Goal: Task Accomplishment & Management: Complete application form

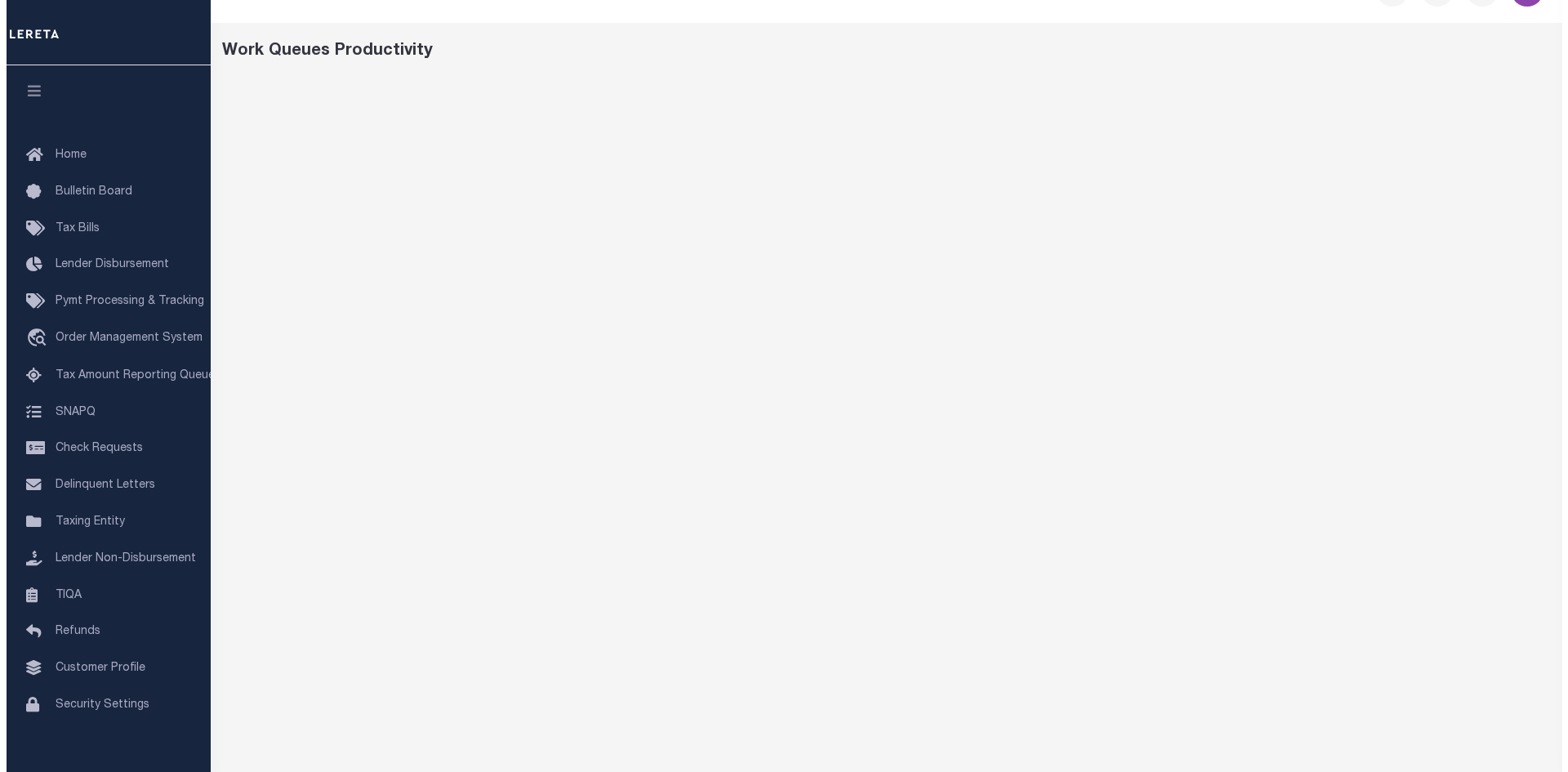
scroll to position [7, 0]
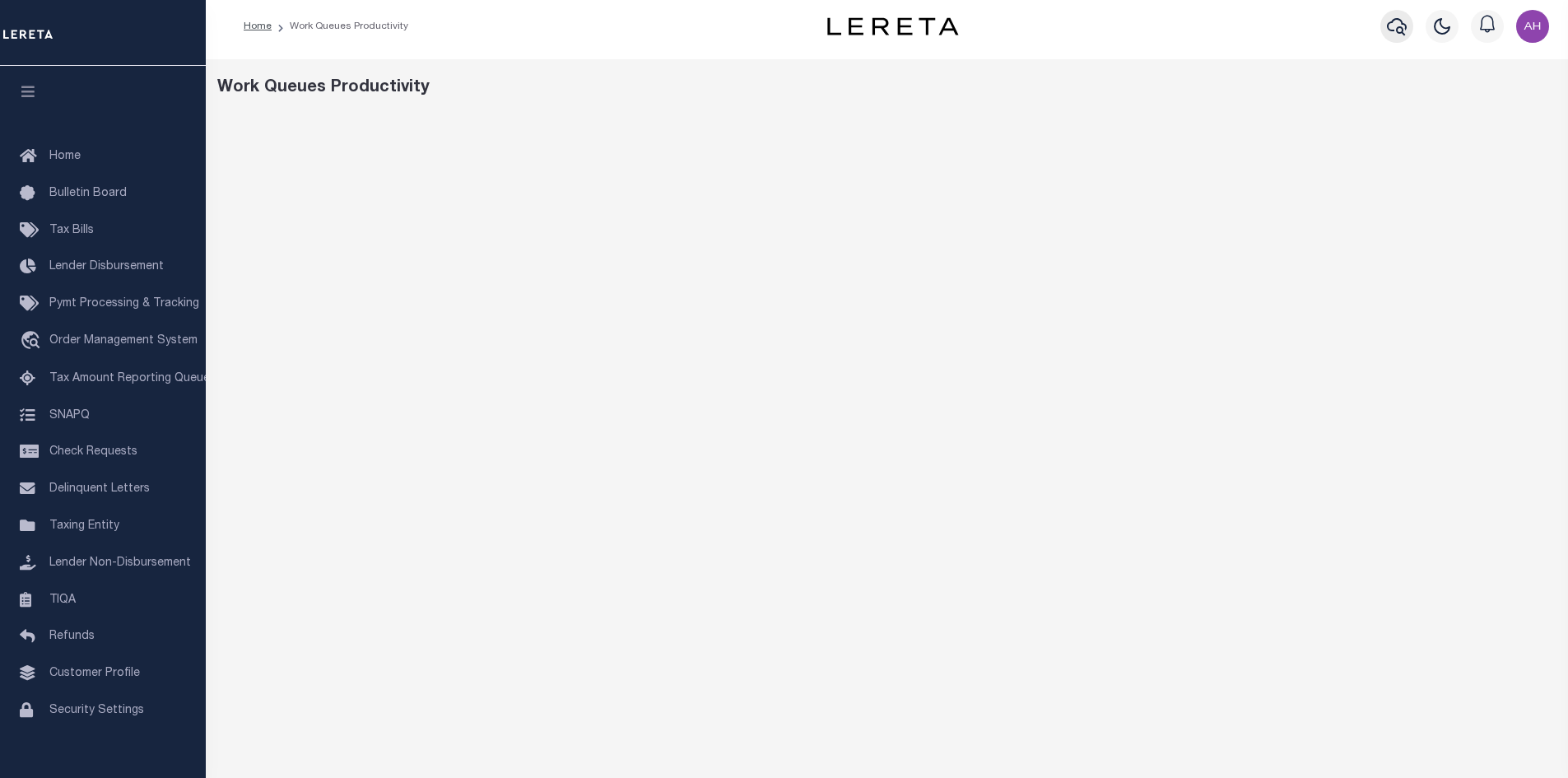
click at [1389, 32] on icon "button" at bounding box center [1397, 27] width 20 height 20
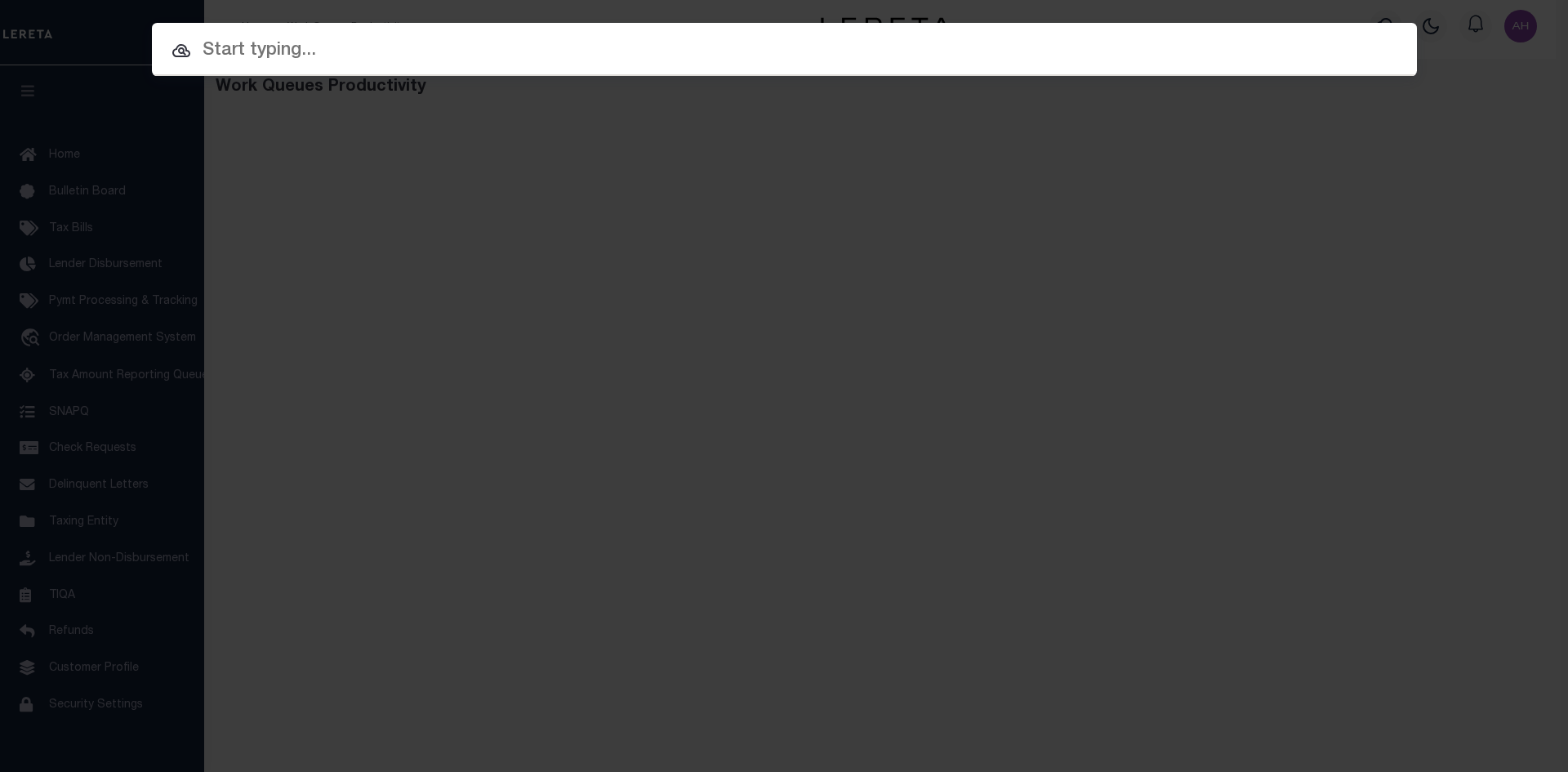
paste input "R1001625"
type input "R1001625"
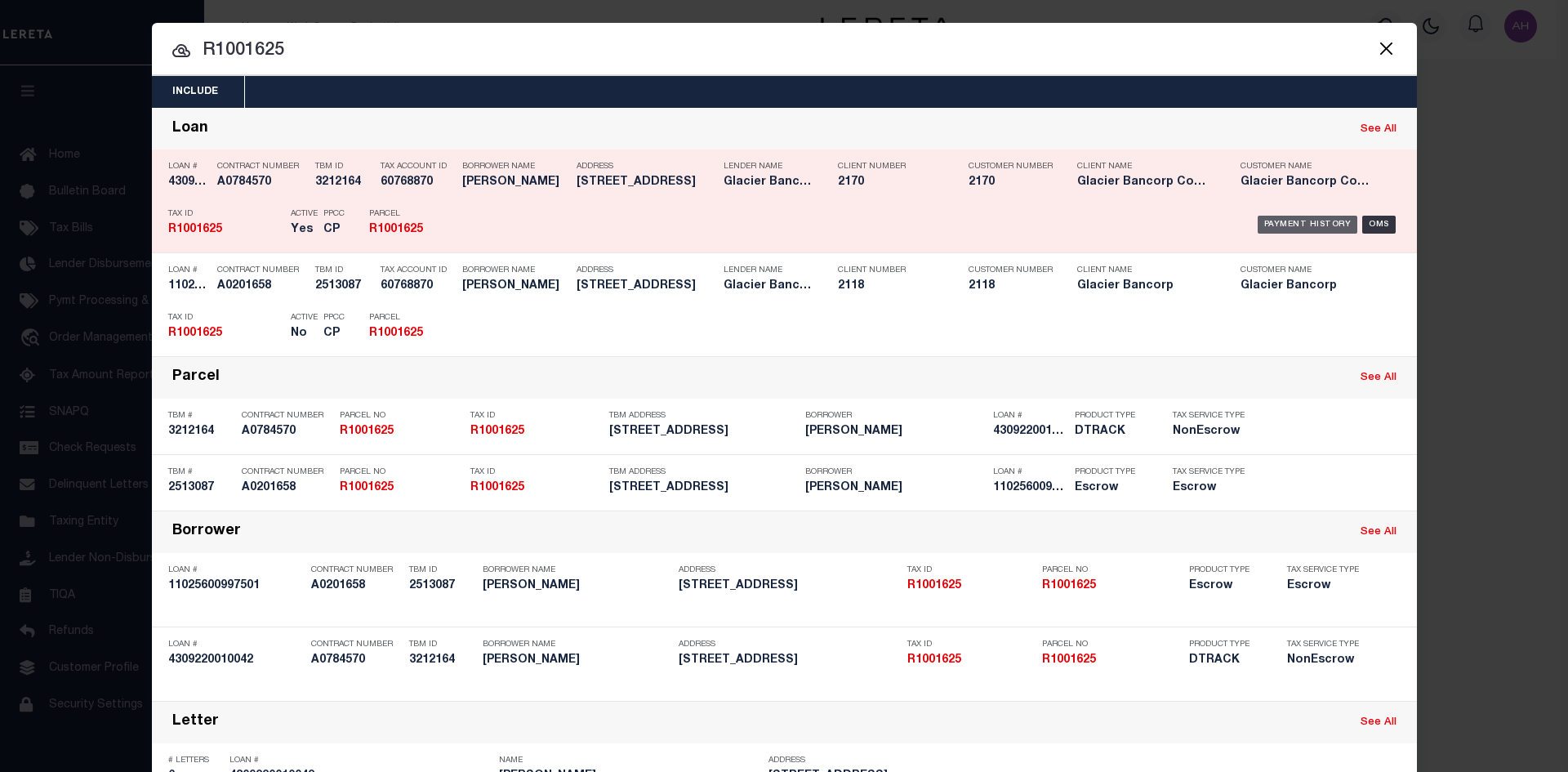
click at [1308, 223] on div "Payment History" at bounding box center [1307, 224] width 101 height 18
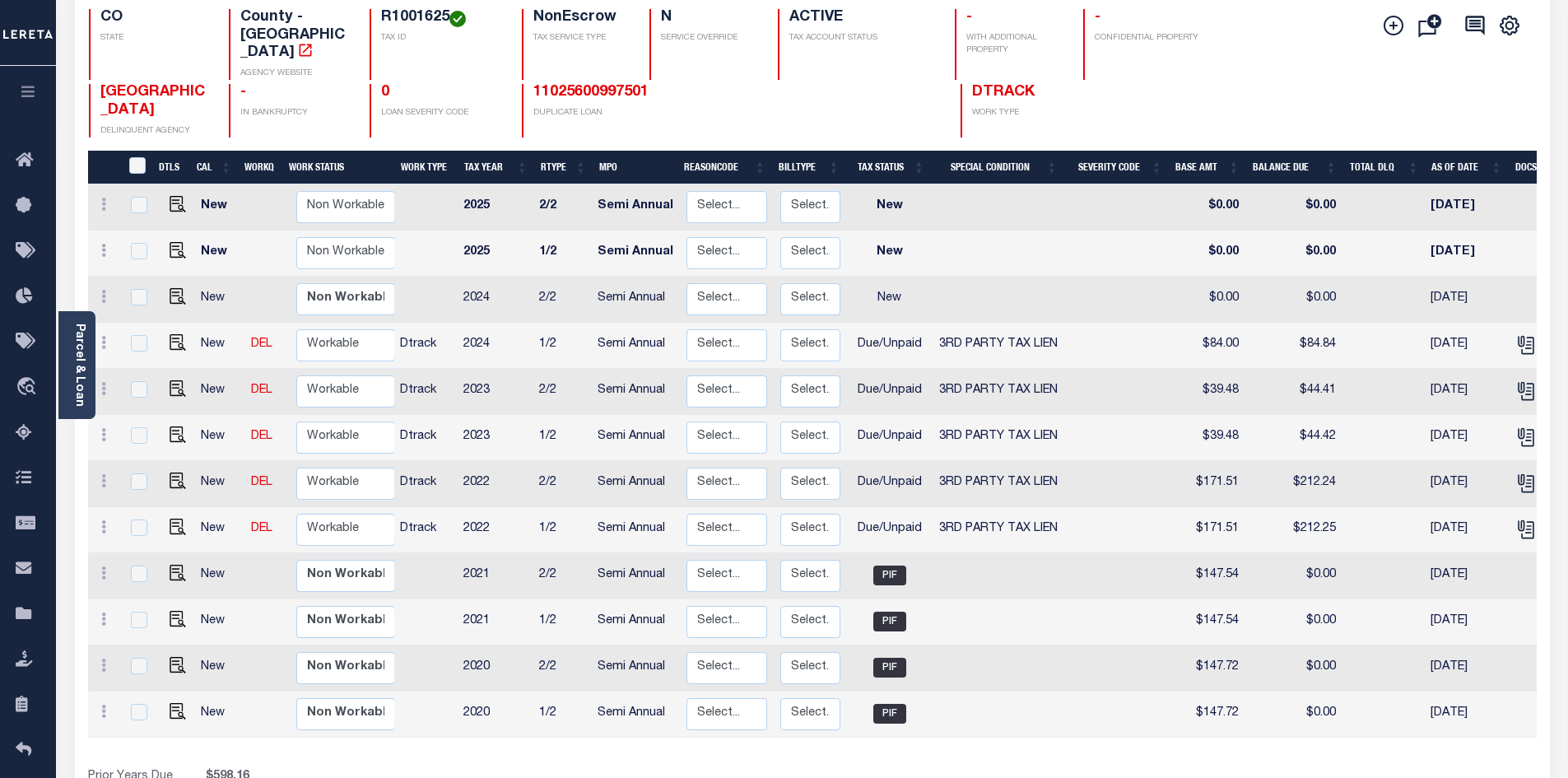
scroll to position [161, 0]
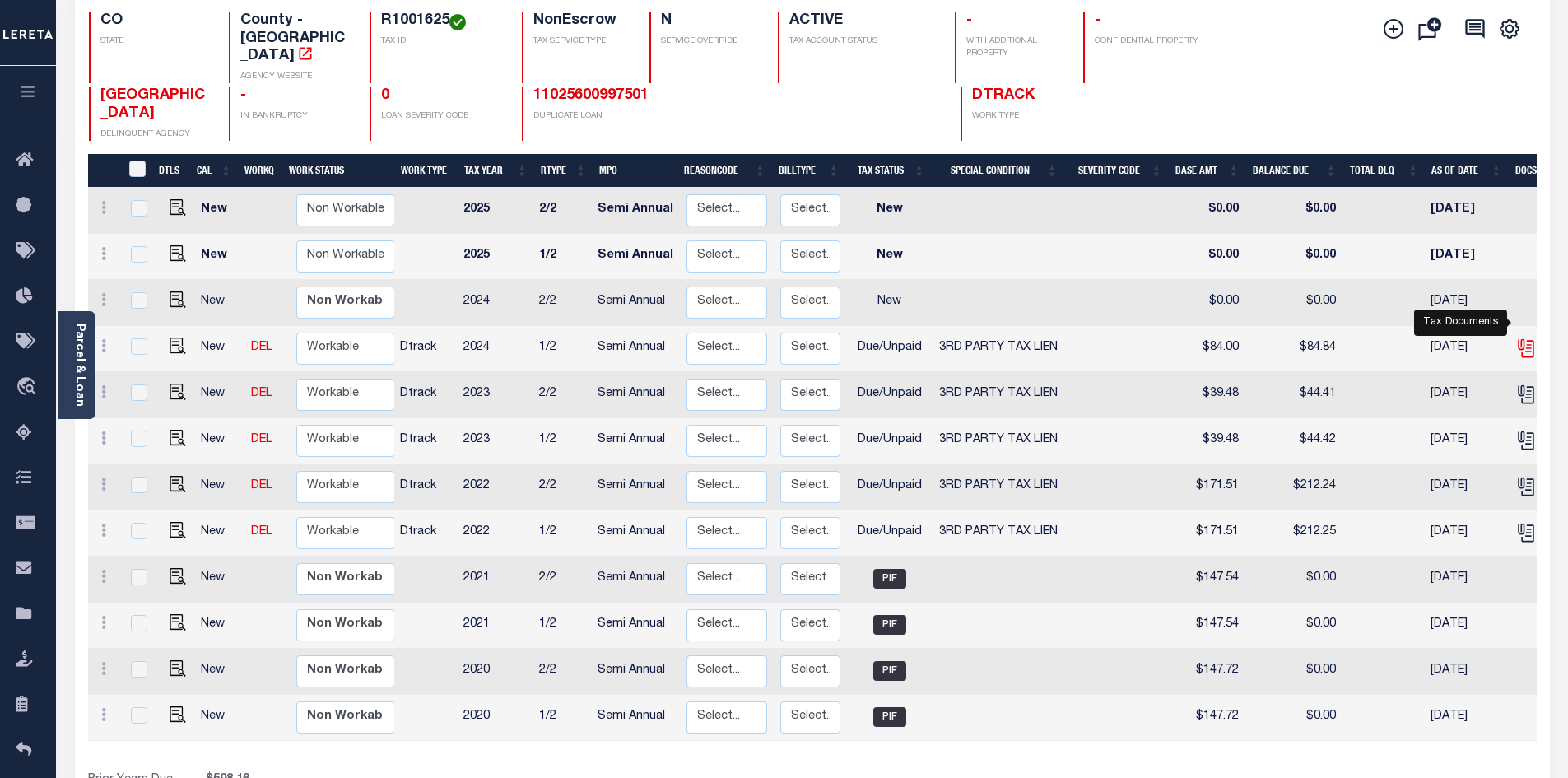
click at [1522, 337] on icon "" at bounding box center [1527, 348] width 22 height 22
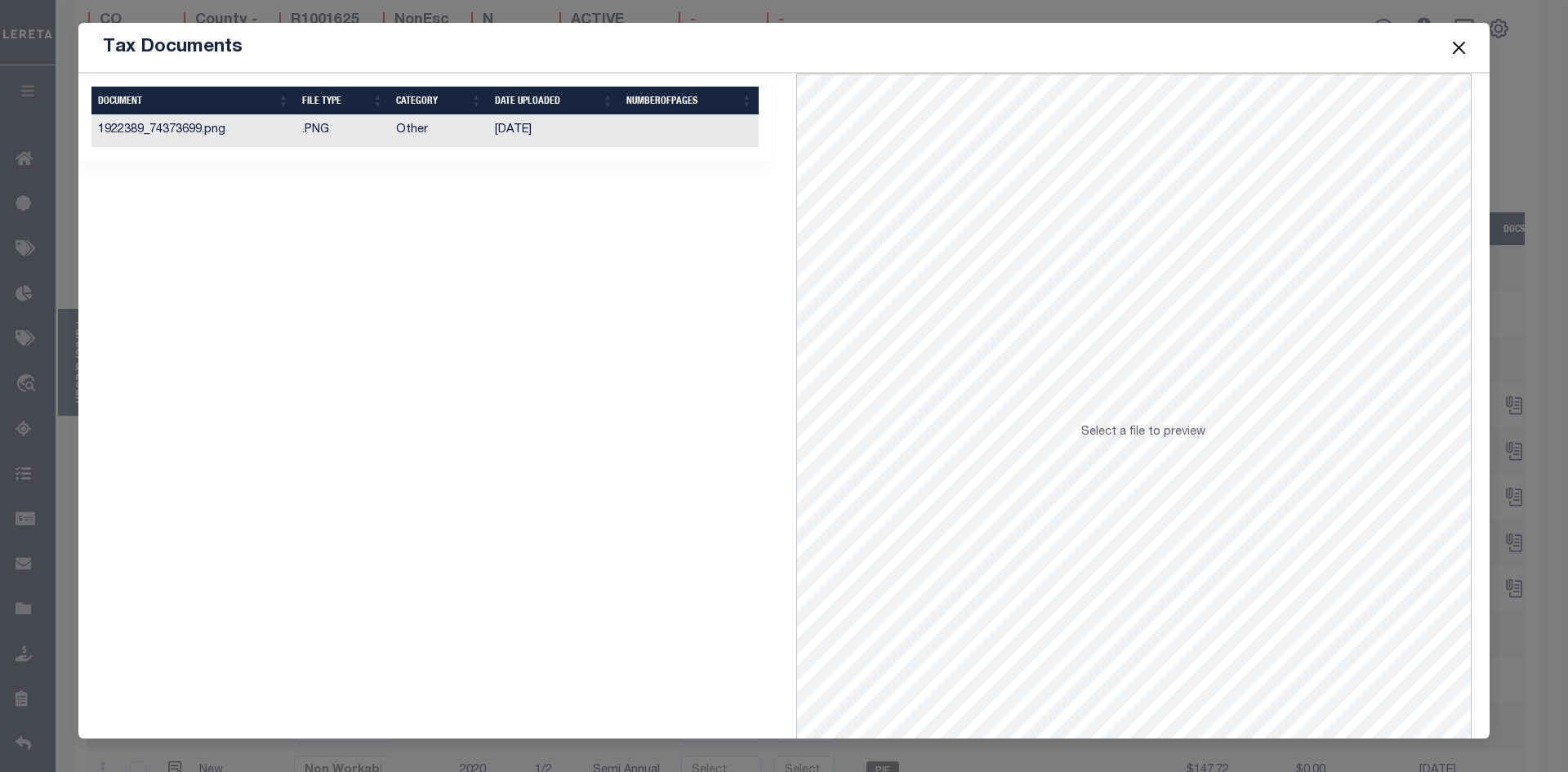
click at [408, 128] on td "Other" at bounding box center [438, 131] width 99 height 32
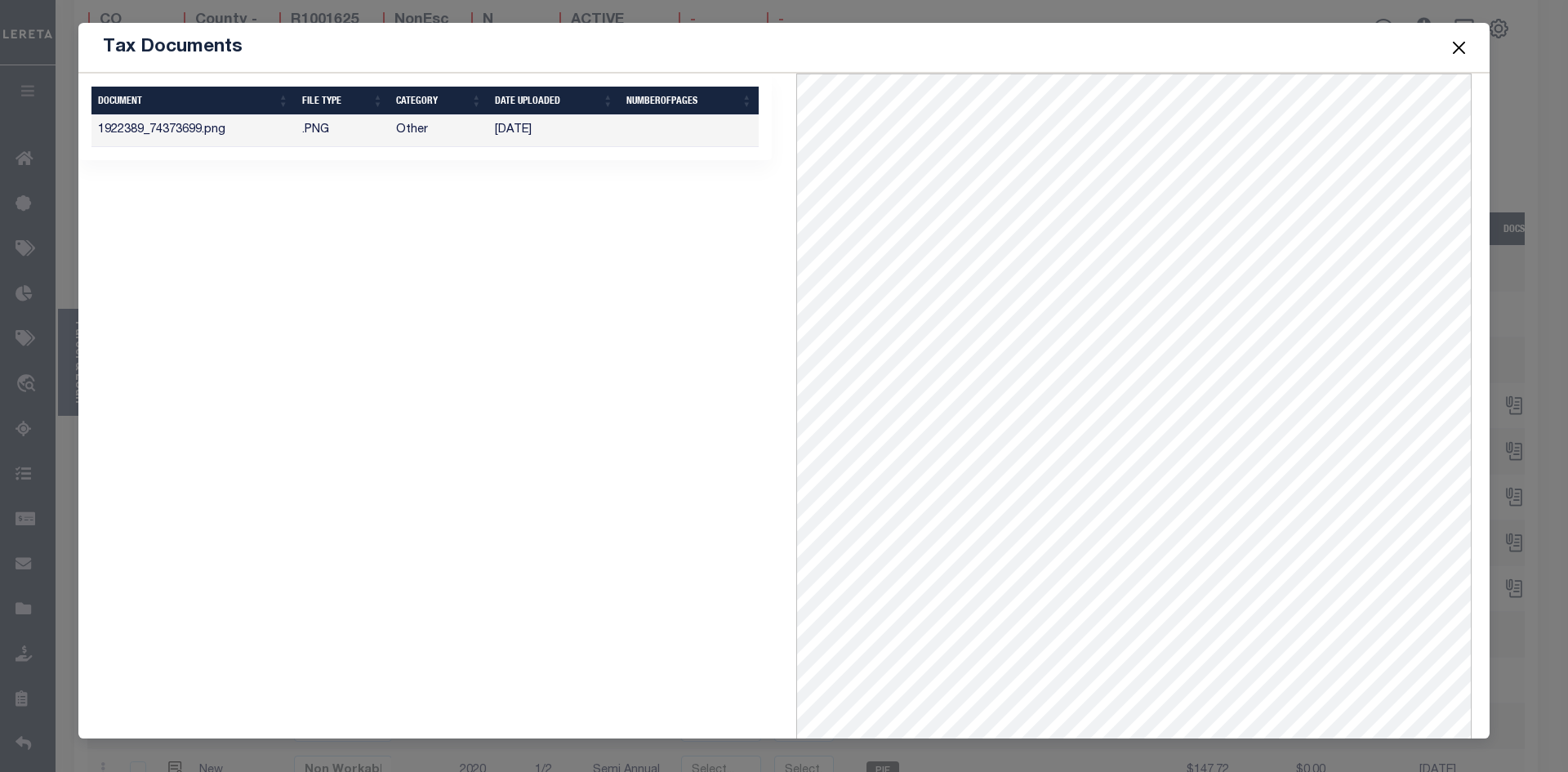
click at [1458, 47] on button "Close" at bounding box center [1460, 48] width 21 height 21
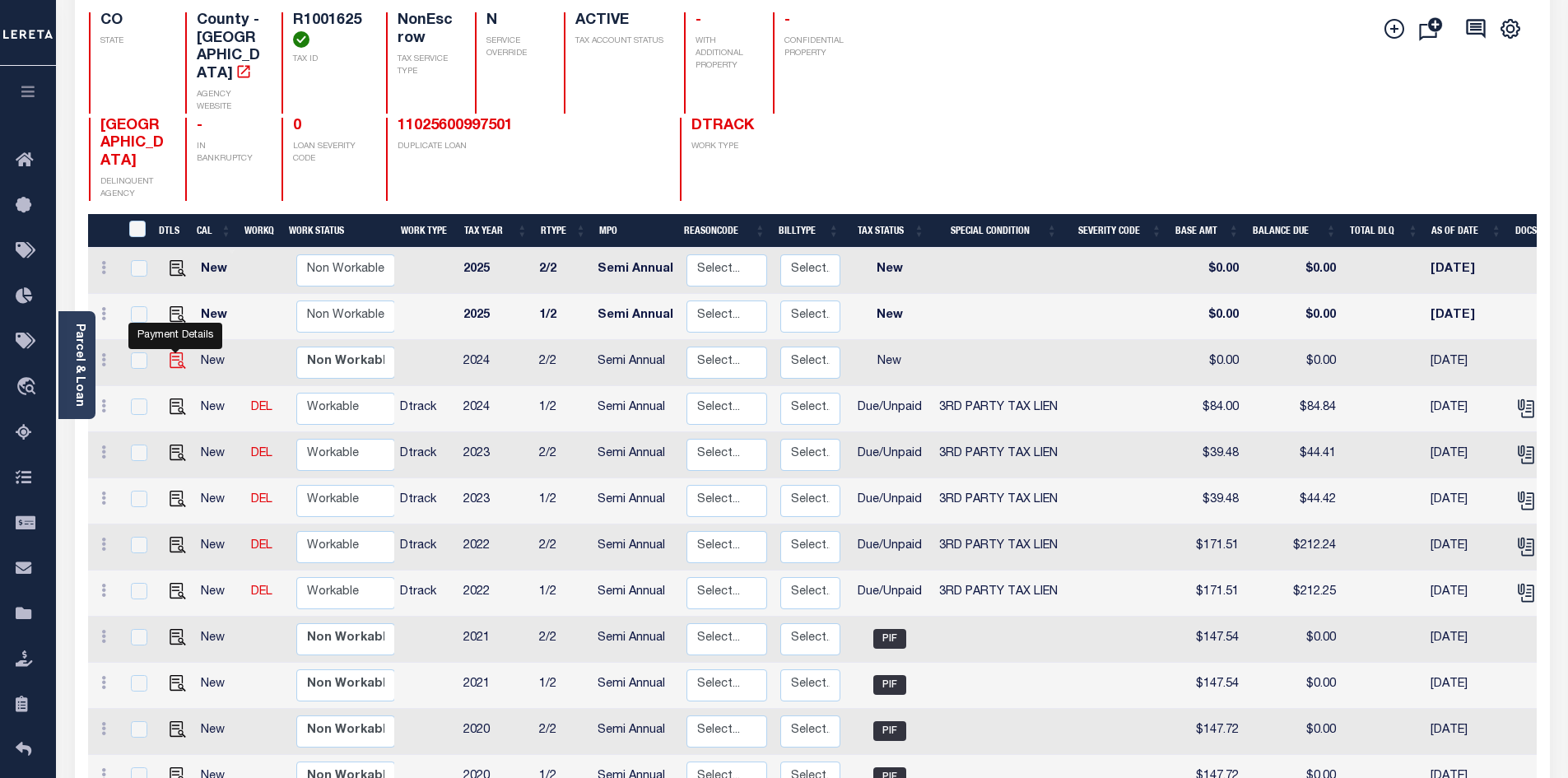
click at [182, 360] on img "" at bounding box center [177, 360] width 17 height 17
checkbox input "true"
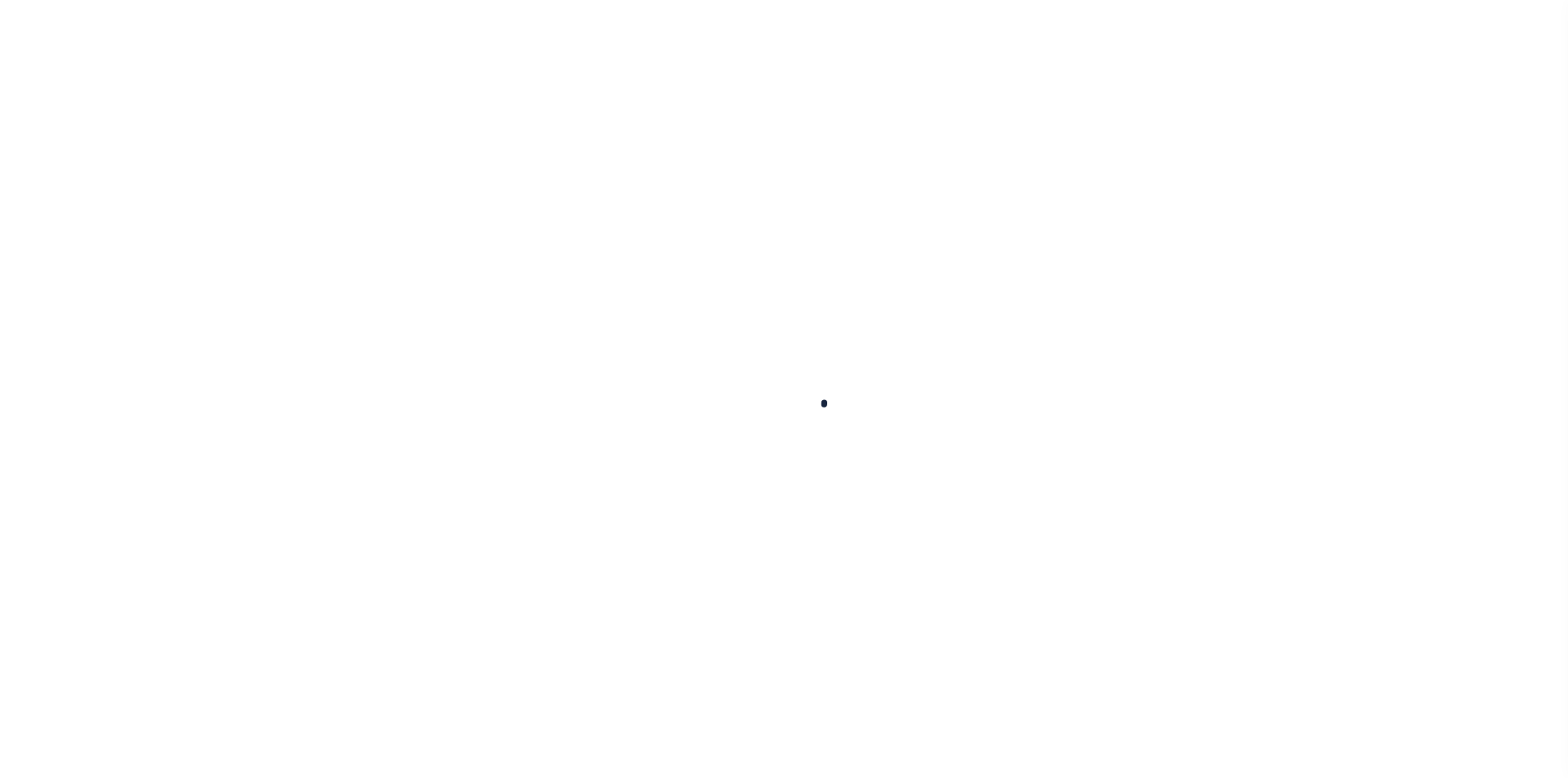
checkbox input "false"
type input "Semi Annual"
type input "06/06/2025"
select select "NW2"
type input "0"
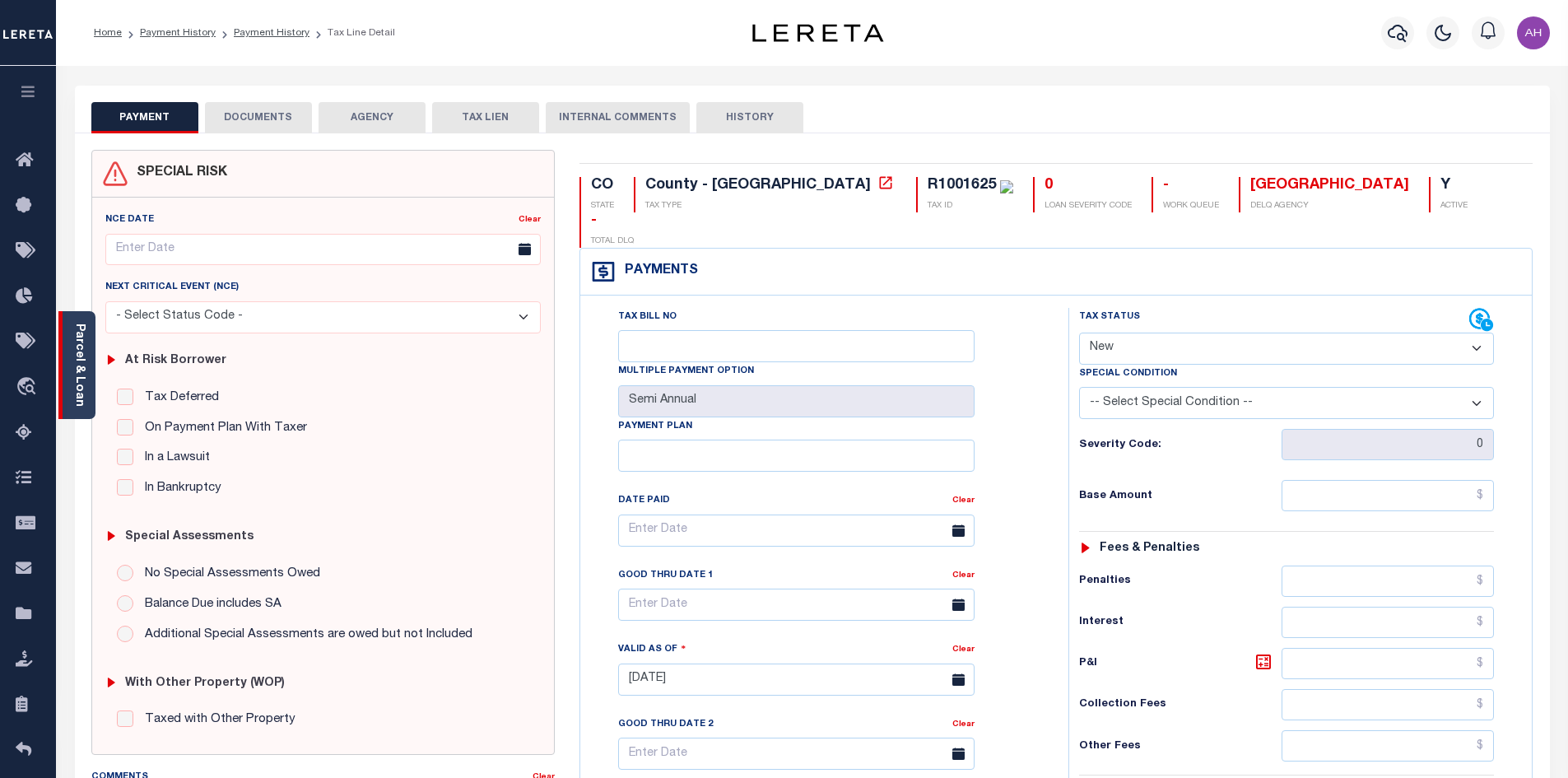
click at [89, 372] on div "Parcel & Loan" at bounding box center [77, 365] width 37 height 108
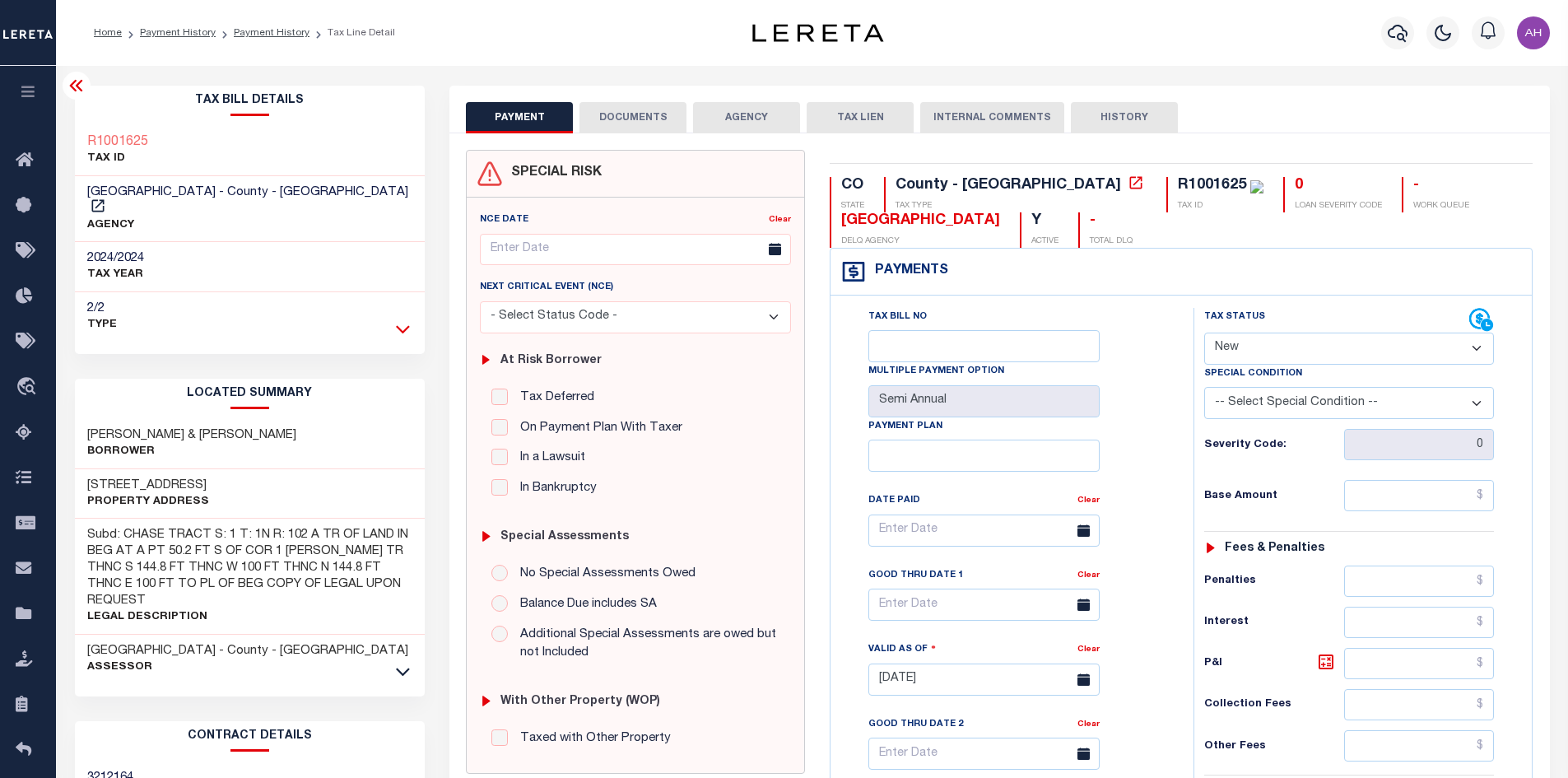
click at [402, 326] on icon at bounding box center [403, 329] width 14 height 8
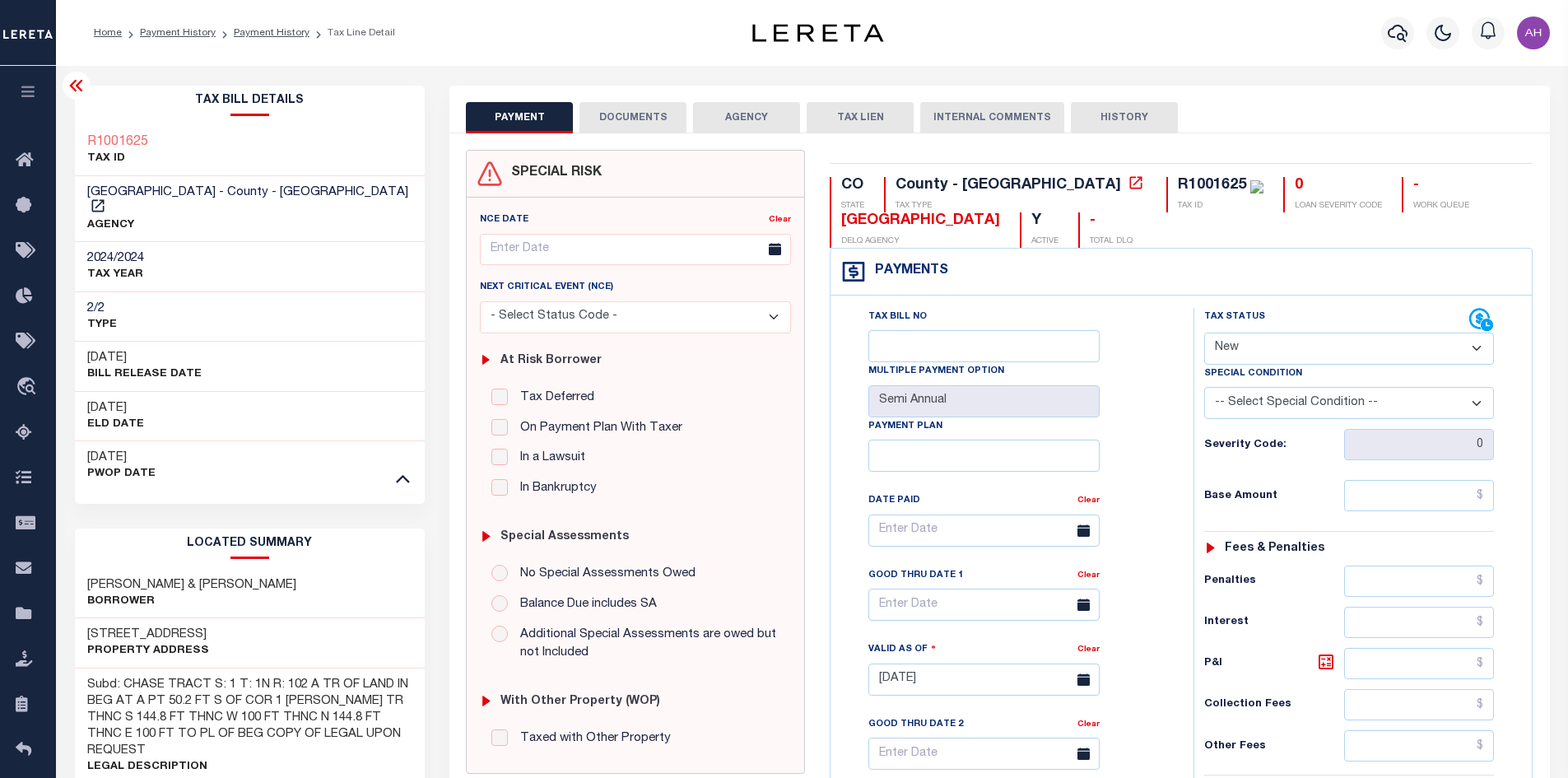
click at [1291, 347] on select "- Select Status Code - Open Due/Unpaid Paid Incomplete No Tax Due Internal Refu…" at bounding box center [1349, 348] width 290 height 32
select select "DUE"
click at [1204, 333] on select "- Select Status Code - Open Due/Unpaid Paid Incomplete No Tax Due Internal Refu…" at bounding box center [1349, 348] width 290 height 32
type input "[DATE]"
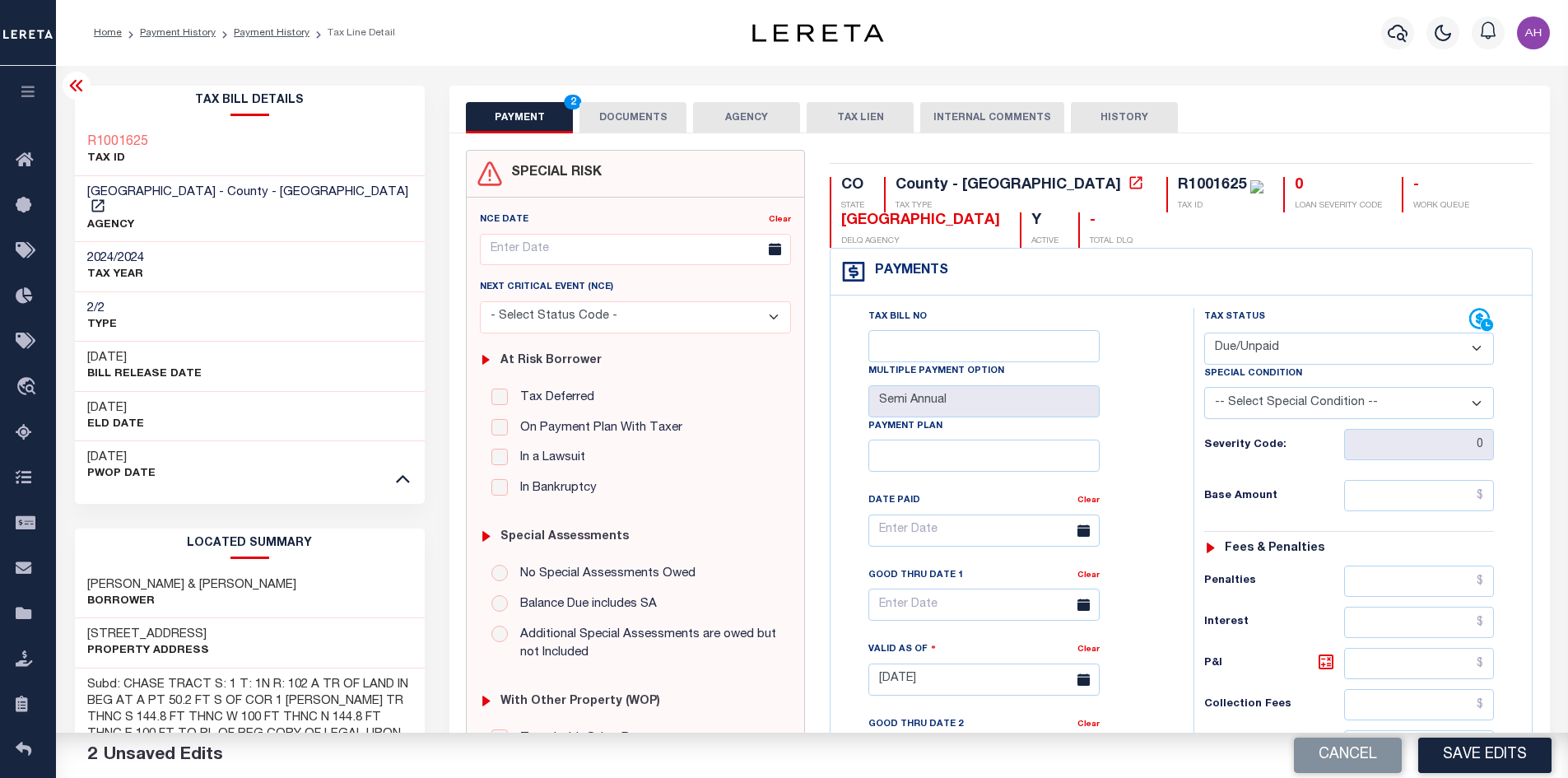
click at [1317, 408] on select "-- Select Special Condition -- 3RD PARTY TAX LIEN AGENCY TAX LIEN (A.K.A Inside…" at bounding box center [1349, 402] width 290 height 32
select select "20"
click at [1204, 389] on select "-- Select Special Condition -- 3RD PARTY TAX LIEN AGENCY TAX LIEN (A.K.A Inside…" at bounding box center [1349, 402] width 290 height 32
click at [1394, 500] on input "text" at bounding box center [1419, 496] width 151 height 31
type input "$42.00"
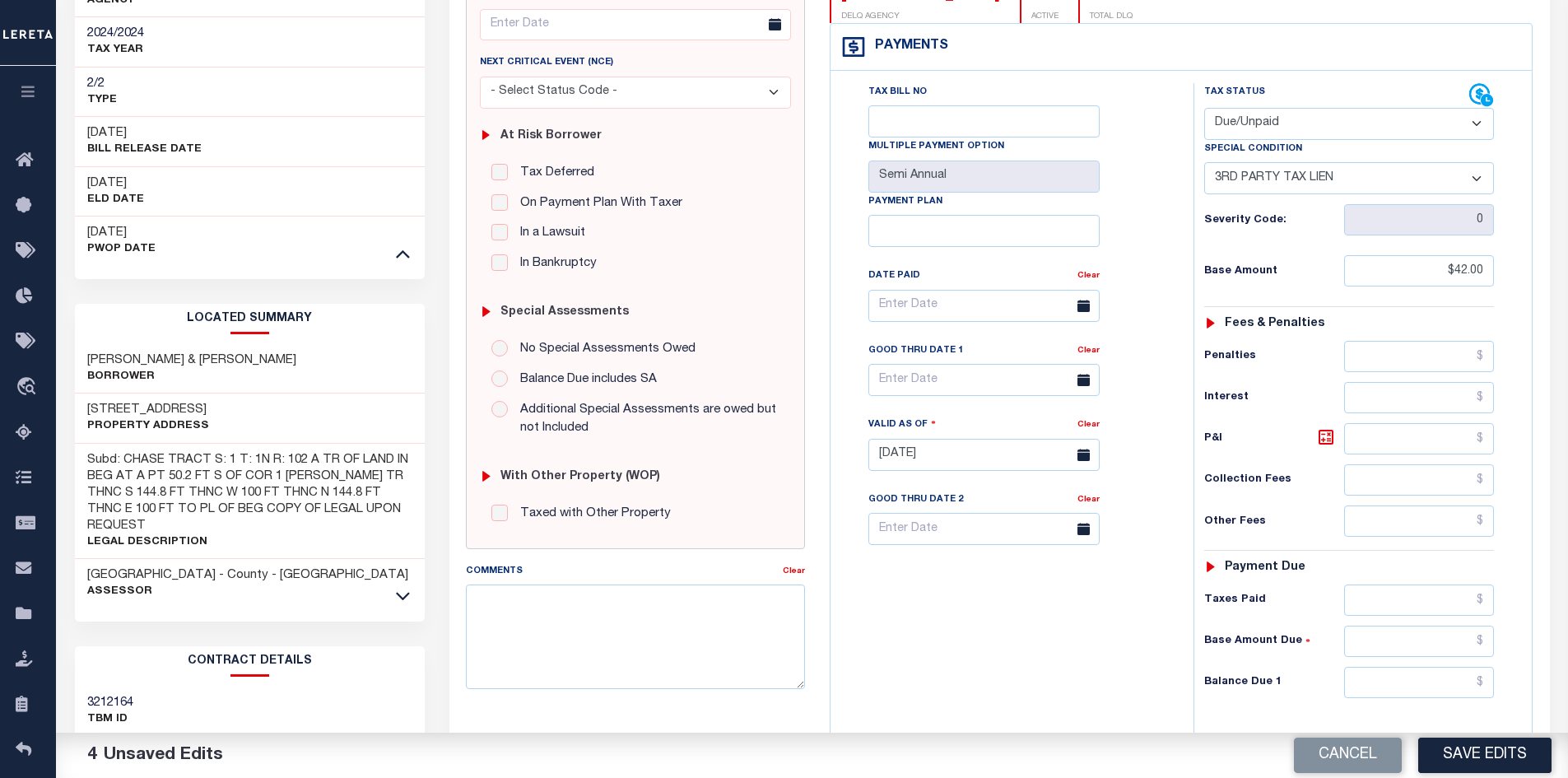
scroll to position [247, 0]
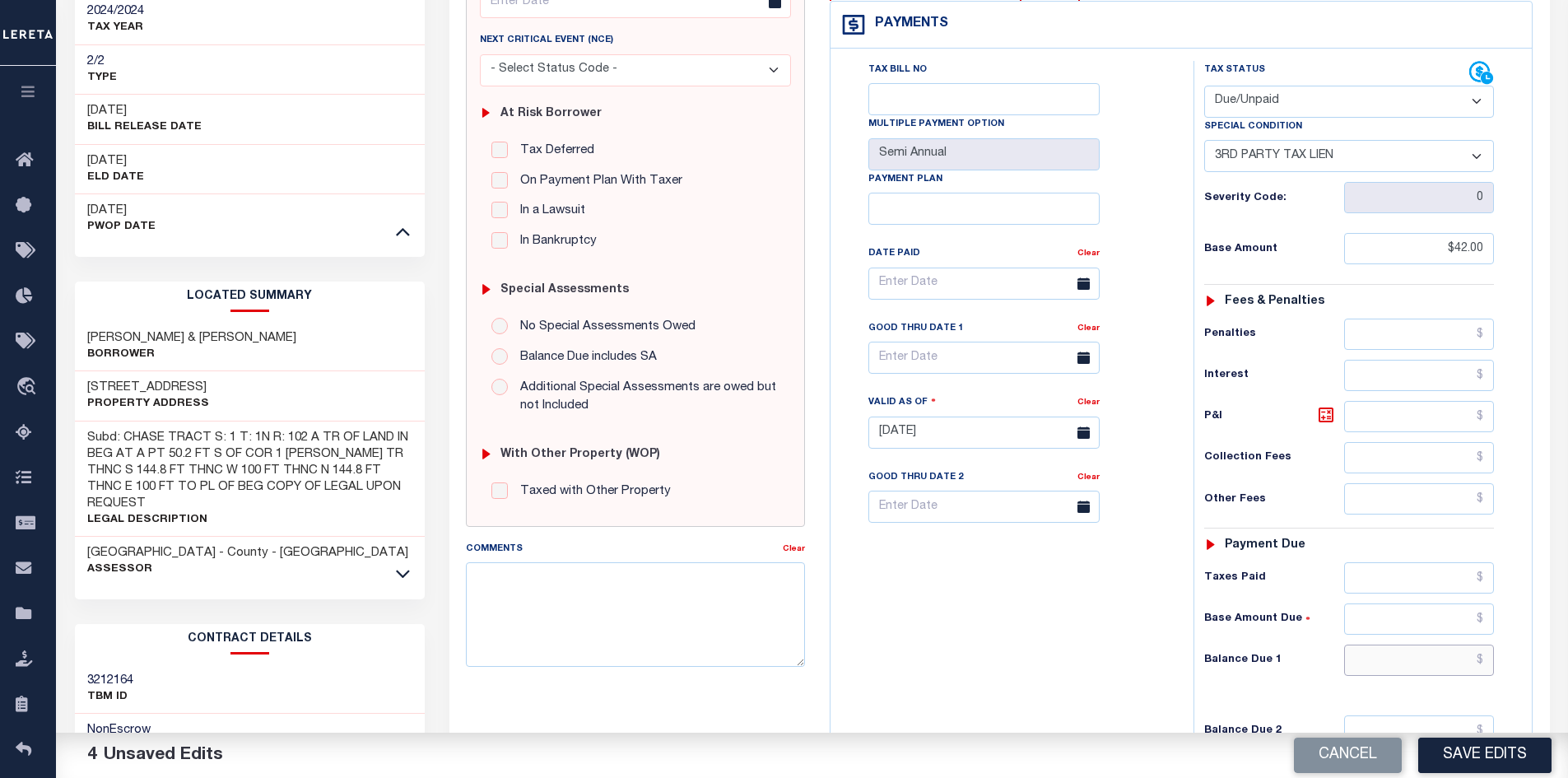
click at [1376, 653] on input "text" at bounding box center [1419, 660] width 151 height 31
type input "$48.32"
click at [1324, 412] on icon at bounding box center [1326, 415] width 20 height 20
type input "$6.32"
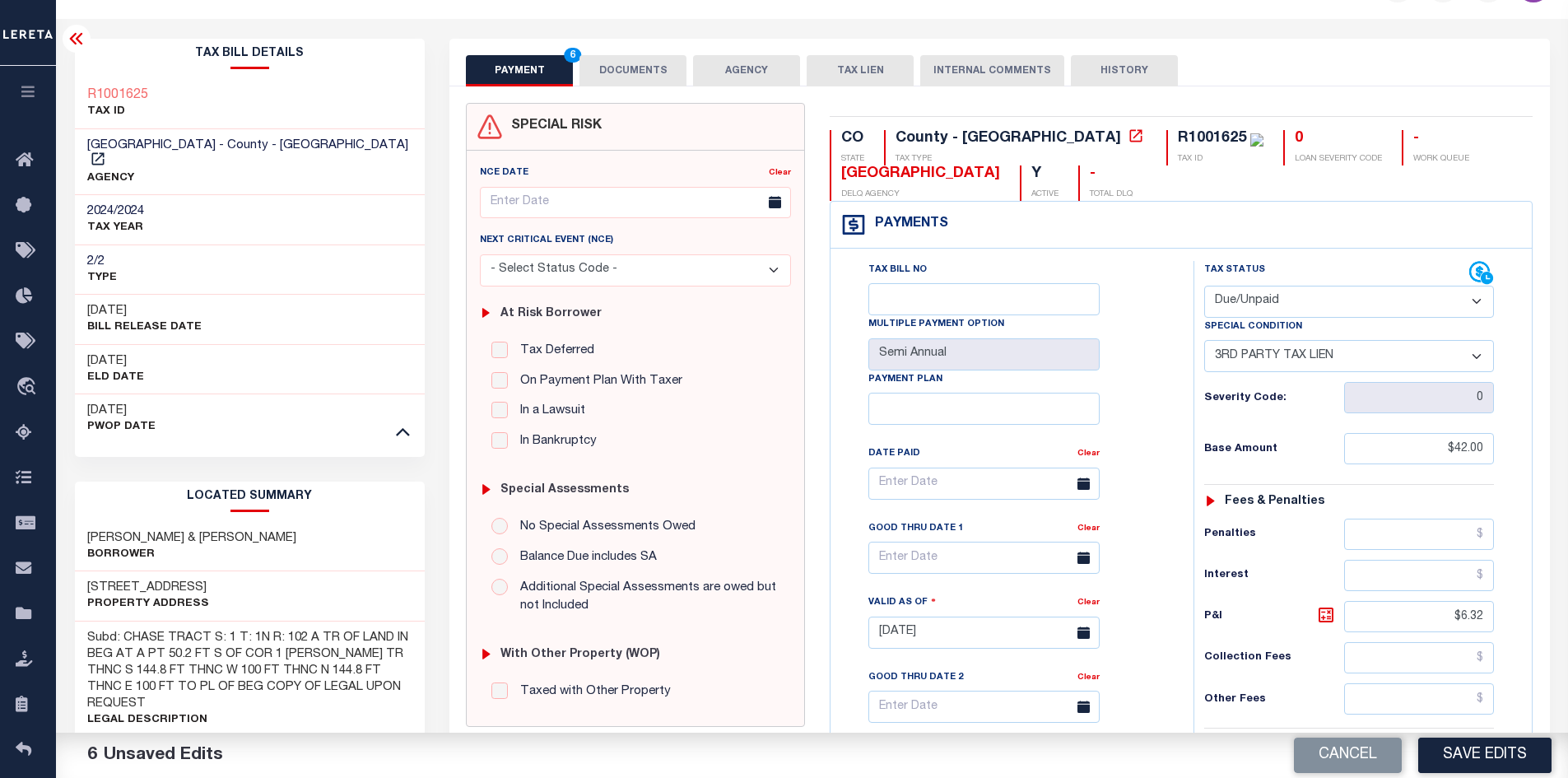
scroll to position [0, 0]
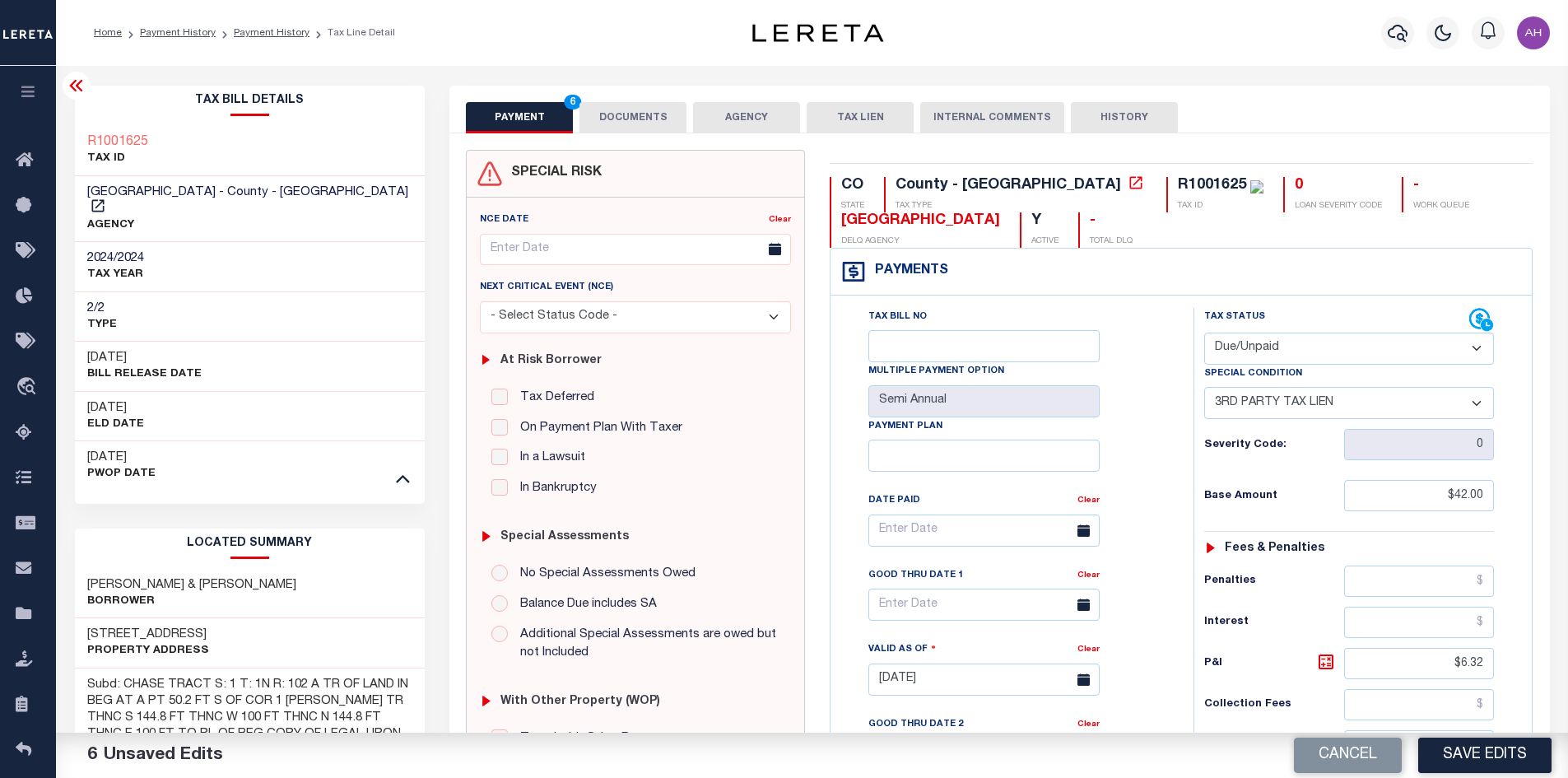
click at [638, 115] on button "DOCUMENTS" at bounding box center [633, 118] width 107 height 31
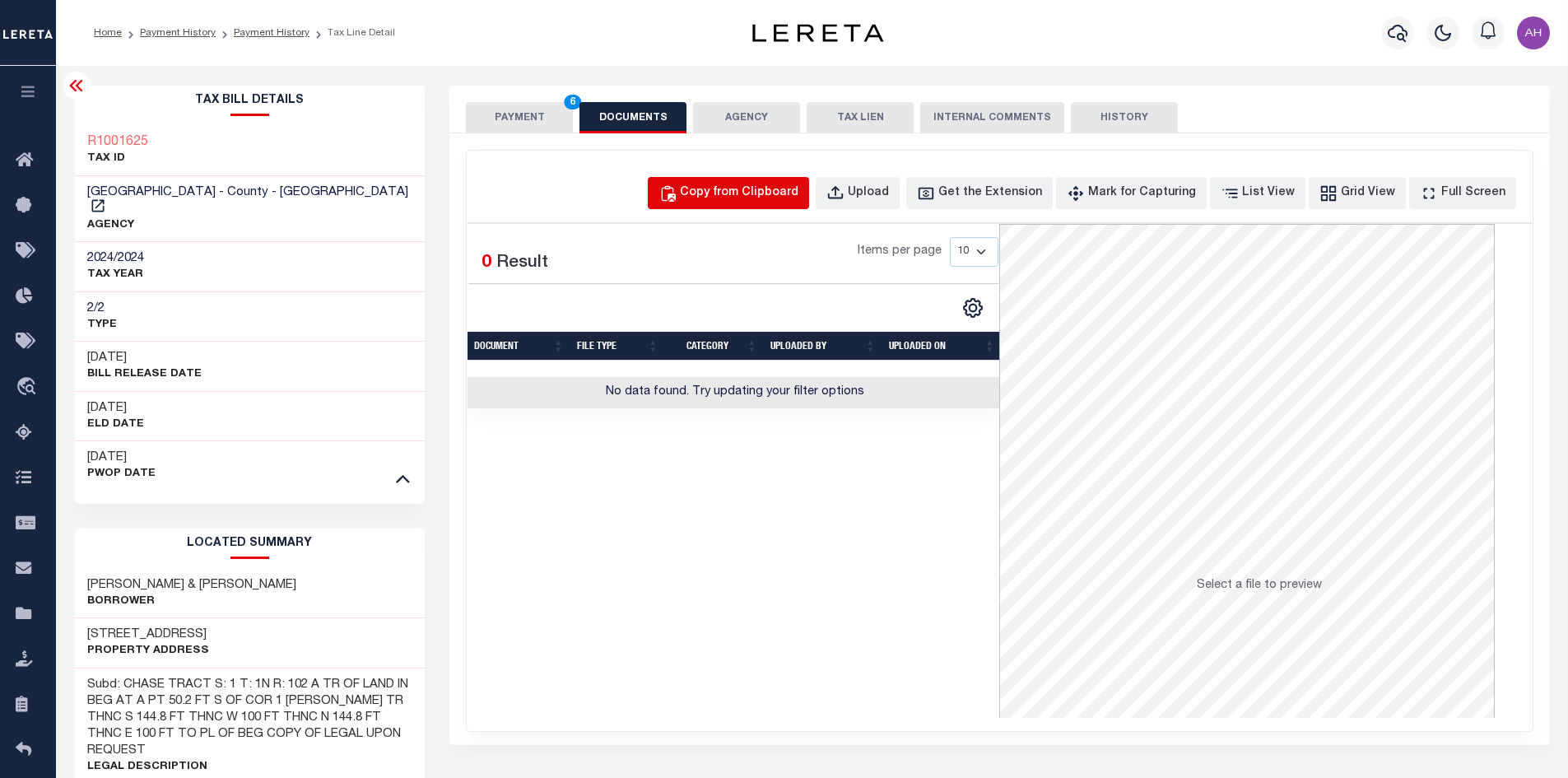
click at [745, 197] on div "Copy from Clipboard" at bounding box center [739, 193] width 119 height 18
select select "POP"
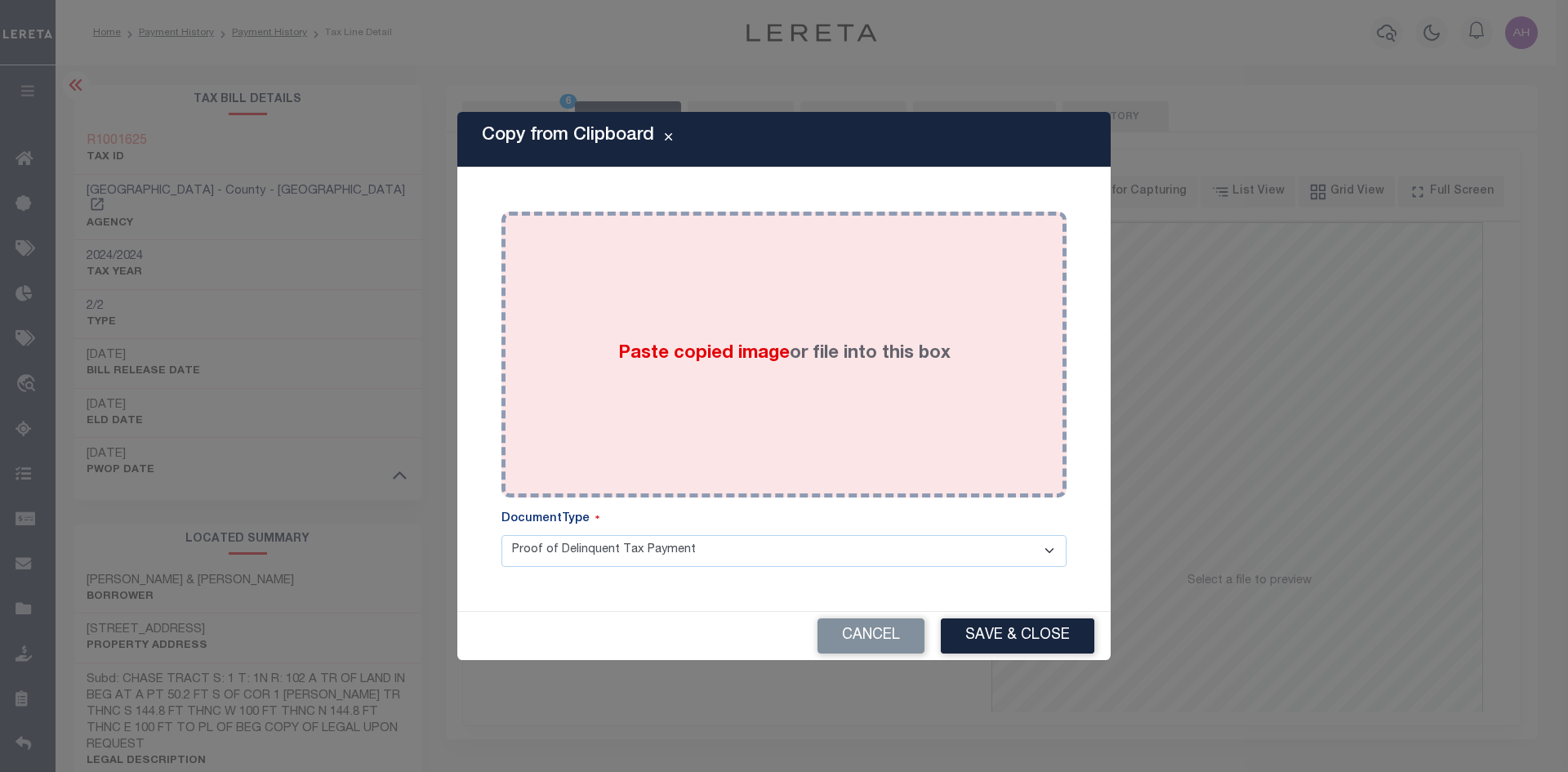
click at [777, 343] on label "Paste copied image or file into this box" at bounding box center [784, 354] width 333 height 27
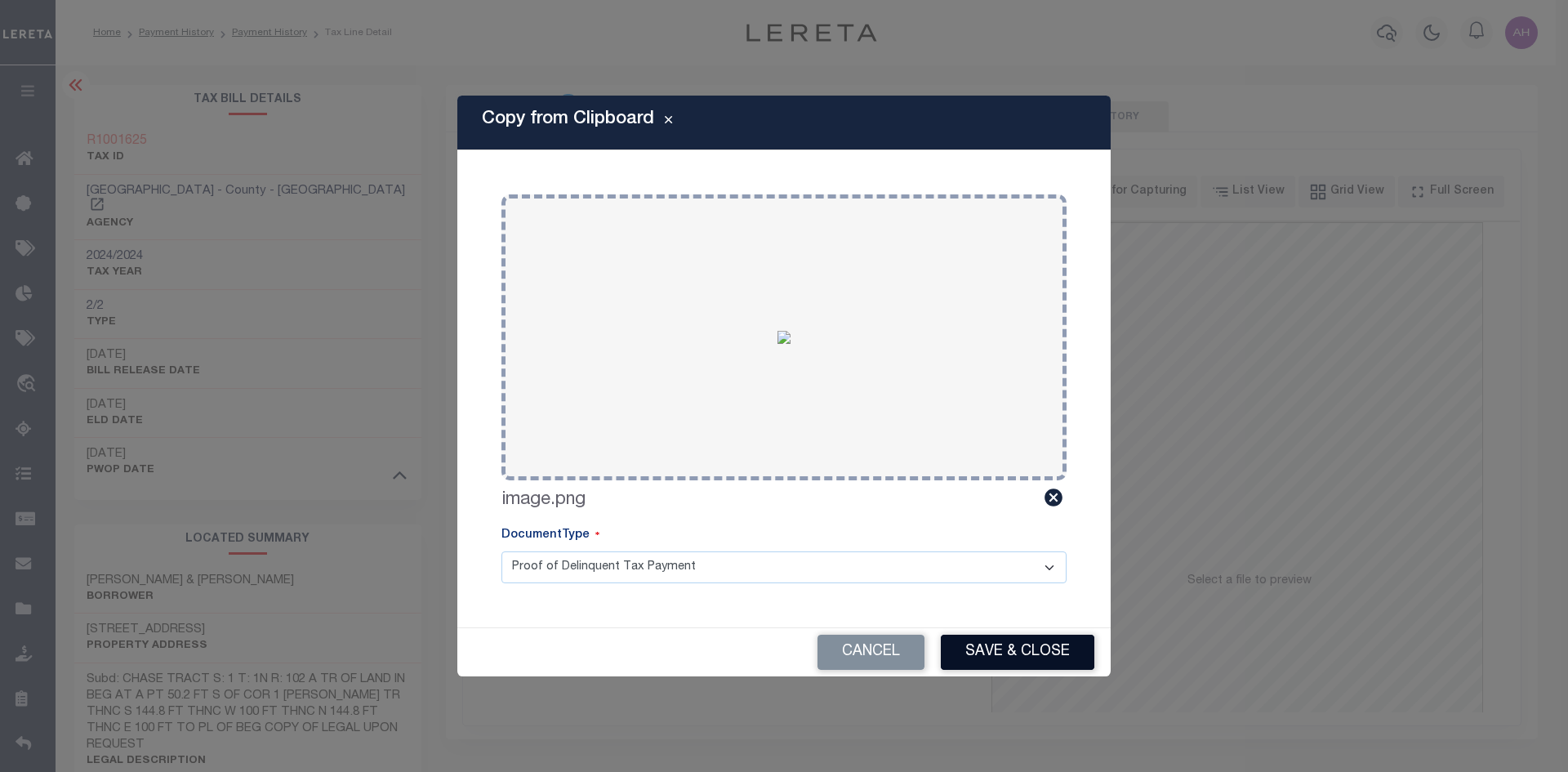
click at [1008, 647] on button "Save & Close" at bounding box center [1017, 652] width 153 height 35
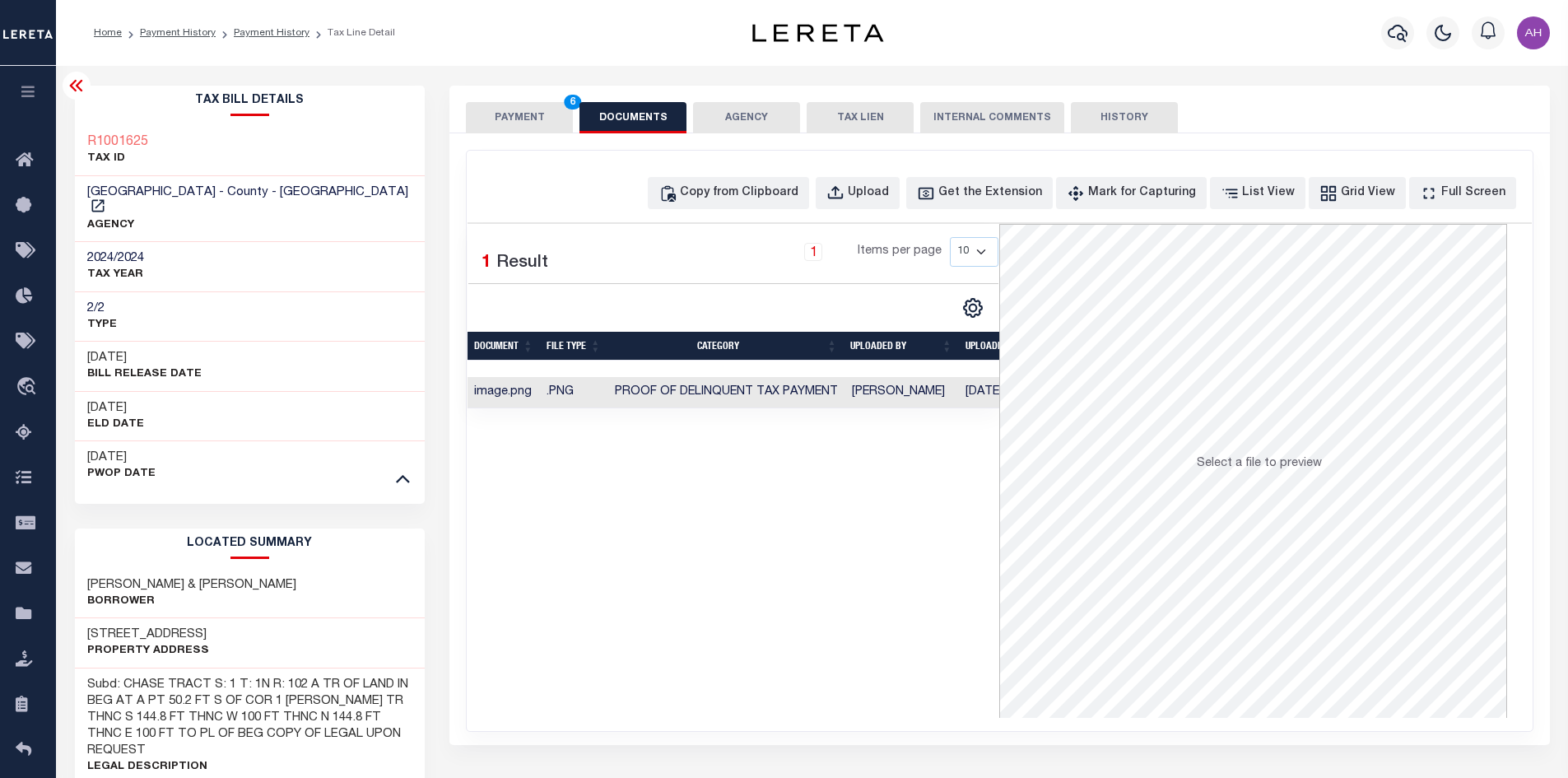
click at [516, 108] on button "PAYMENT 6" at bounding box center [519, 118] width 107 height 31
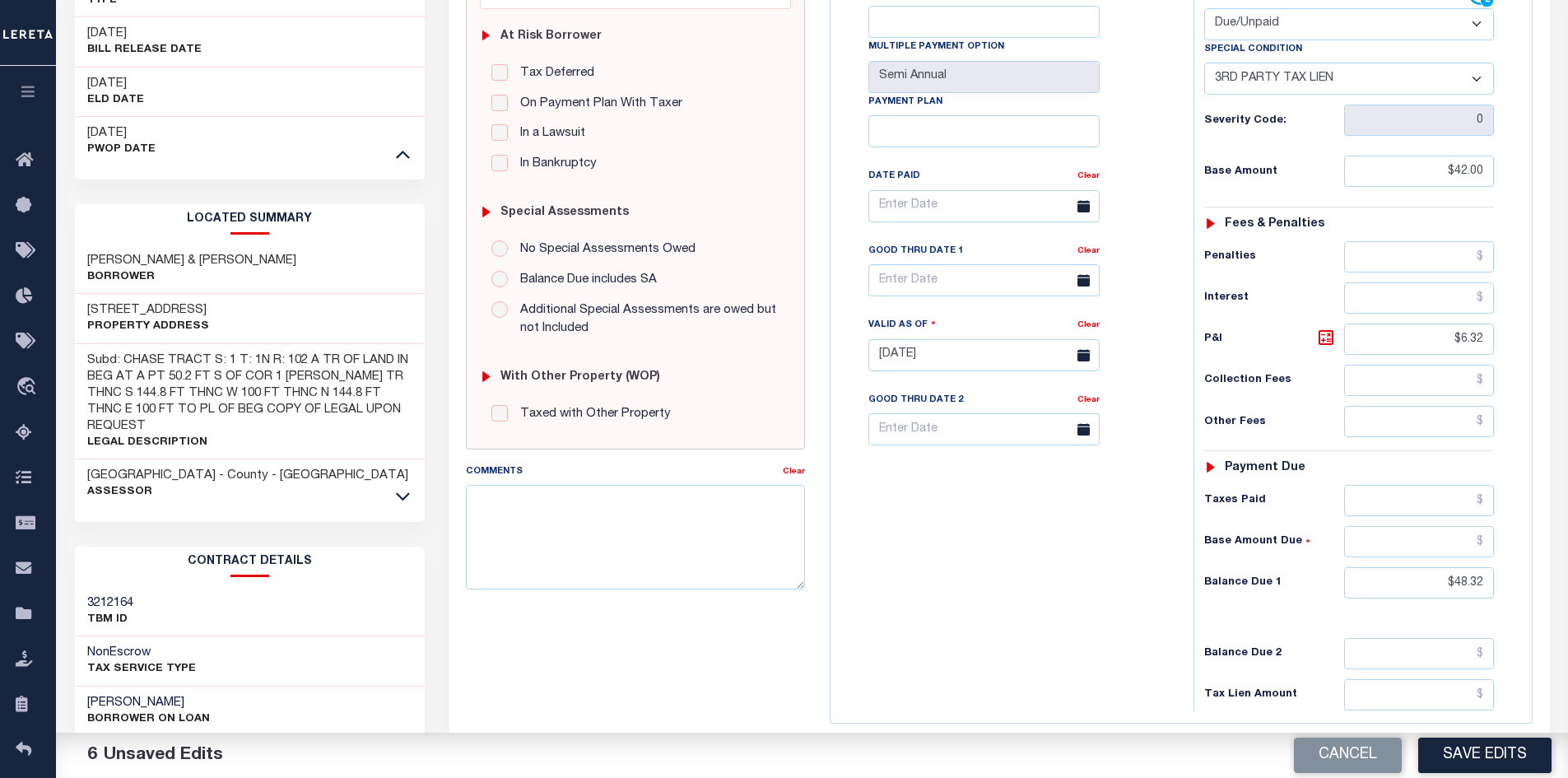
scroll to position [329, 0]
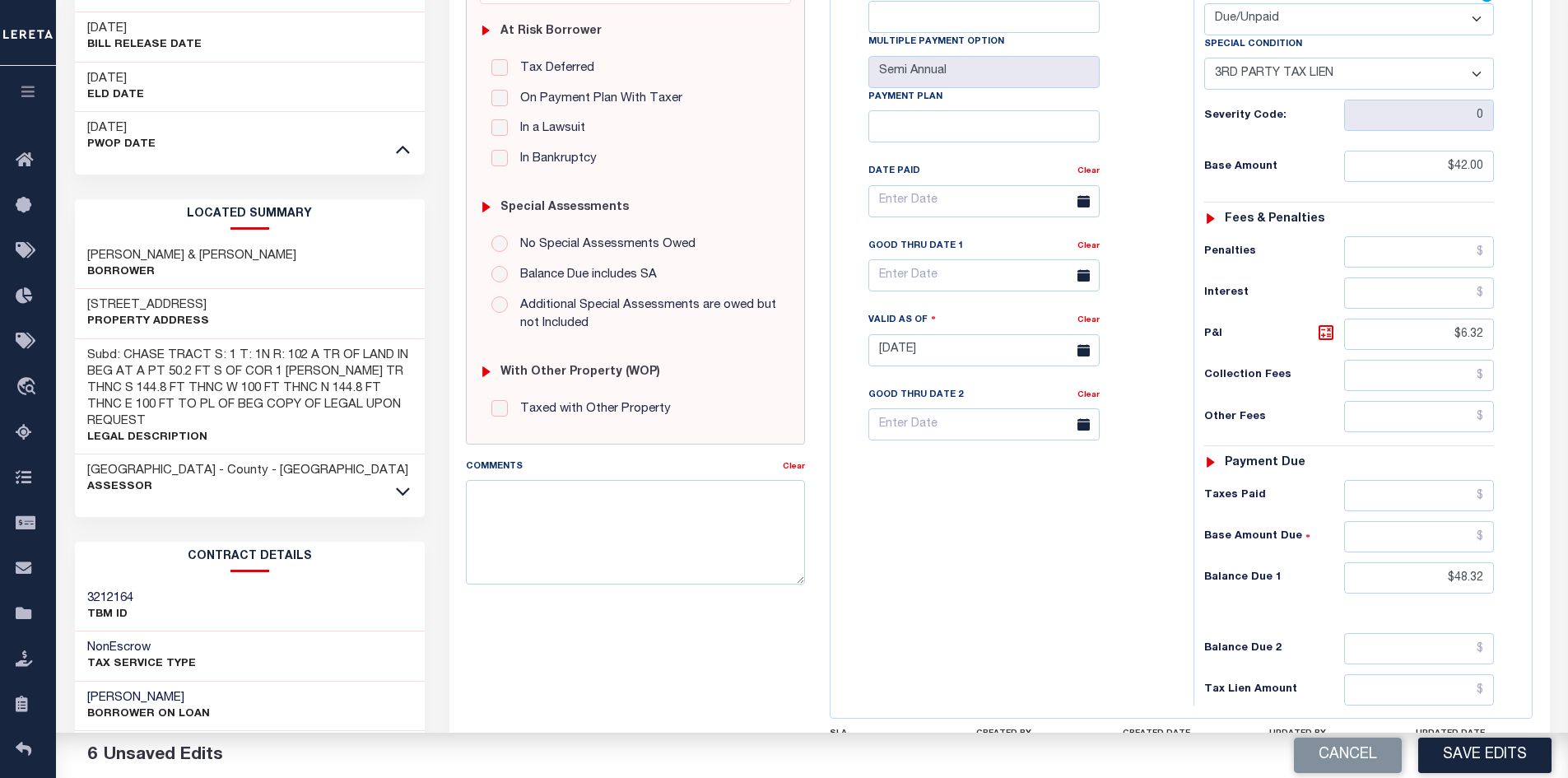
click at [1082, 276] on icon at bounding box center [1083, 275] width 13 height 13
click at [1083, 281] on icon at bounding box center [1083, 275] width 13 height 13
click at [916, 253] on label "Good Thru Date 1" at bounding box center [916, 247] width 94 height 14
click at [903, 280] on input "text" at bounding box center [984, 275] width 231 height 32
click at [1112, 315] on icon at bounding box center [1109, 318] width 12 height 12
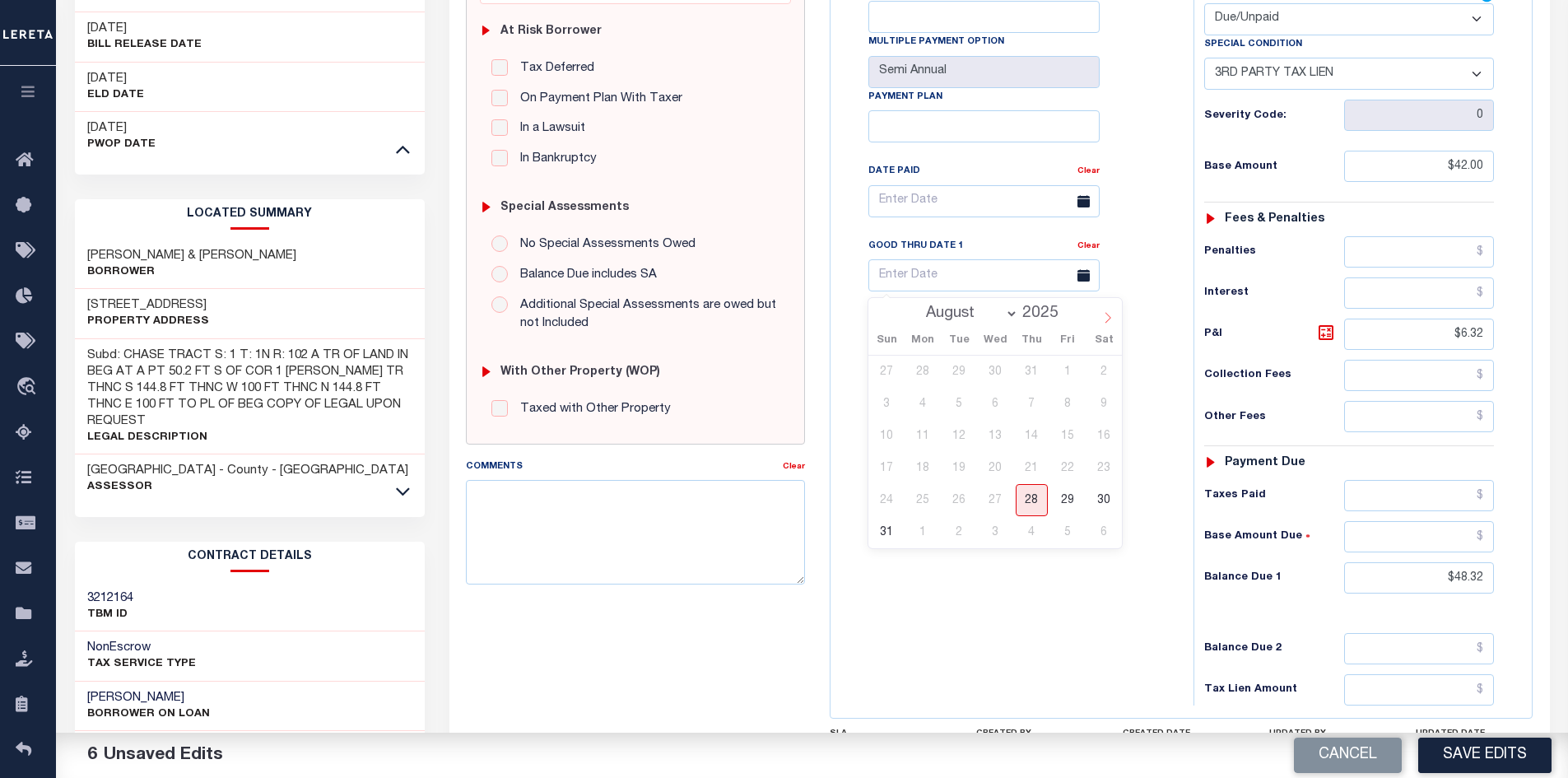
select select "8"
click at [964, 499] on span "30" at bounding box center [959, 500] width 32 height 32
type input "09/30/2025"
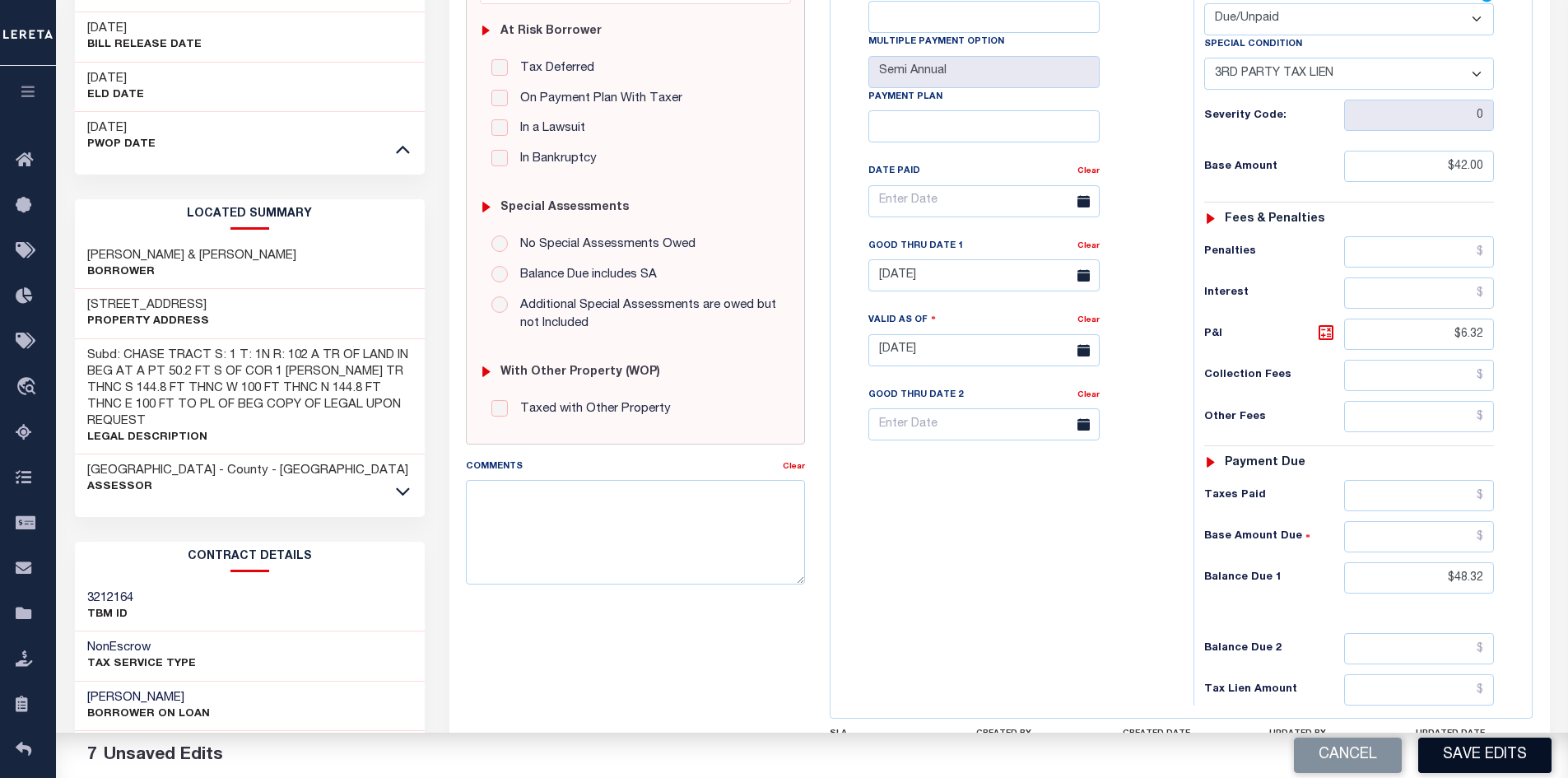
click at [1501, 763] on button "Save Edits" at bounding box center [1485, 755] width 134 height 35
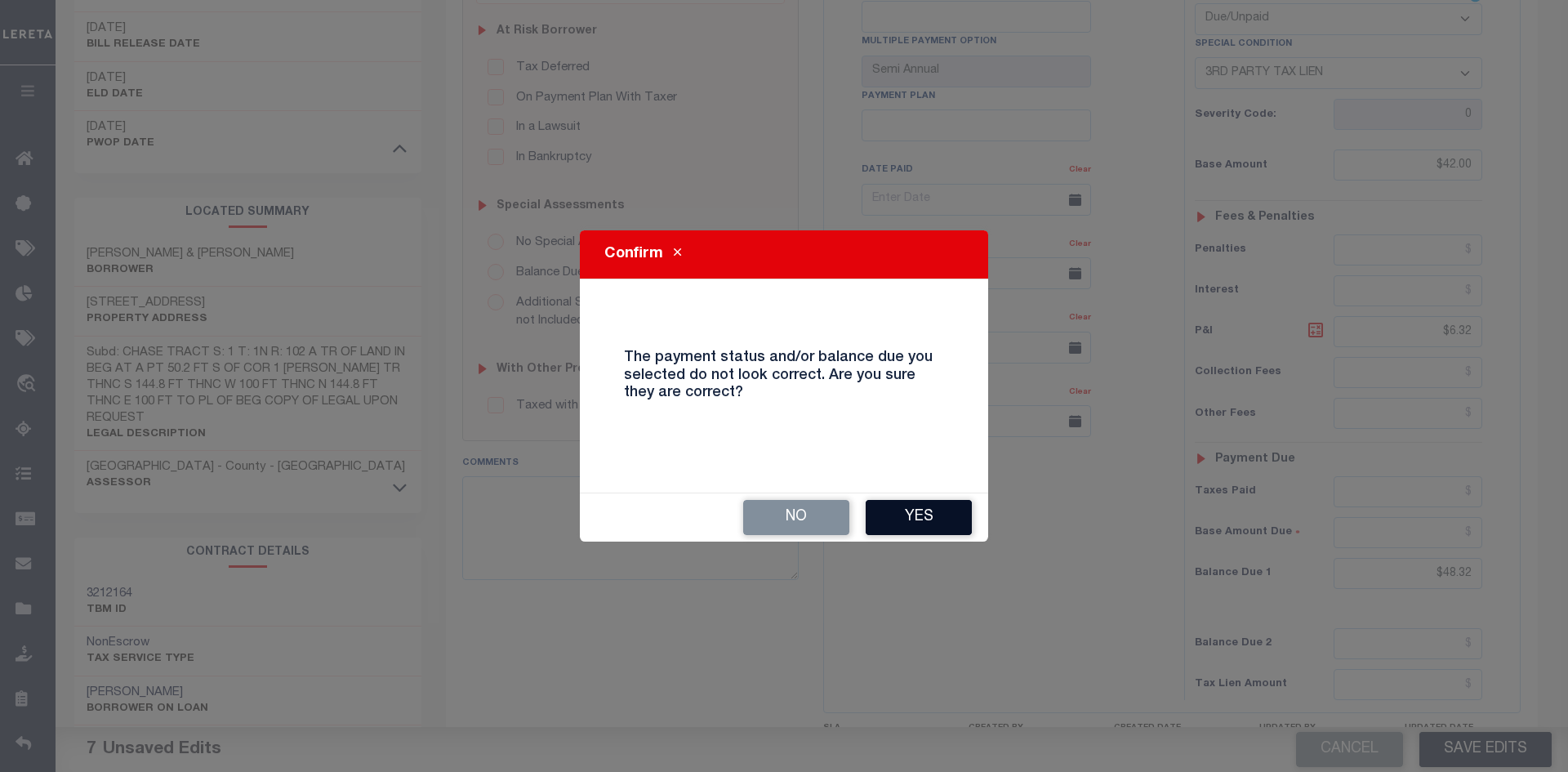
click at [945, 522] on button "Yes" at bounding box center [918, 517] width 106 height 35
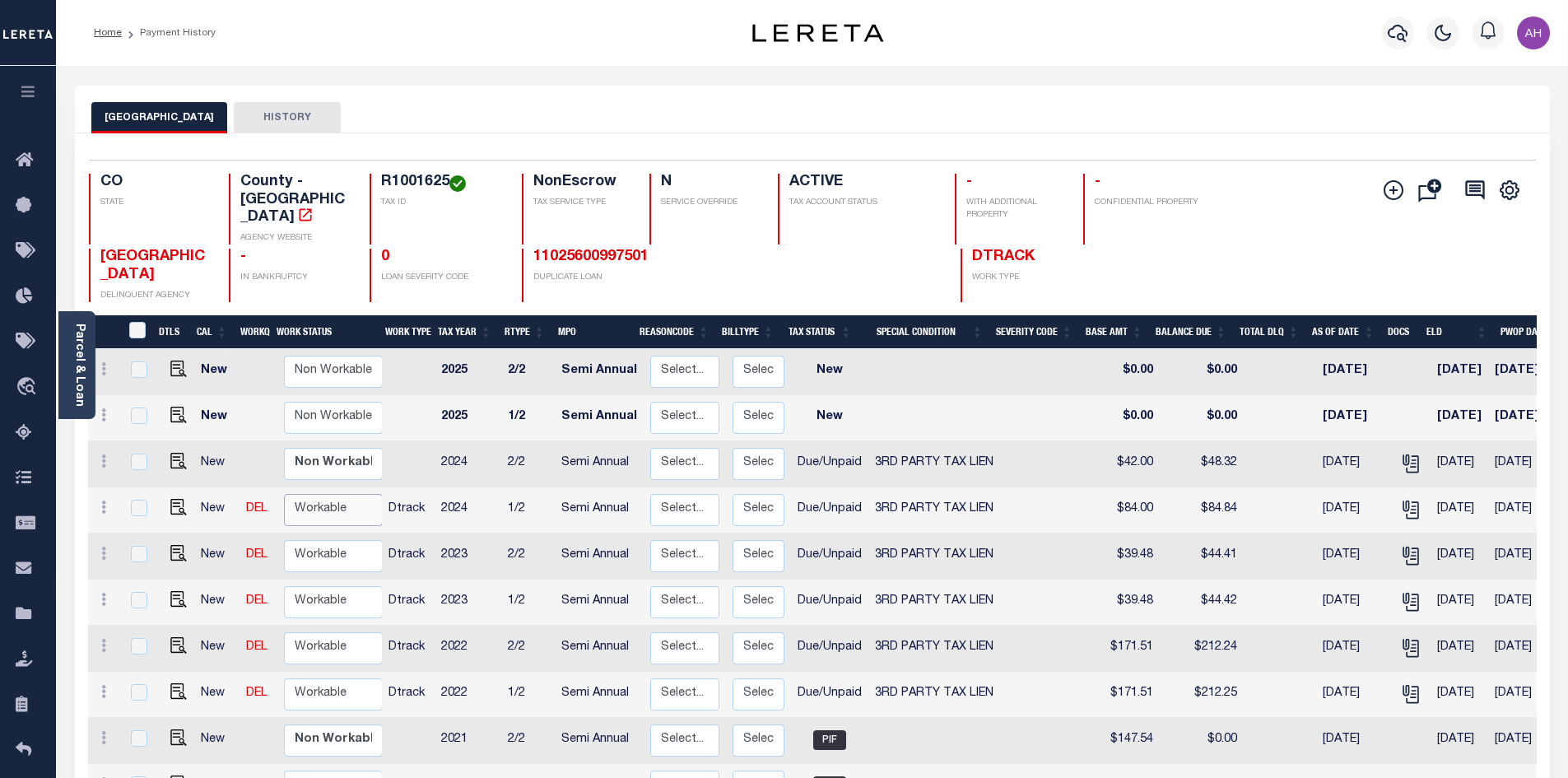
click at [300, 494] on select "Non Workable Workable" at bounding box center [333, 509] width 98 height 32
checkbox input "true"
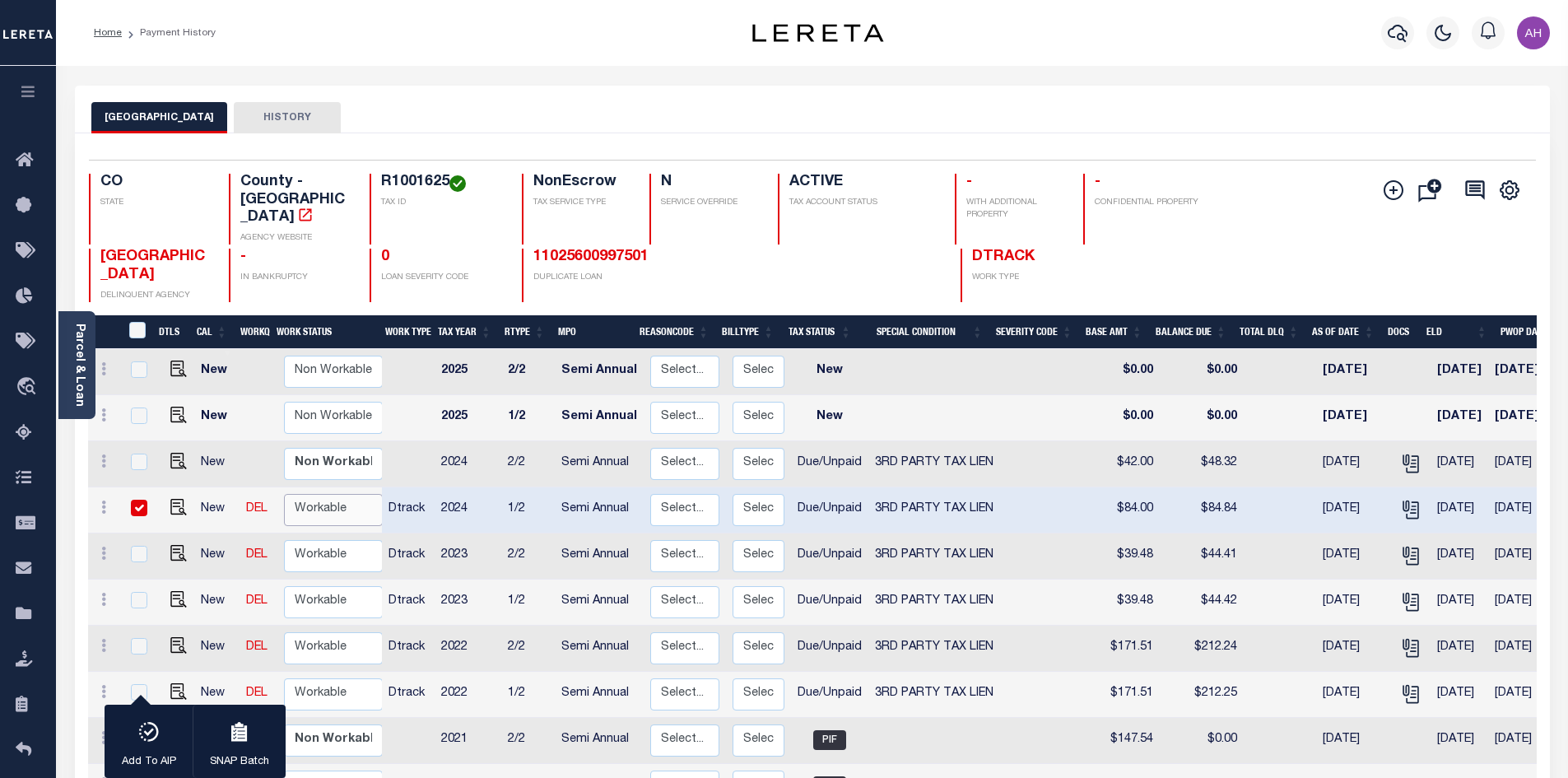
select select "true"
click at [284, 494] on select "Non Workable Workable" at bounding box center [333, 509] width 98 height 32
checkbox input "false"
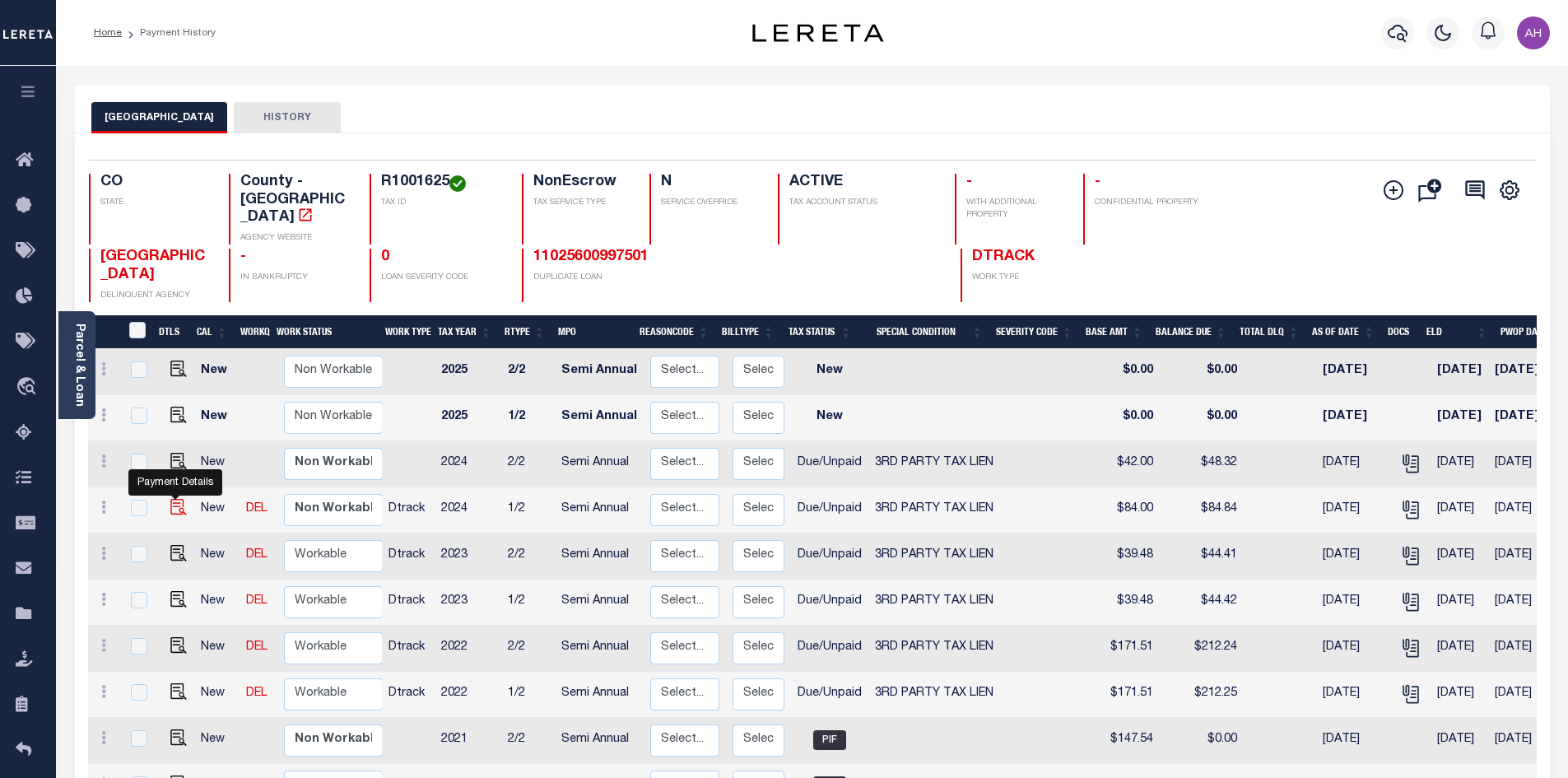
click at [174, 499] on img "" at bounding box center [178, 507] width 17 height 17
checkbox input "true"
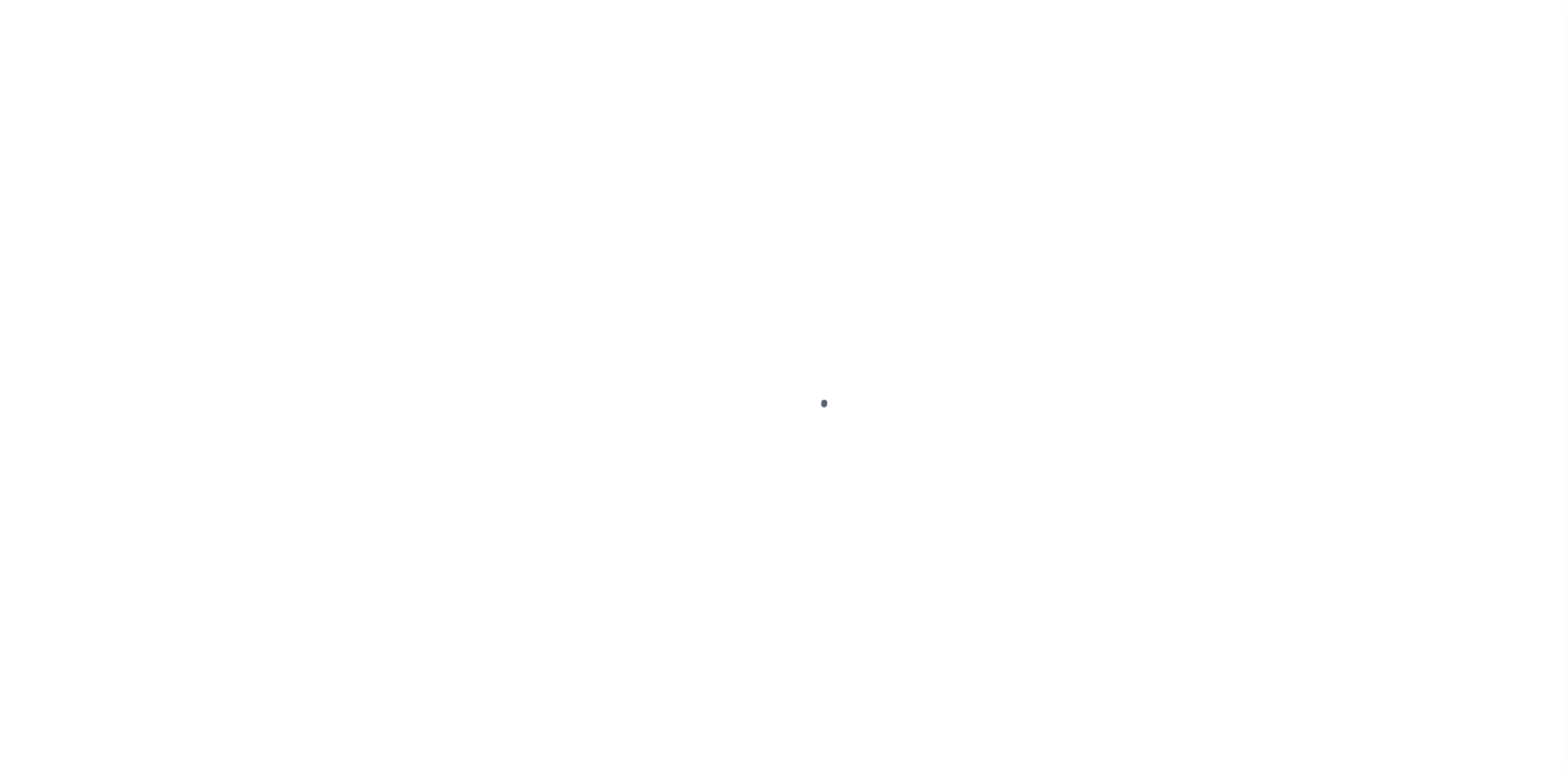
select select "DUE"
select select "20"
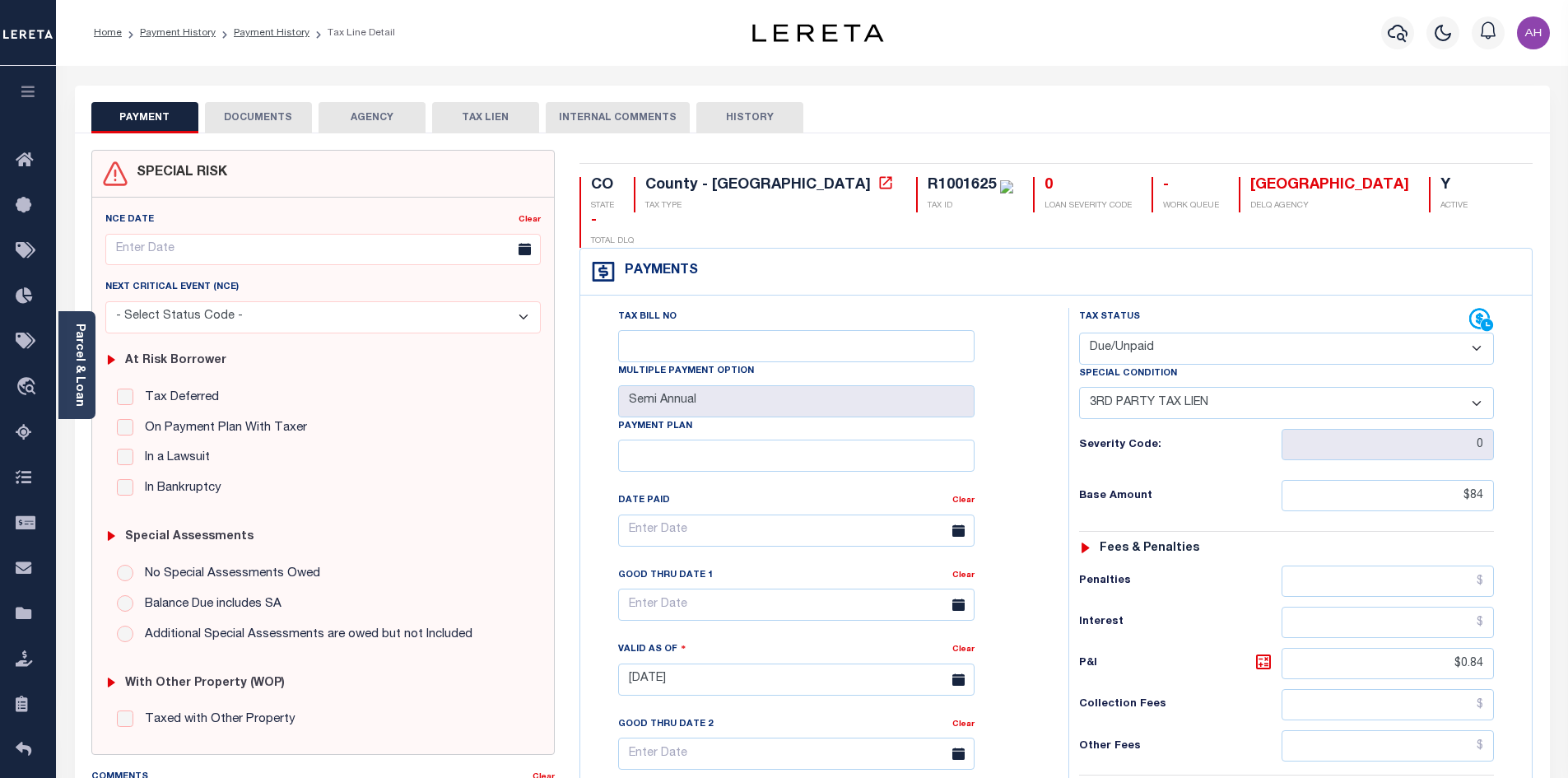
click at [1208, 332] on select "- Select Status Code - Open Due/Unpaid Paid Incomplete No Tax Due Internal Refu…" at bounding box center [1287, 348] width 415 height 32
click at [1211, 249] on div "Payments Warning! Search Status is not "Completed", amounts can not be keyed." at bounding box center [1055, 272] width 951 height 47
drag, startPoint x: 1436, startPoint y: 458, endPoint x: 1529, endPoint y: 466, distance: 93.3
click at [1529, 466] on div "Tax Bill No Multiple Payment Option Semi Annual Payment Plan Clear Clear Valid …" at bounding box center [1055, 671] width 951 height 751
type input "$42"
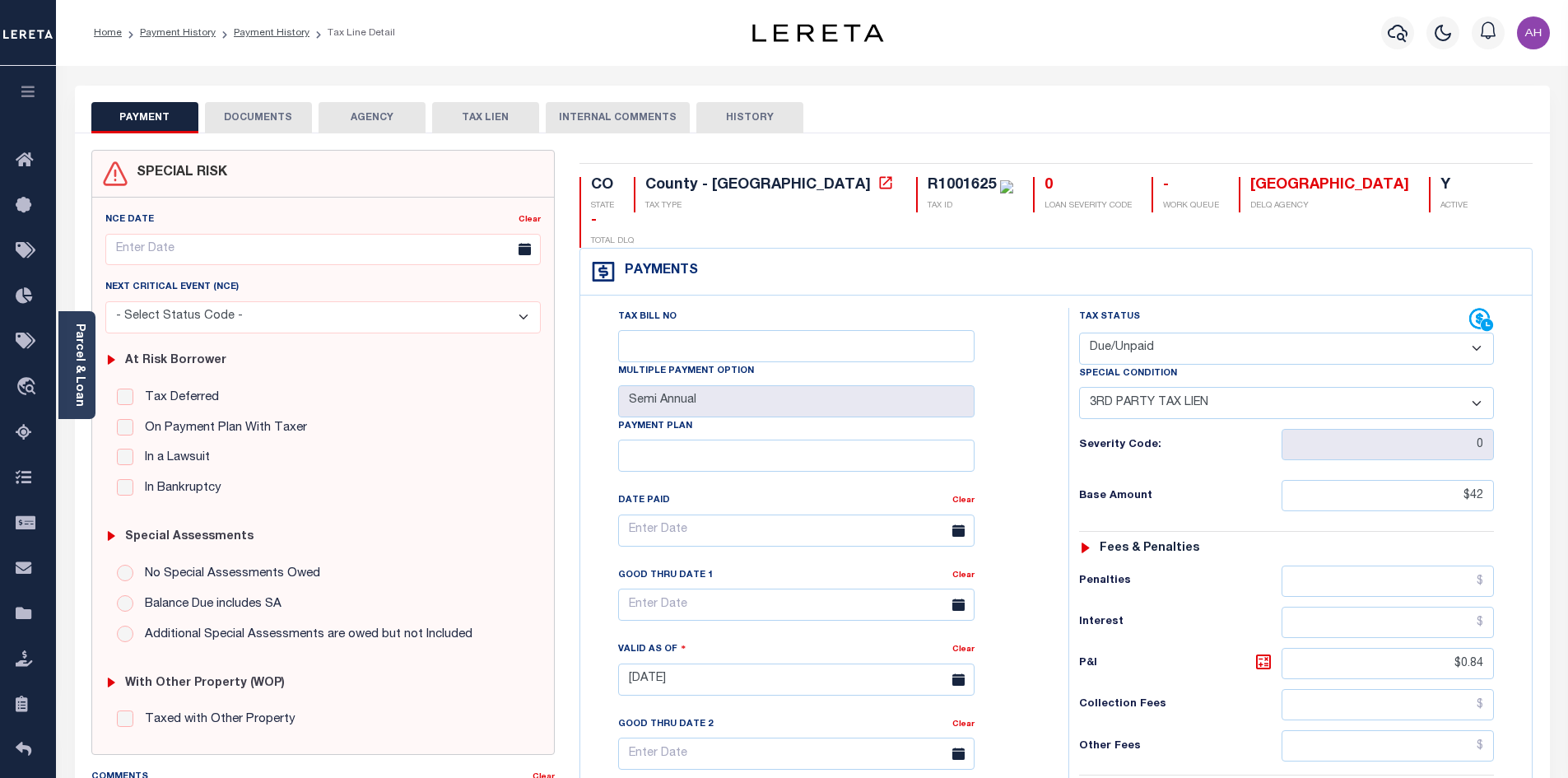
type input "[DATE]"
type input "$42.00"
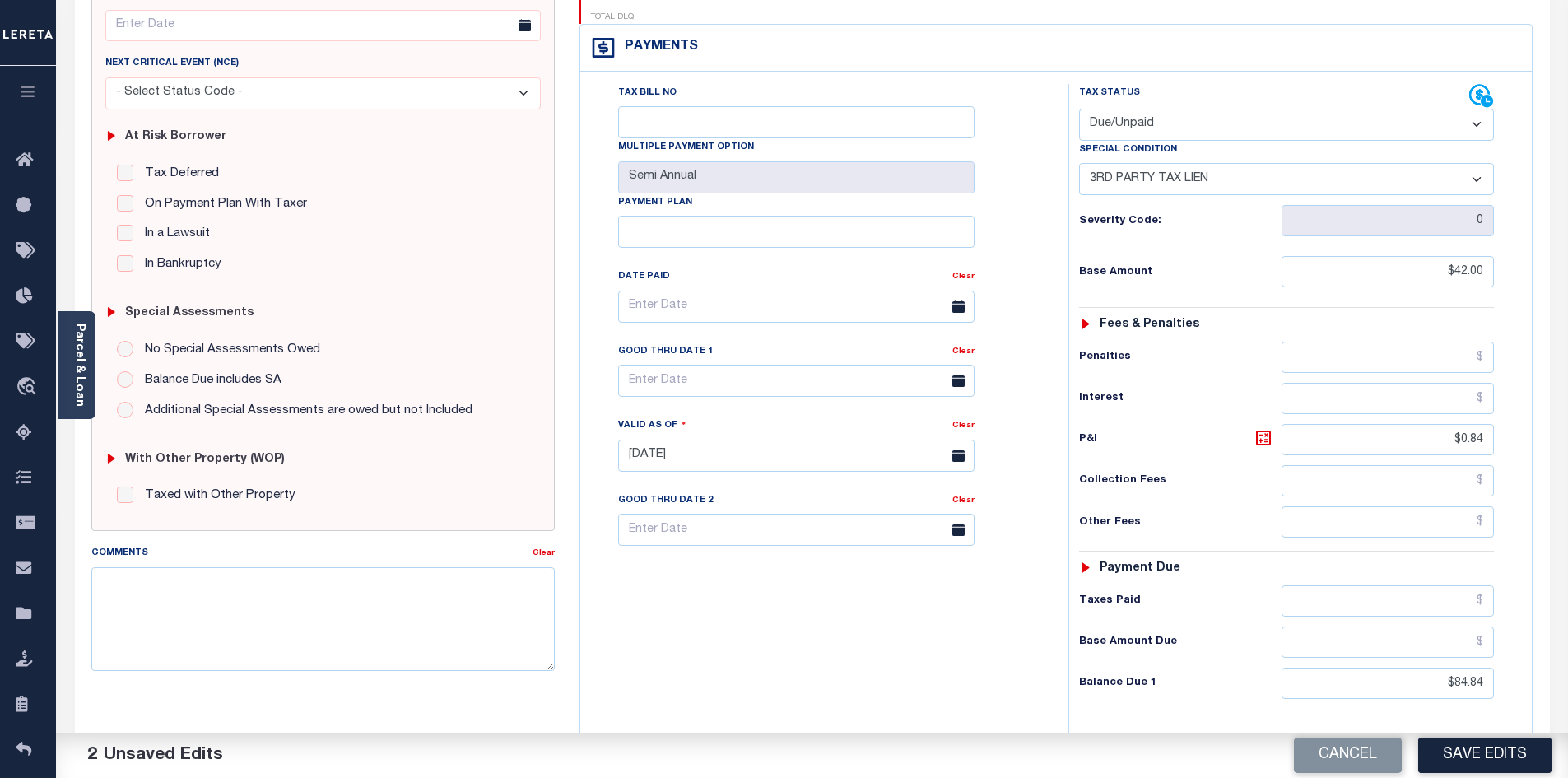
scroll to position [329, 0]
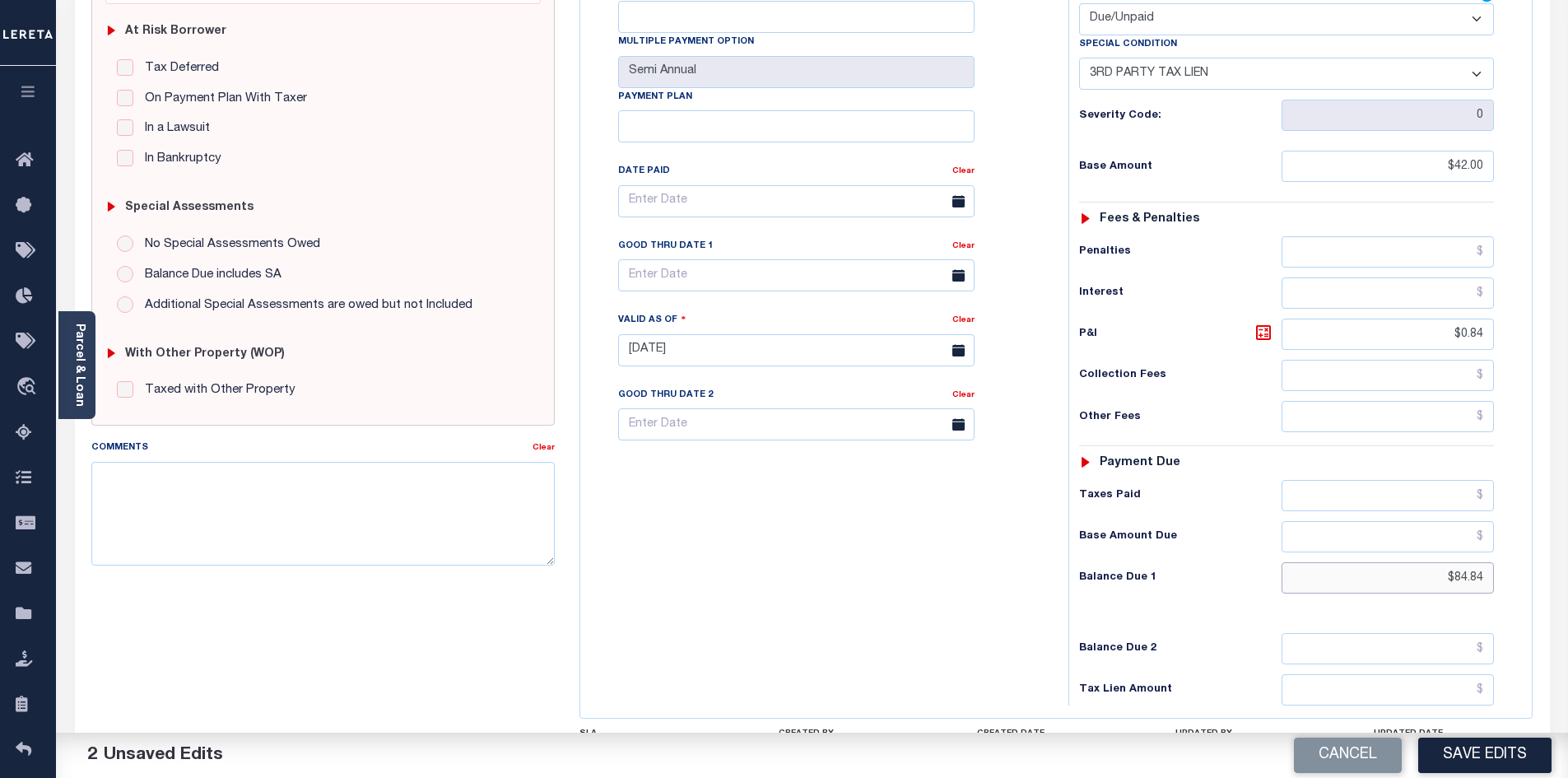
drag, startPoint x: 1386, startPoint y: 534, endPoint x: 1513, endPoint y: 540, distance: 127.1
click at [1513, 540] on div "Tax Status Status - Select Status Code -" at bounding box center [1292, 341] width 447 height 727
type input "$49.16"
click at [1259, 323] on icon at bounding box center [1263, 332] width 20 height 20
type input "$7.16"
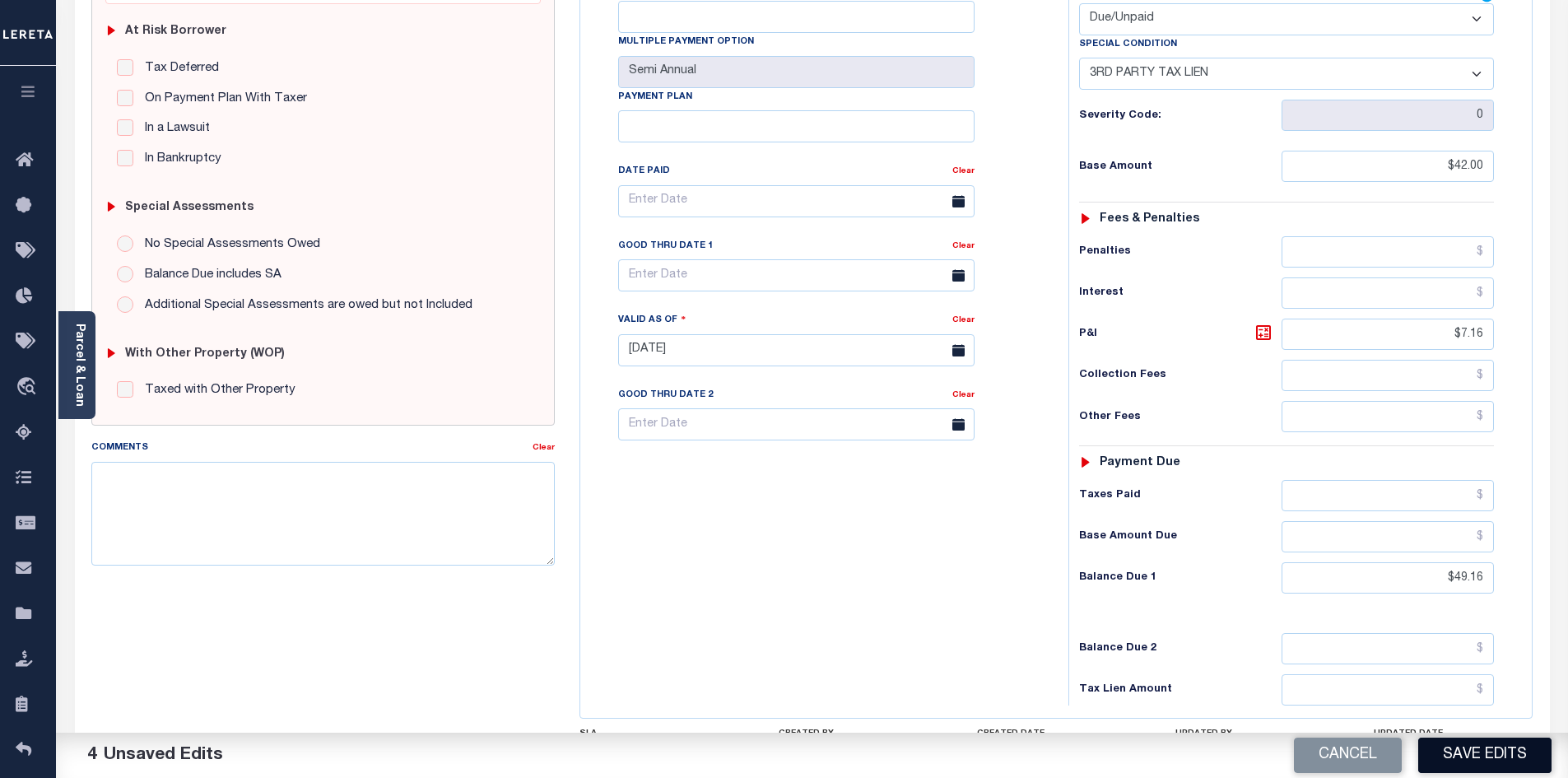
click at [1516, 758] on button "Save Edits" at bounding box center [1485, 755] width 134 height 35
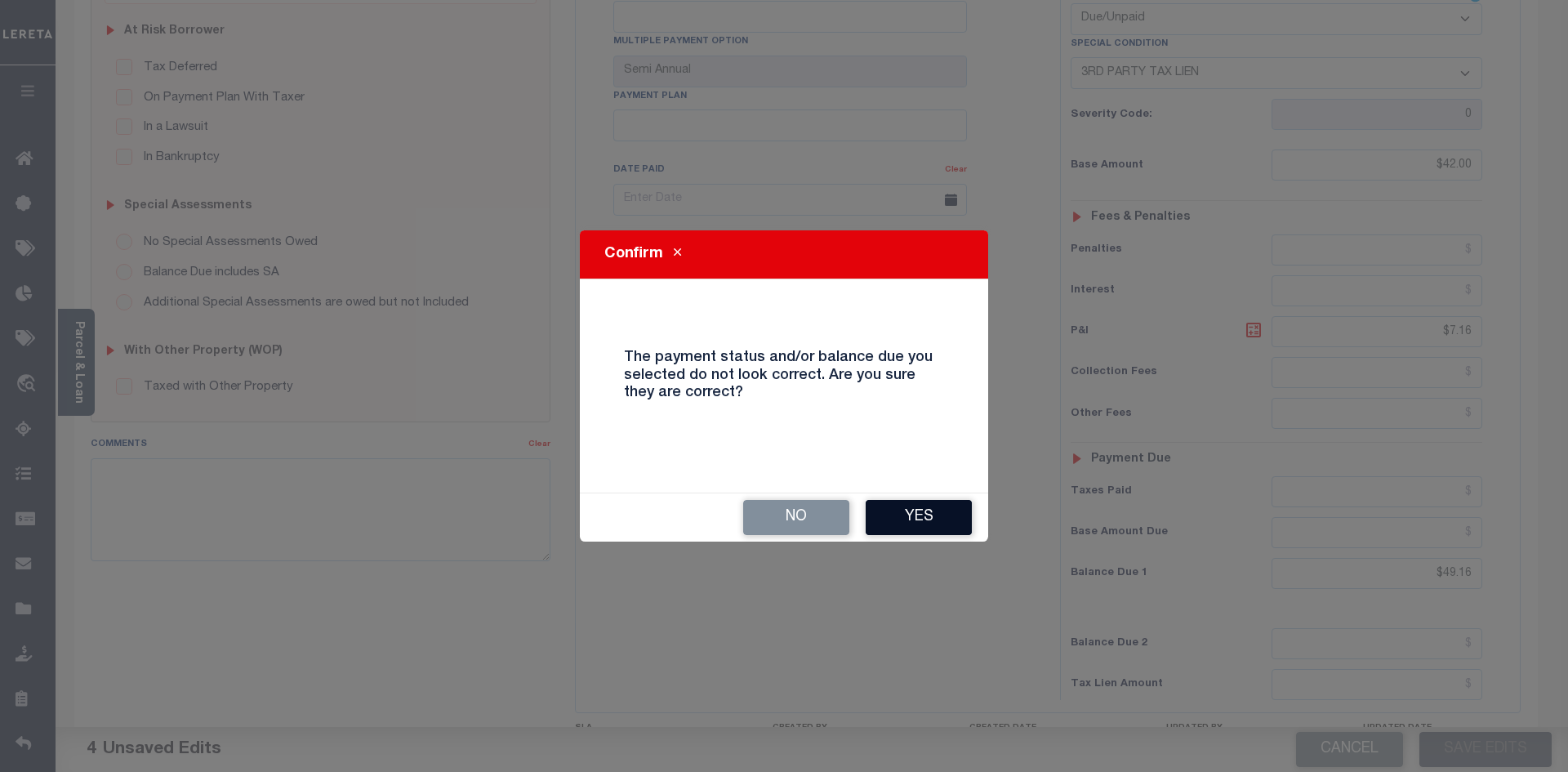
click at [914, 520] on button "Yes" at bounding box center [918, 517] width 106 height 35
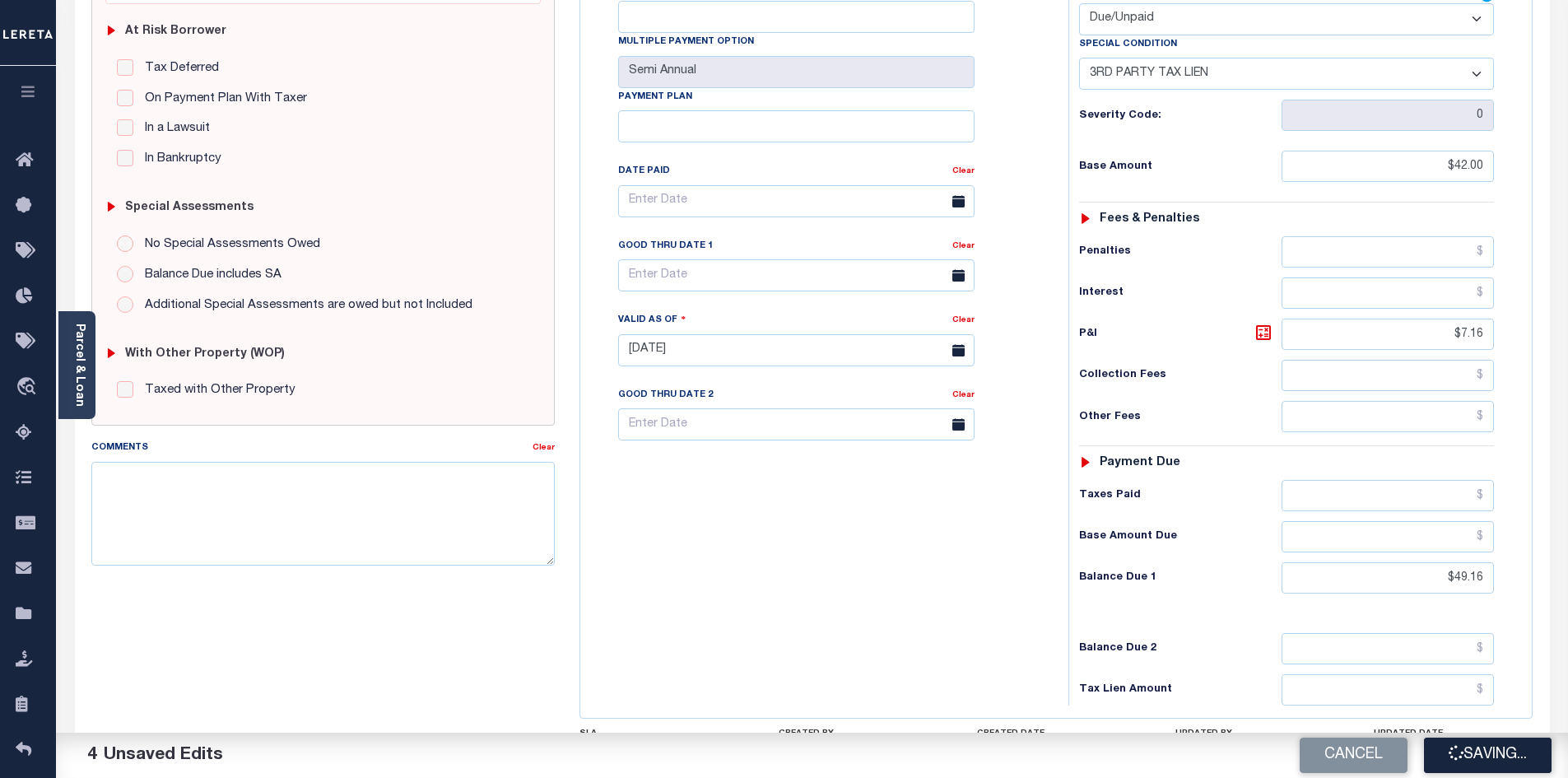
checkbox input "false"
type input "$42"
type input "$7.16"
type input "$49.16"
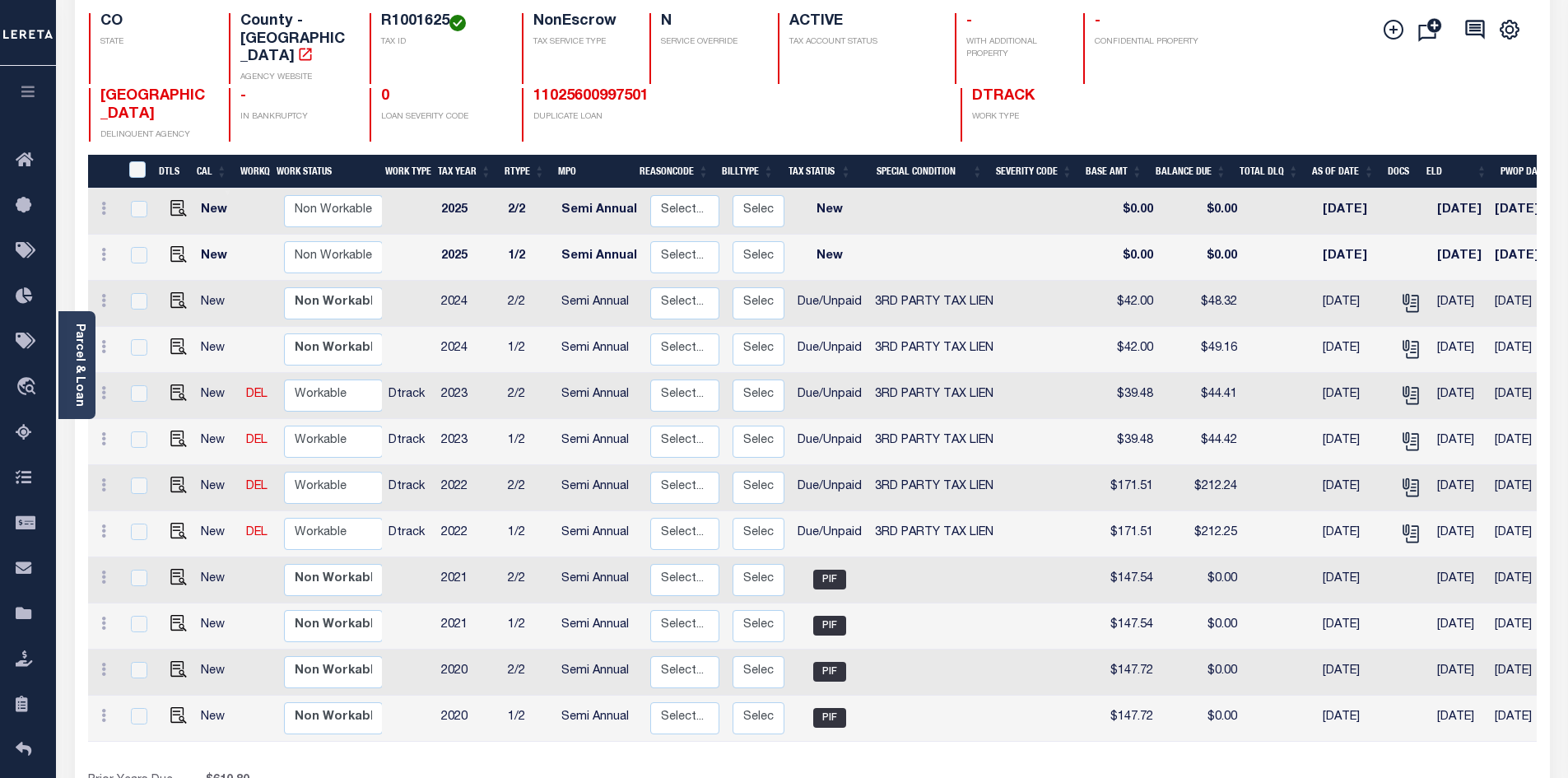
scroll to position [164, 0]
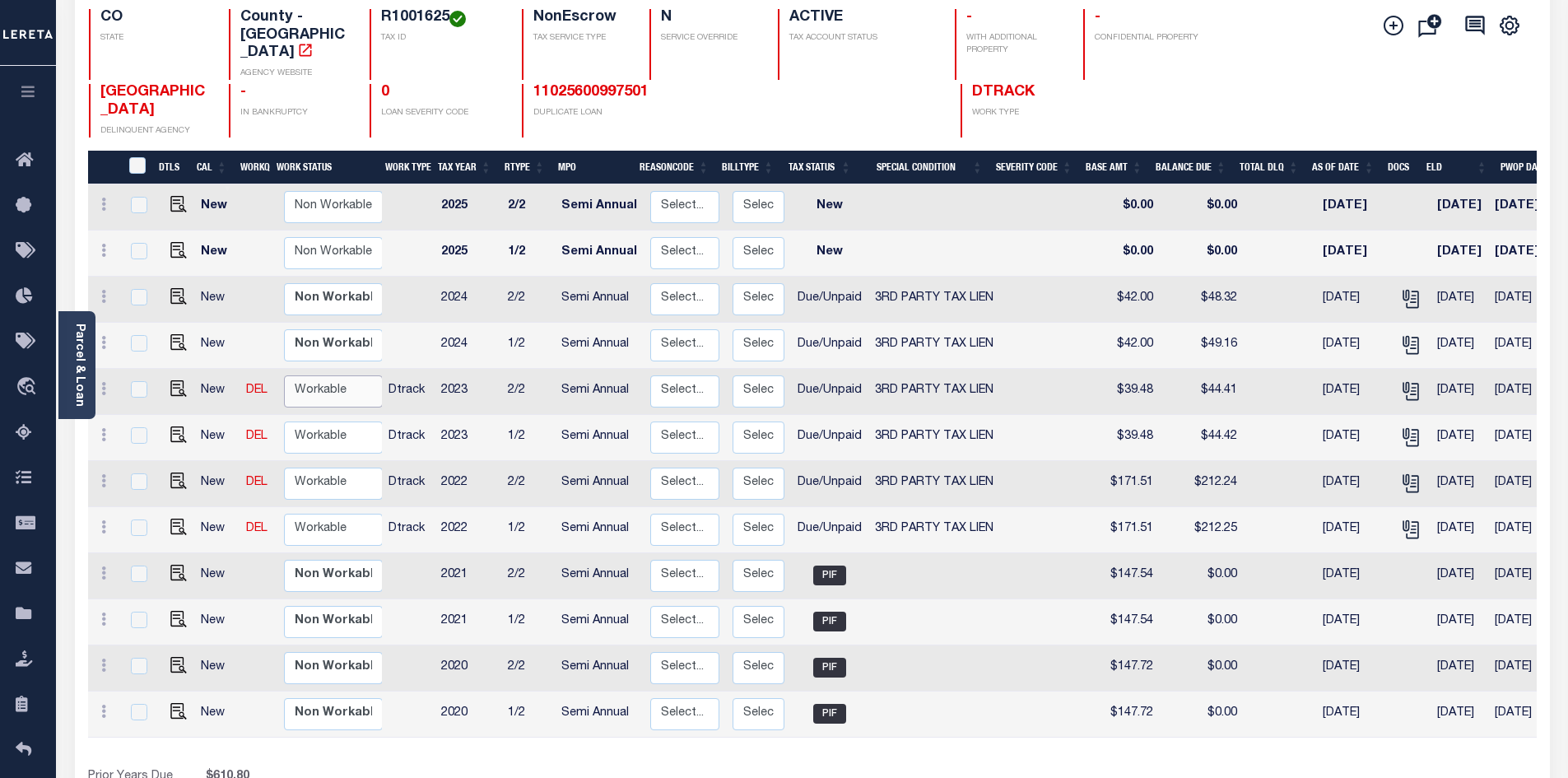
click at [326, 376] on select "Non Workable Workable" at bounding box center [333, 391] width 98 height 32
checkbox input "true"
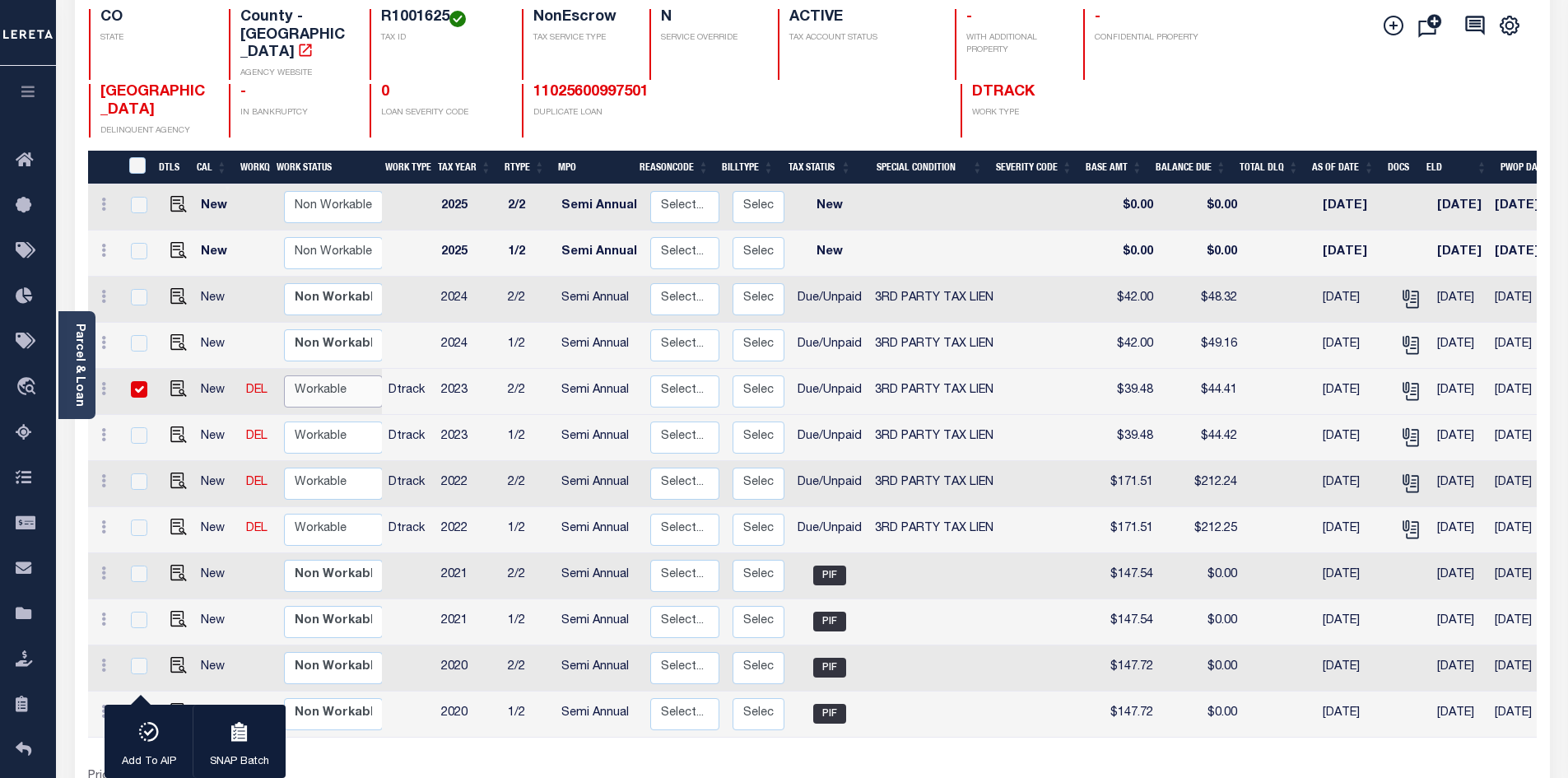
select select "true"
click at [284, 376] on select "Non Workable Workable" at bounding box center [333, 391] width 98 height 32
checkbox input "false"
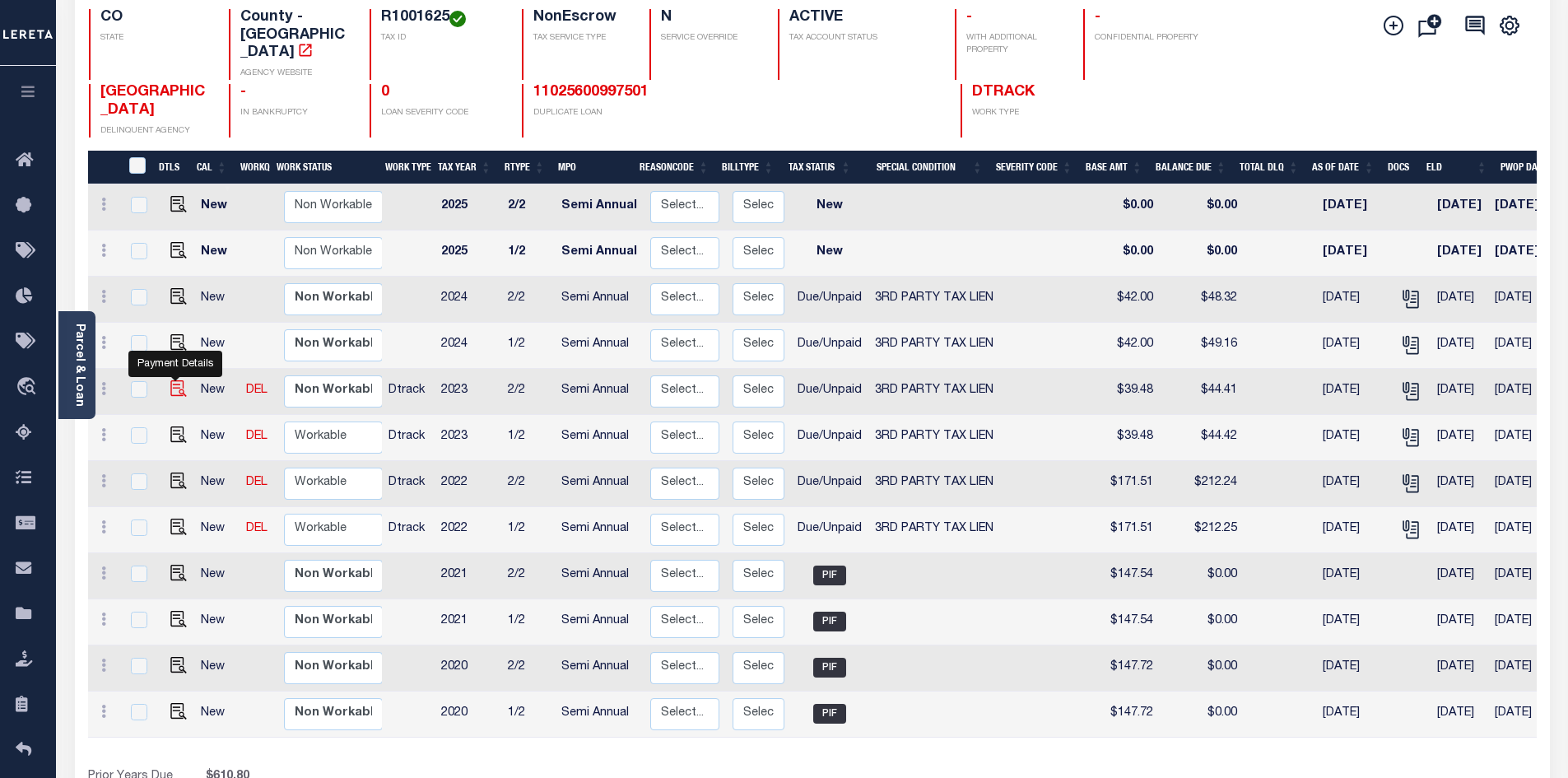
click at [180, 381] on img "" at bounding box center [178, 389] width 17 height 17
checkbox input "true"
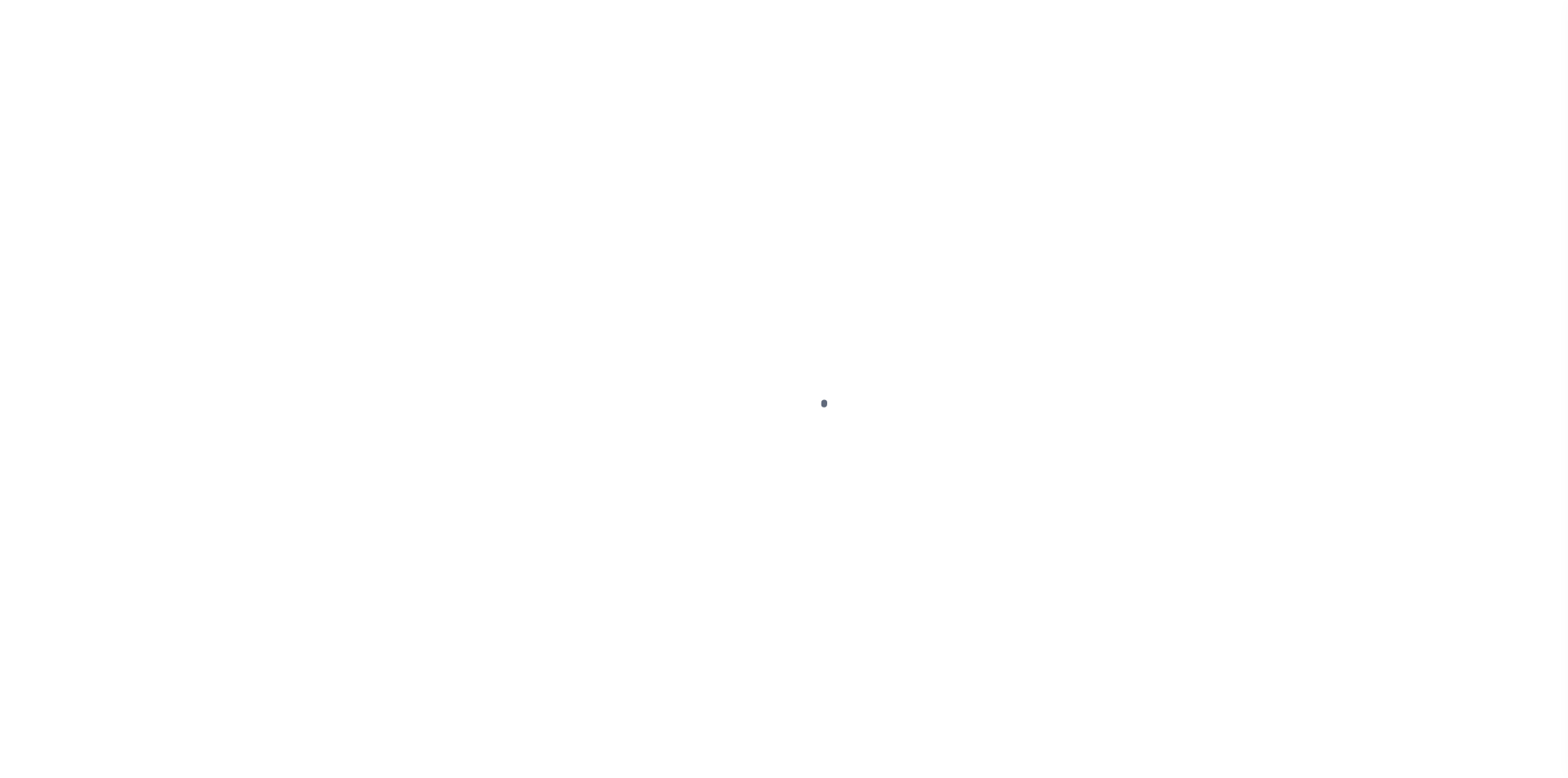
select select "DUE"
select select "20"
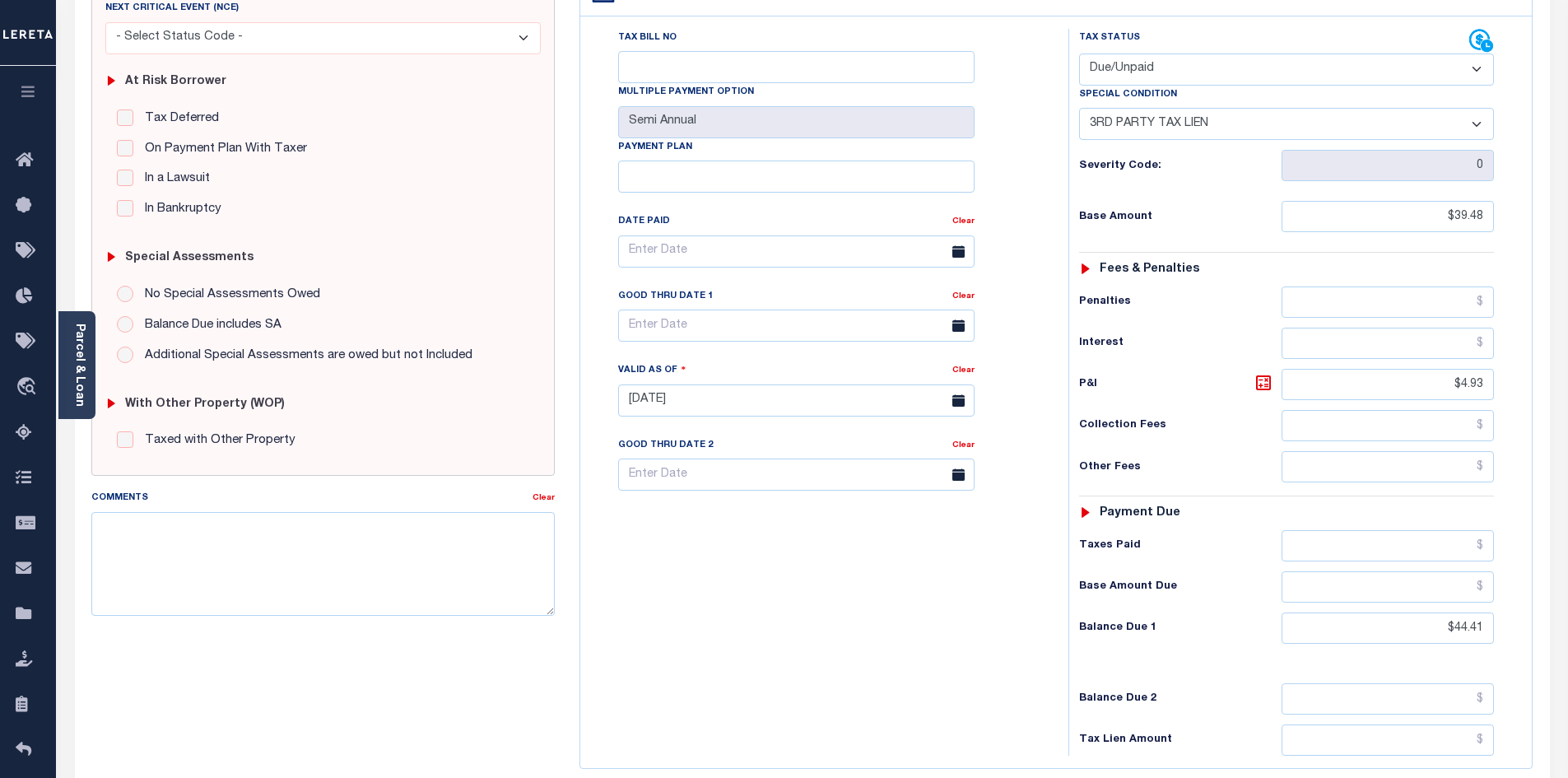
scroll to position [411, 0]
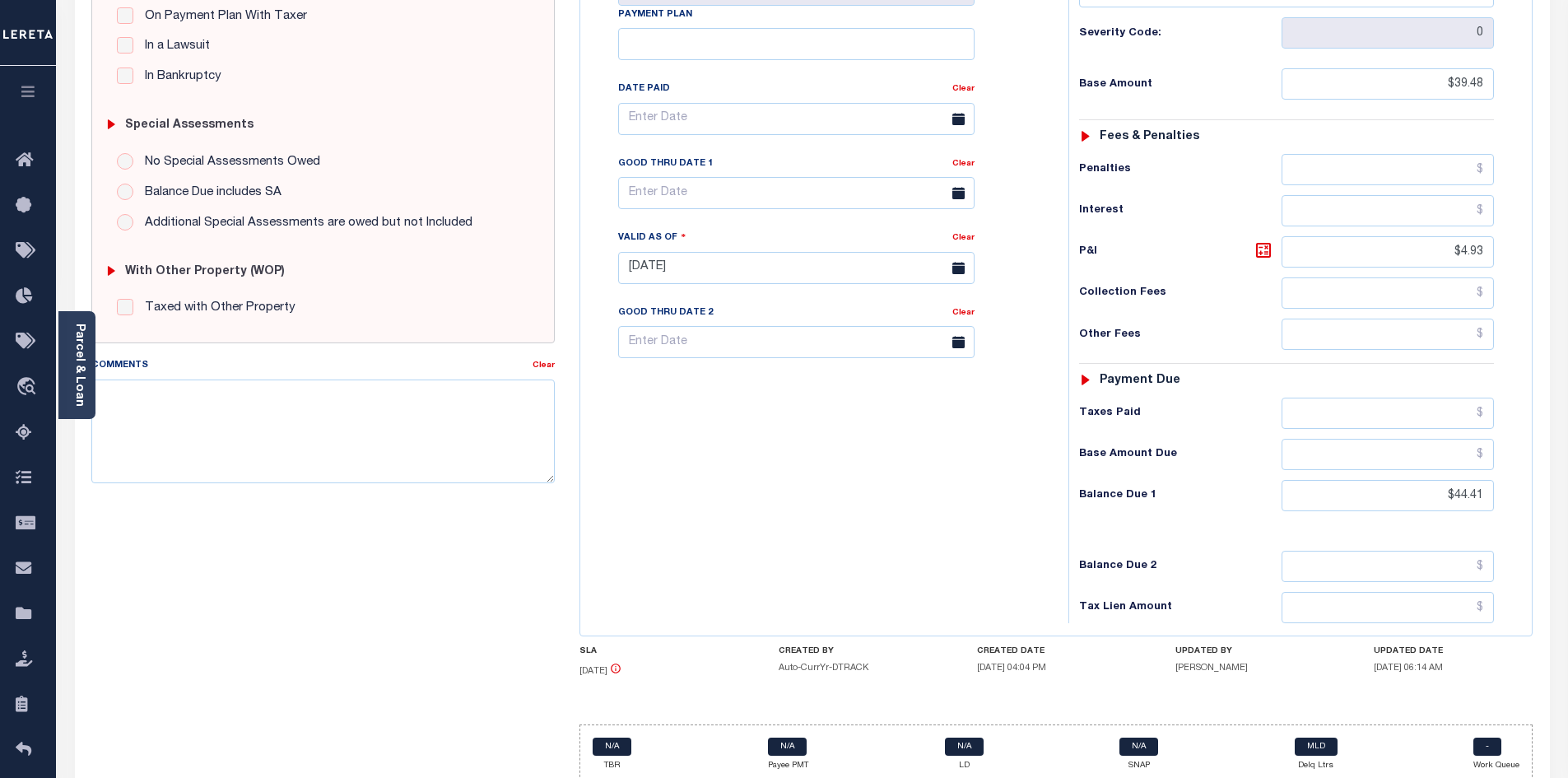
click at [1369, 481] on div "Tax Status Status - Select Status Code -" at bounding box center [1292, 260] width 447 height 727
drag, startPoint x: 1380, startPoint y: 466, endPoint x: 1580, endPoint y: 466, distance: 200.0
click at [1567, 466] on html "Home Payment History Payment History Tax Line Detail Profile Sign out" at bounding box center [784, 212] width 1568 height 1248
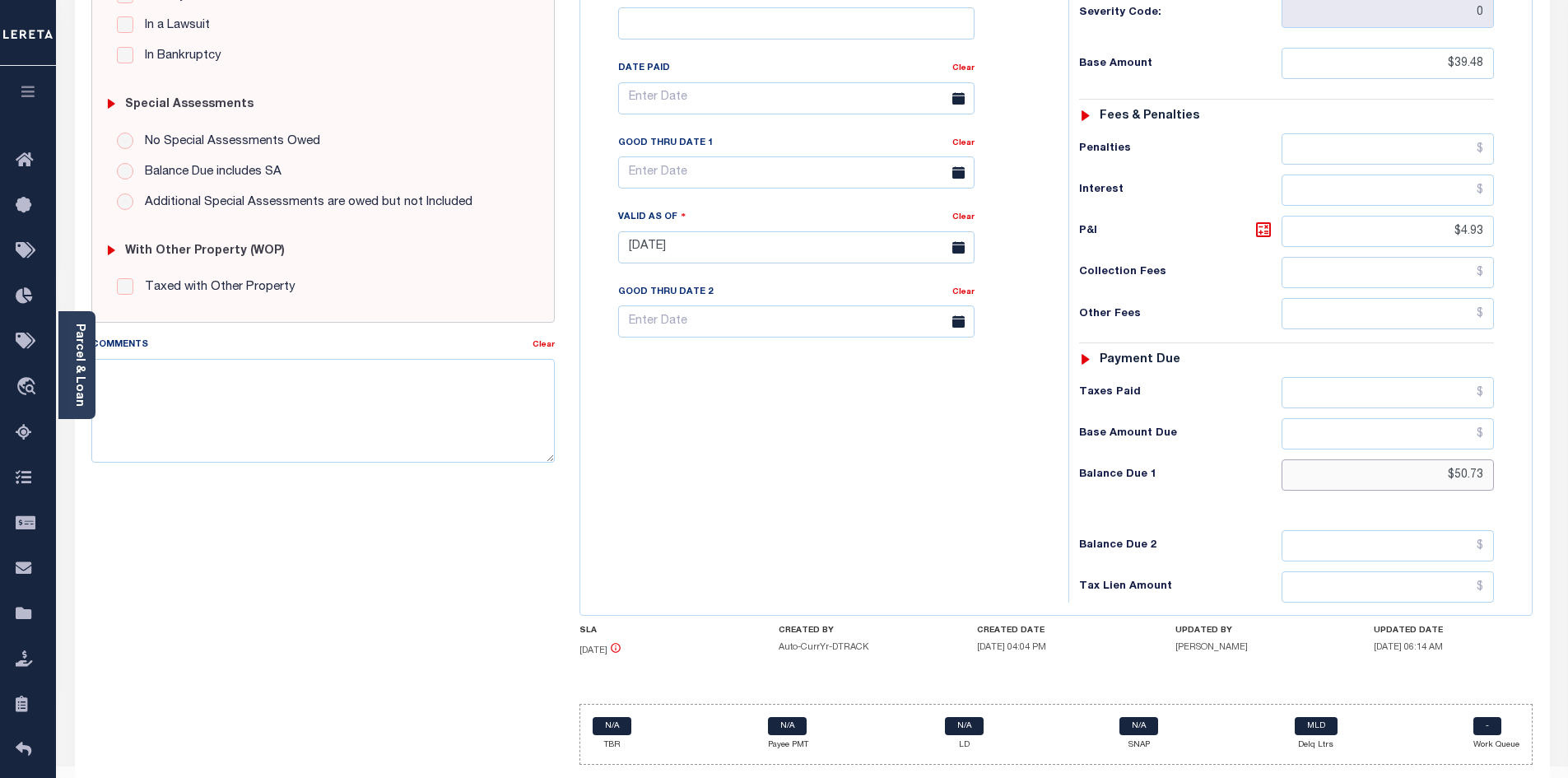
scroll to position [437, 0]
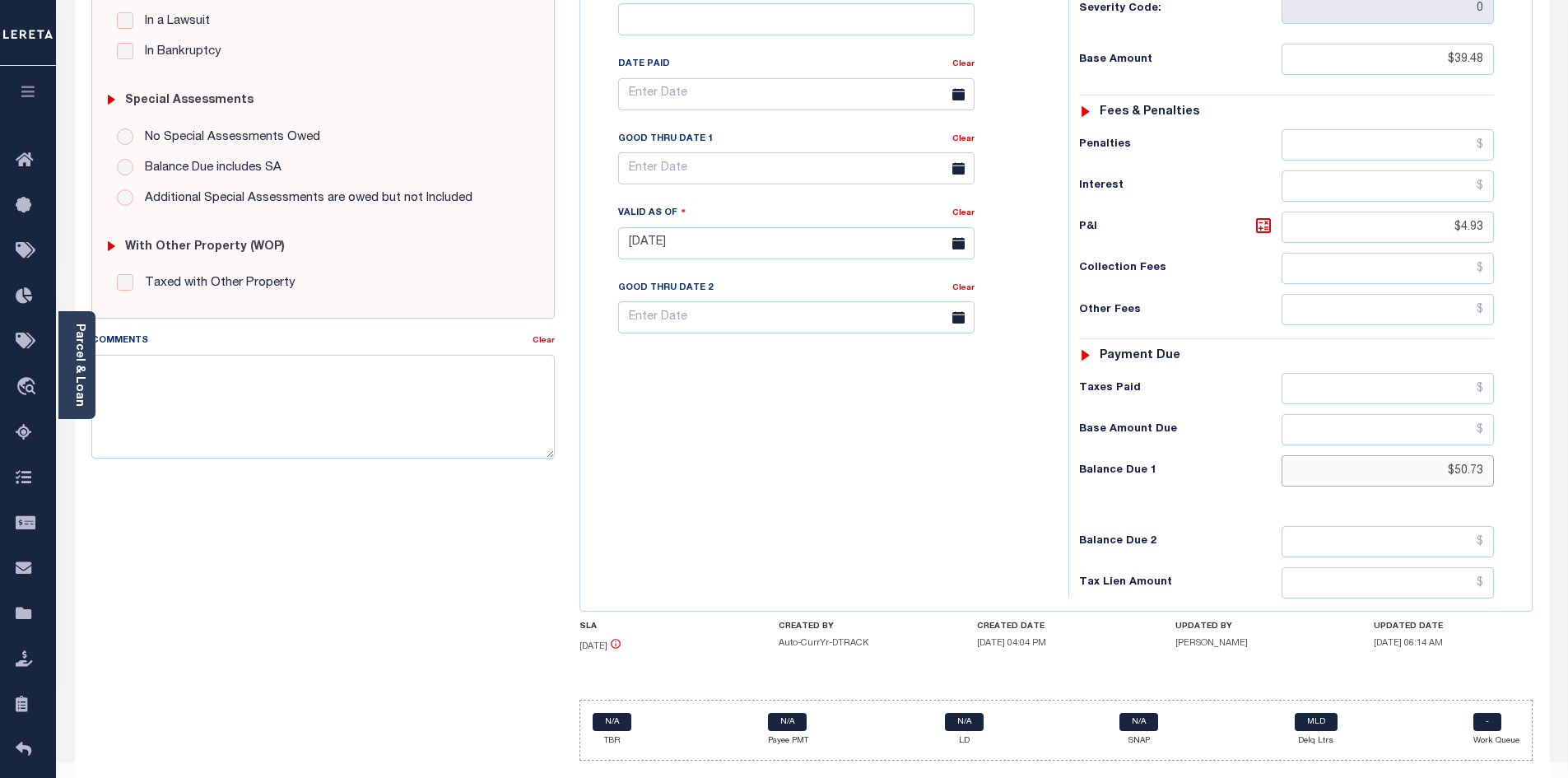
type input "$50.73"
type input "[DATE]"
click at [872, 425] on div "Tax Bill No Multiple Payment Option Semi Annual Payment Plan Clear" at bounding box center [820, 234] width 472 height 727
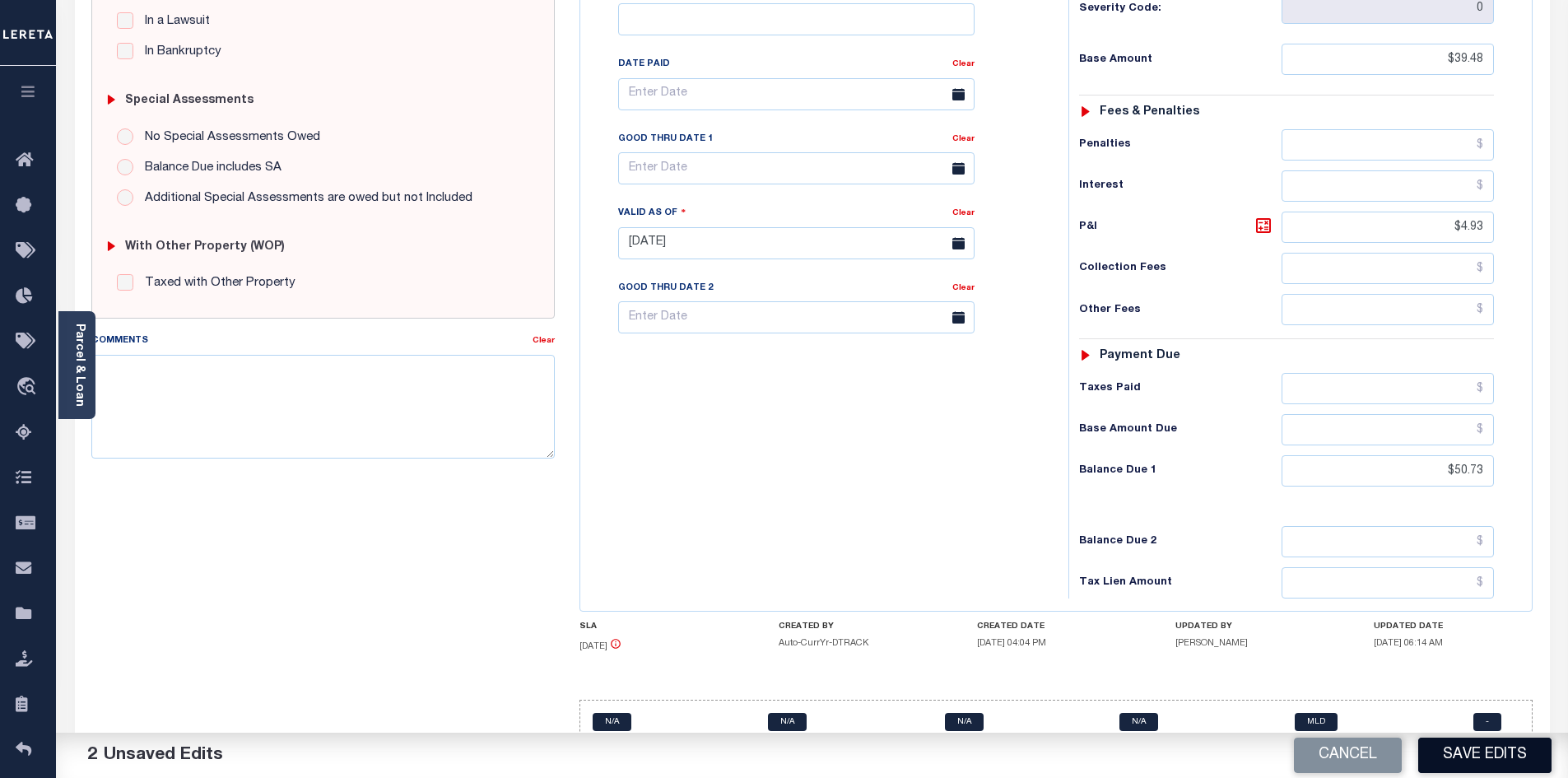
click at [1472, 752] on button "Save Edits" at bounding box center [1485, 755] width 134 height 35
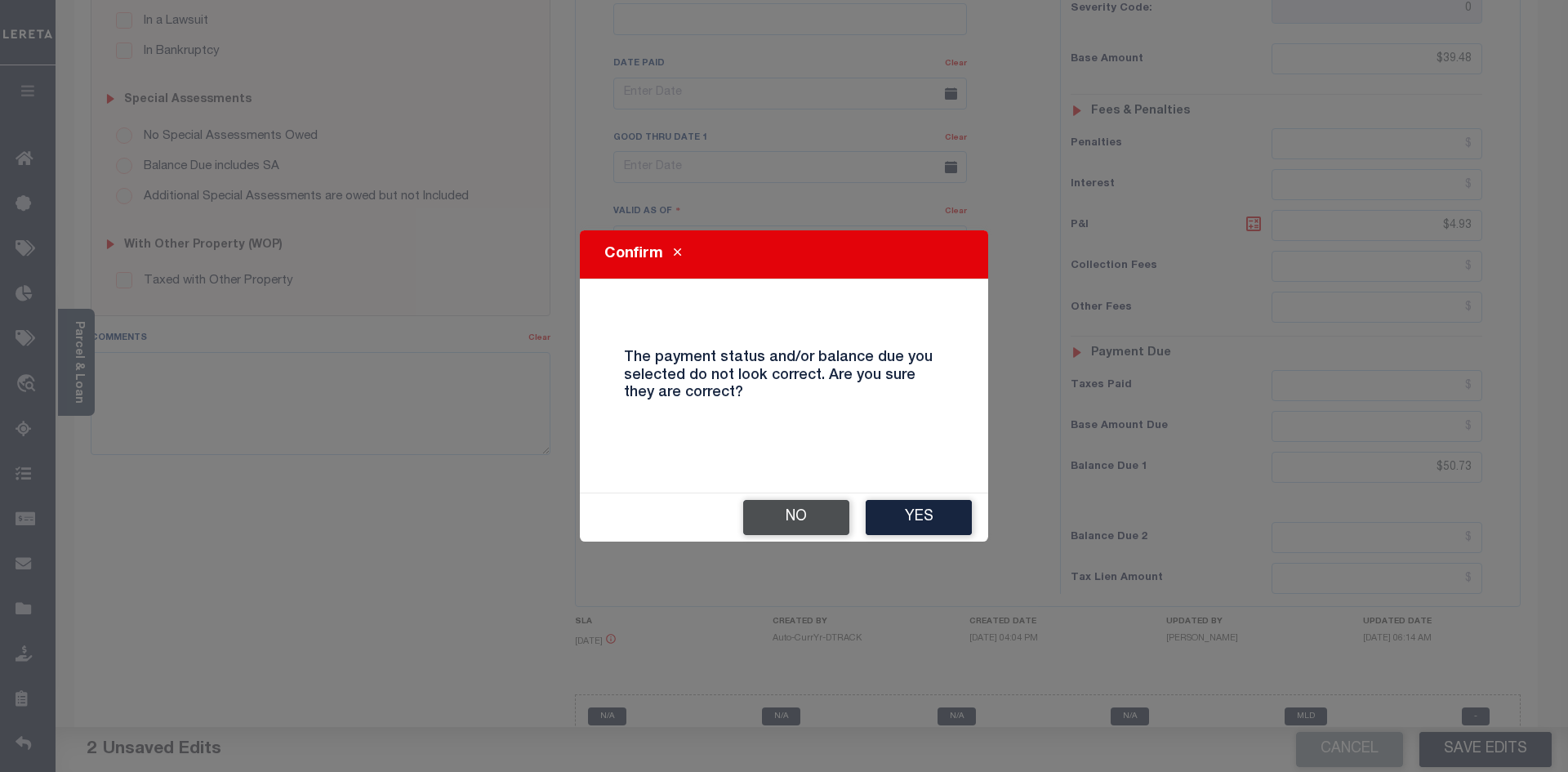
click at [765, 519] on button "No" at bounding box center [796, 517] width 106 height 35
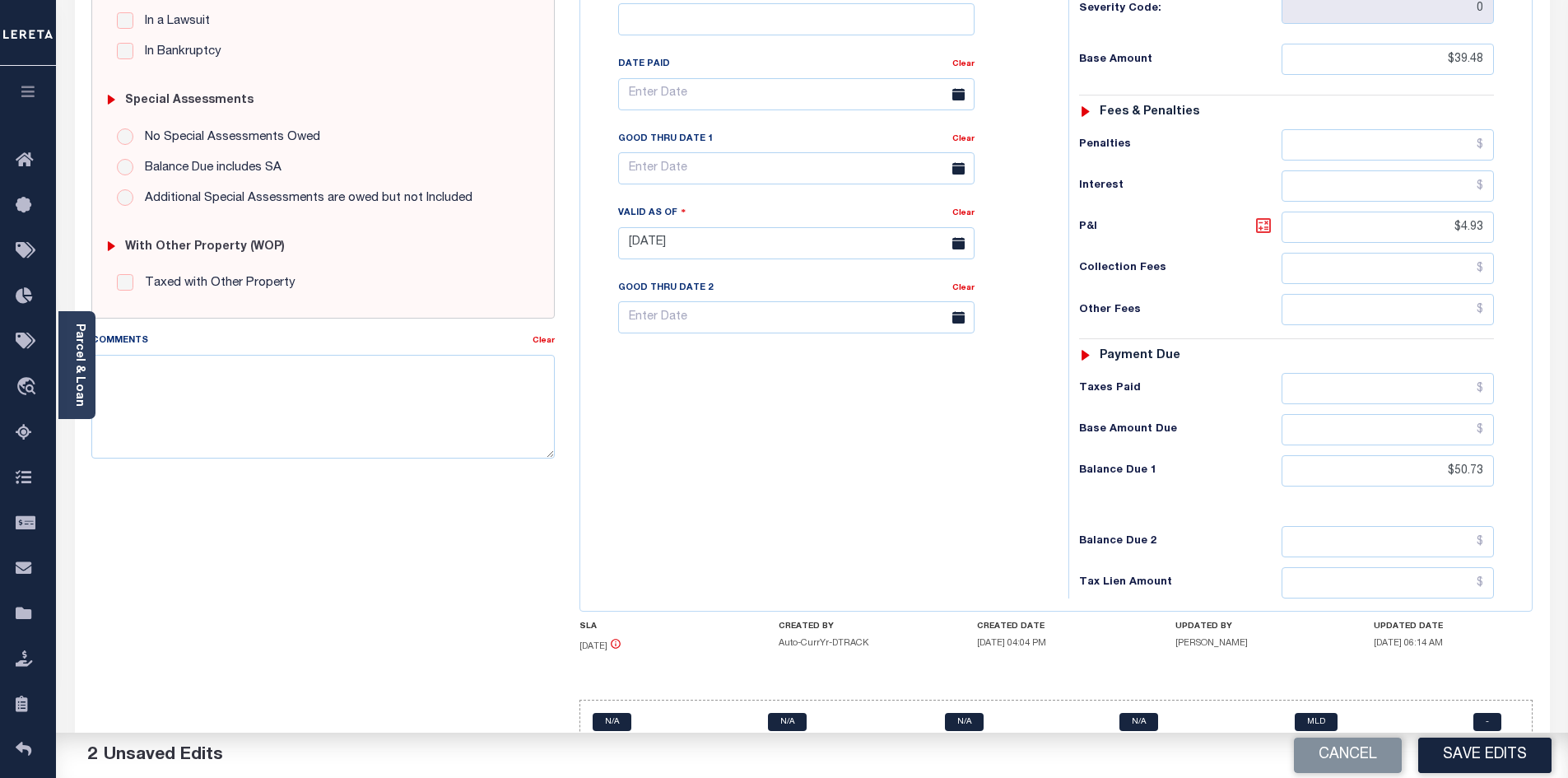
click at [1263, 215] on icon at bounding box center [1263, 225] width 20 height 20
type input "$11.25"
click at [1501, 754] on button "Save Edits" at bounding box center [1485, 755] width 134 height 35
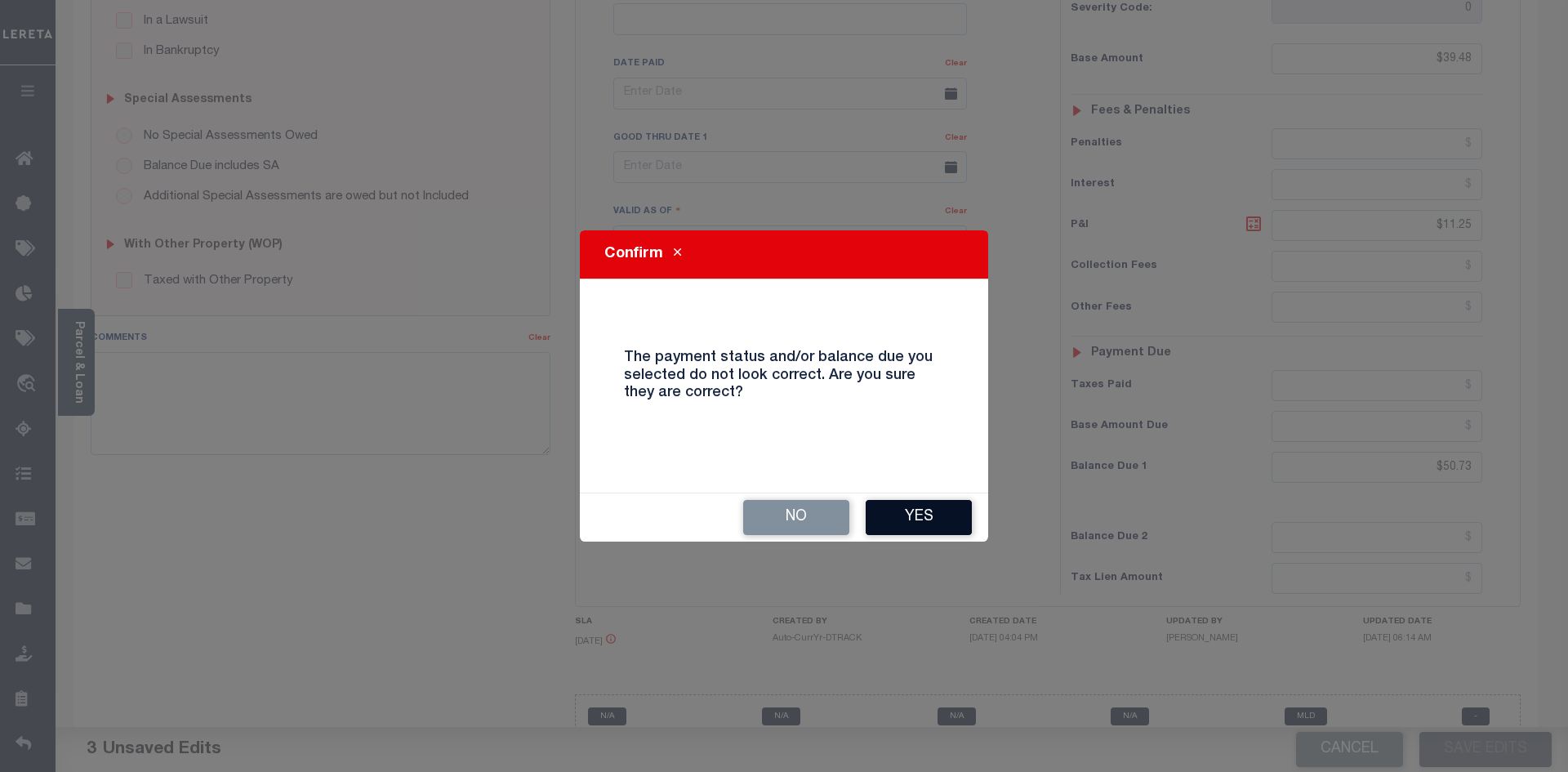
click at [944, 528] on button "Yes" at bounding box center [918, 517] width 106 height 35
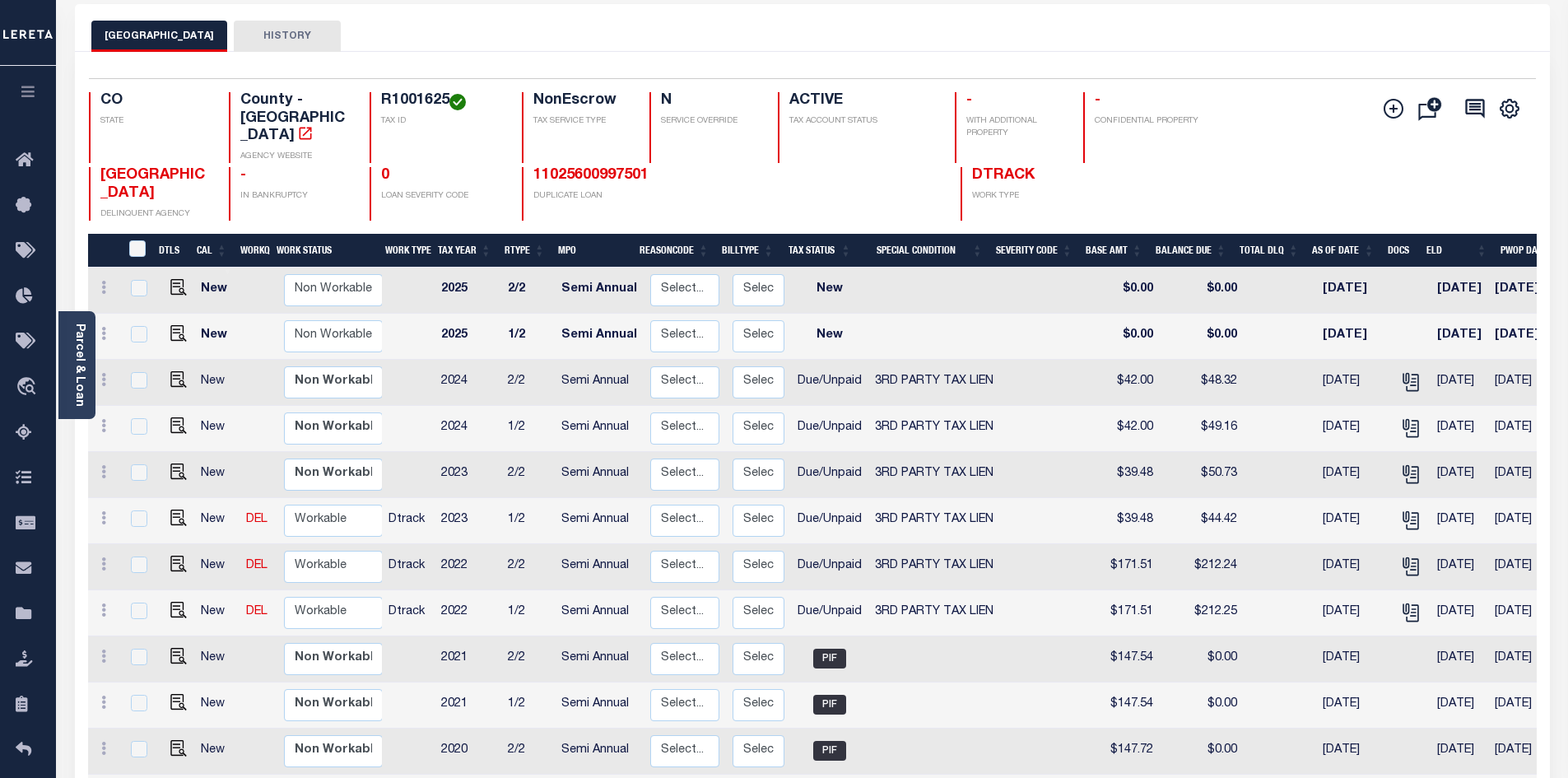
scroll to position [83, 0]
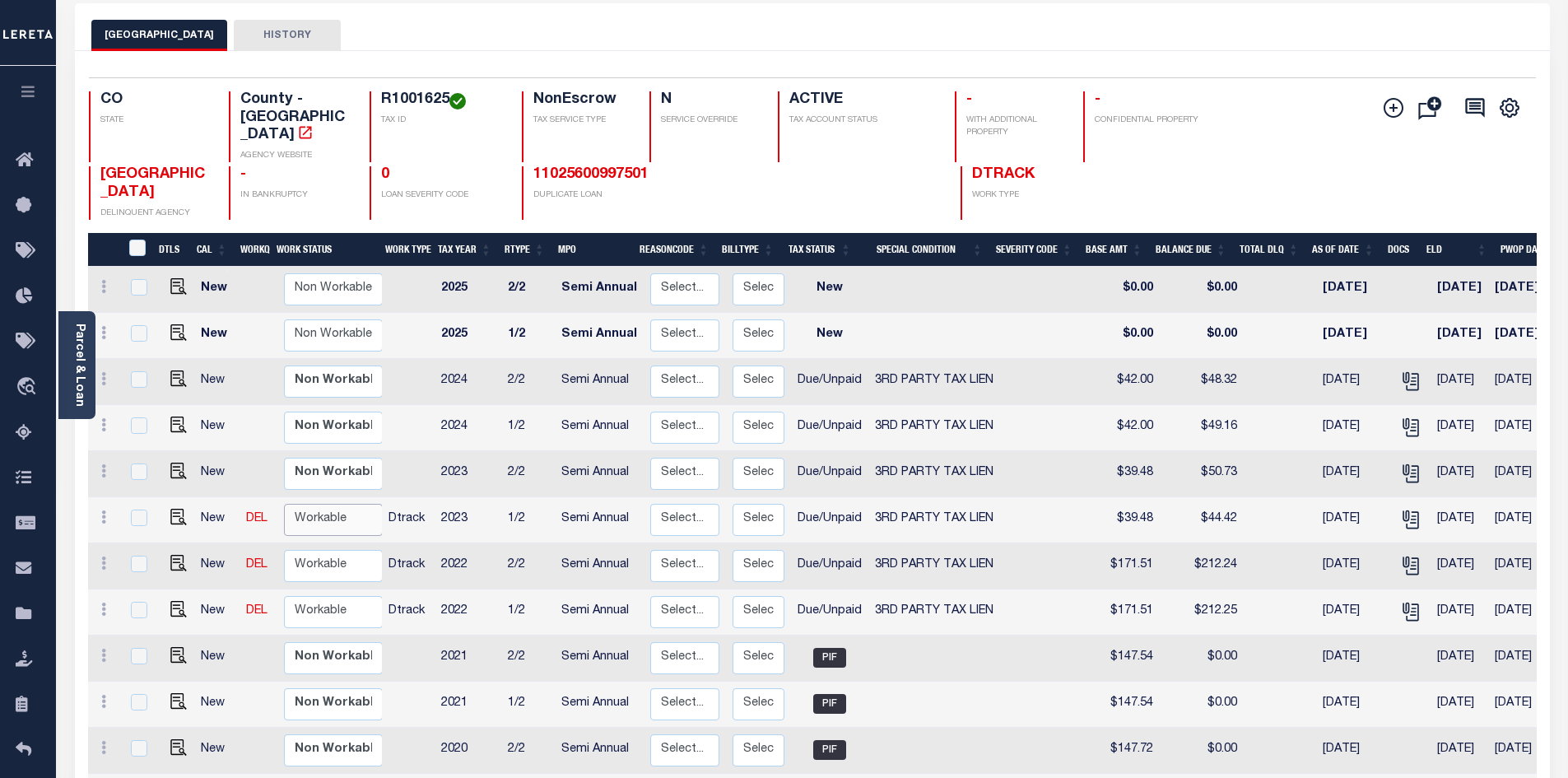
click at [305, 504] on select "Non Workable Workable" at bounding box center [333, 519] width 98 height 32
checkbox input "true"
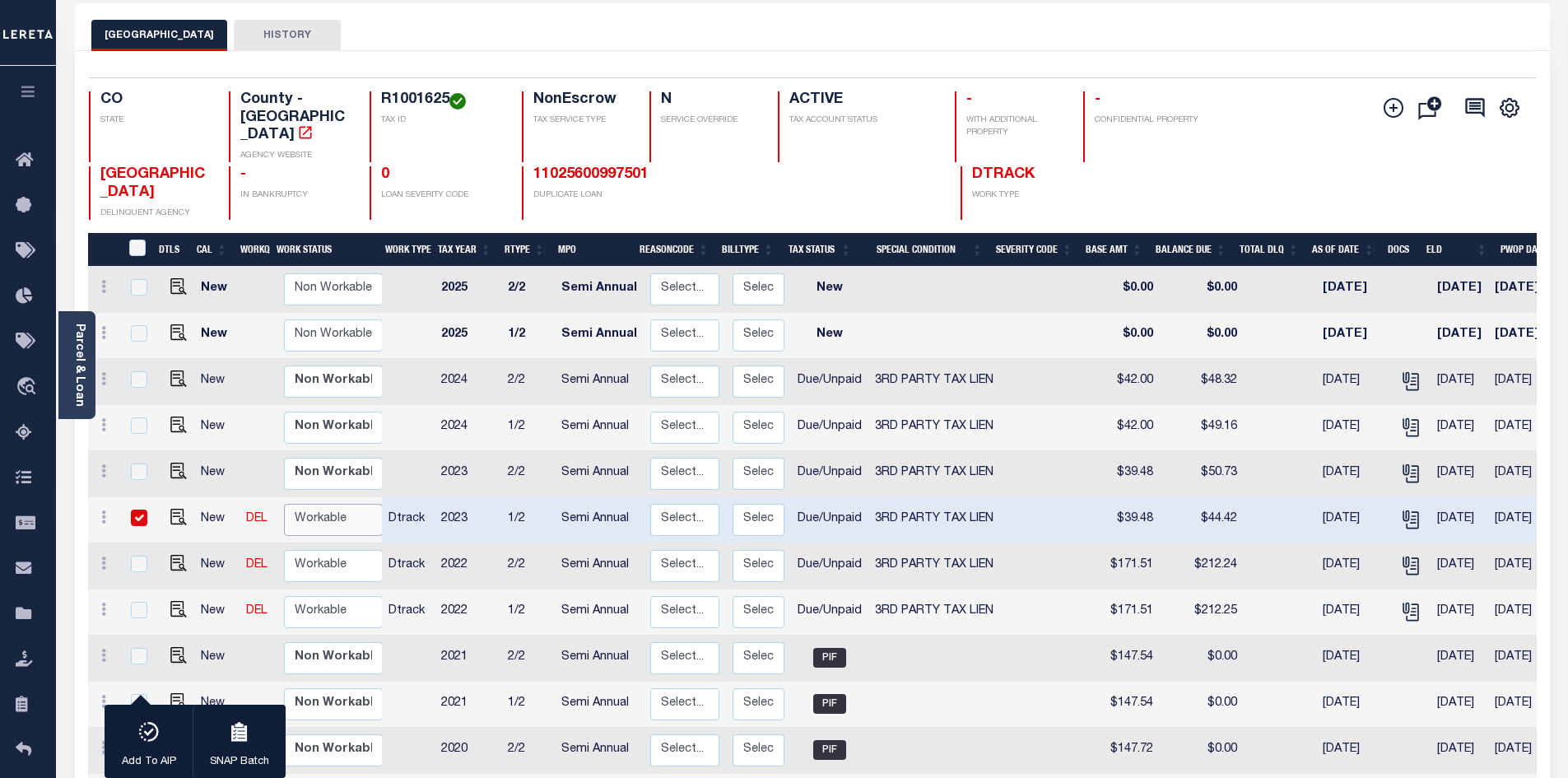
select select "true"
click at [284, 504] on select "Non Workable Workable" at bounding box center [333, 519] width 98 height 32
checkbox input "false"
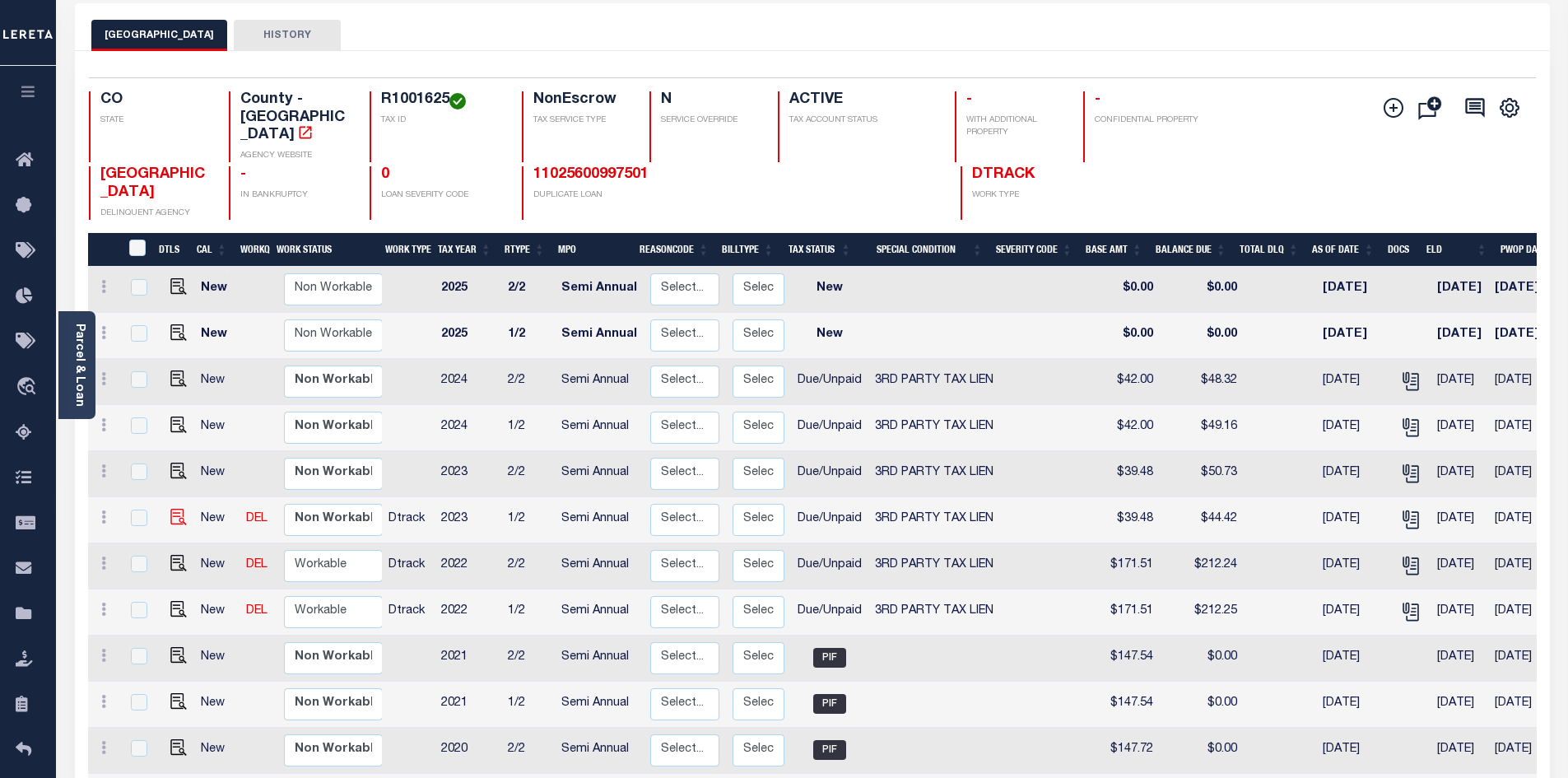
click at [177, 509] on img "" at bounding box center [178, 516] width 17 height 17
checkbox input "true"
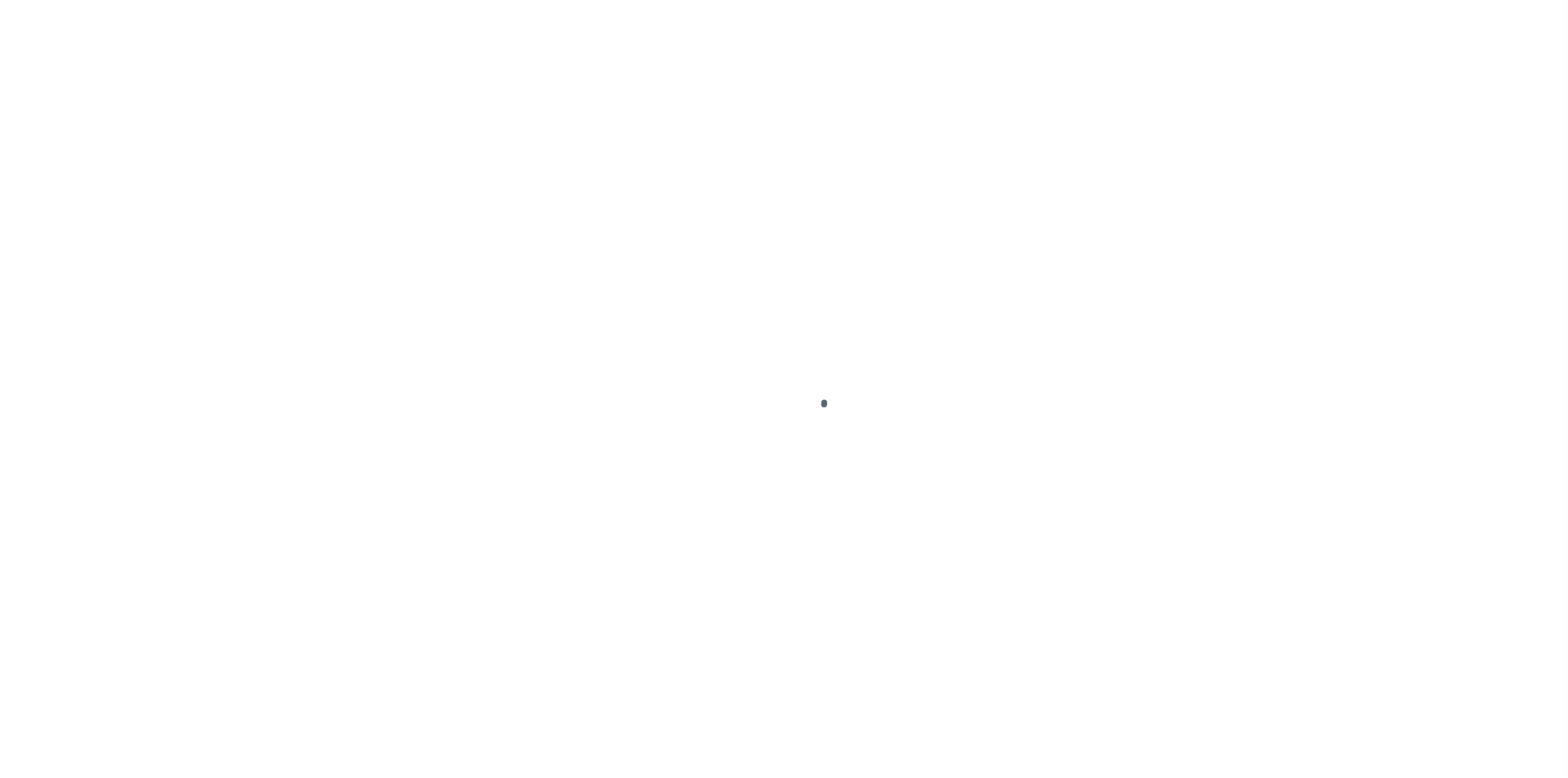
select select "DUE"
select select "20"
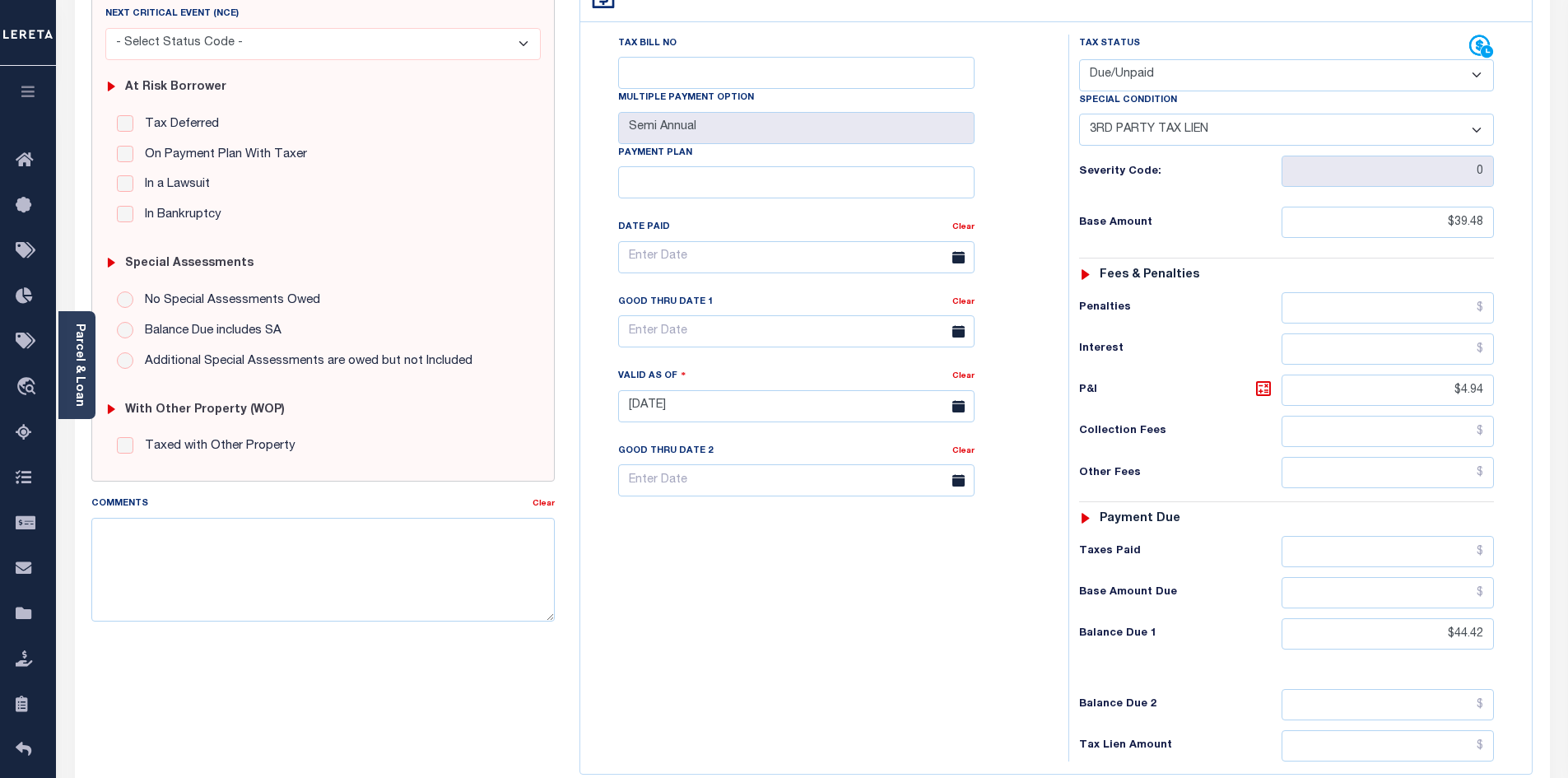
scroll to position [329, 0]
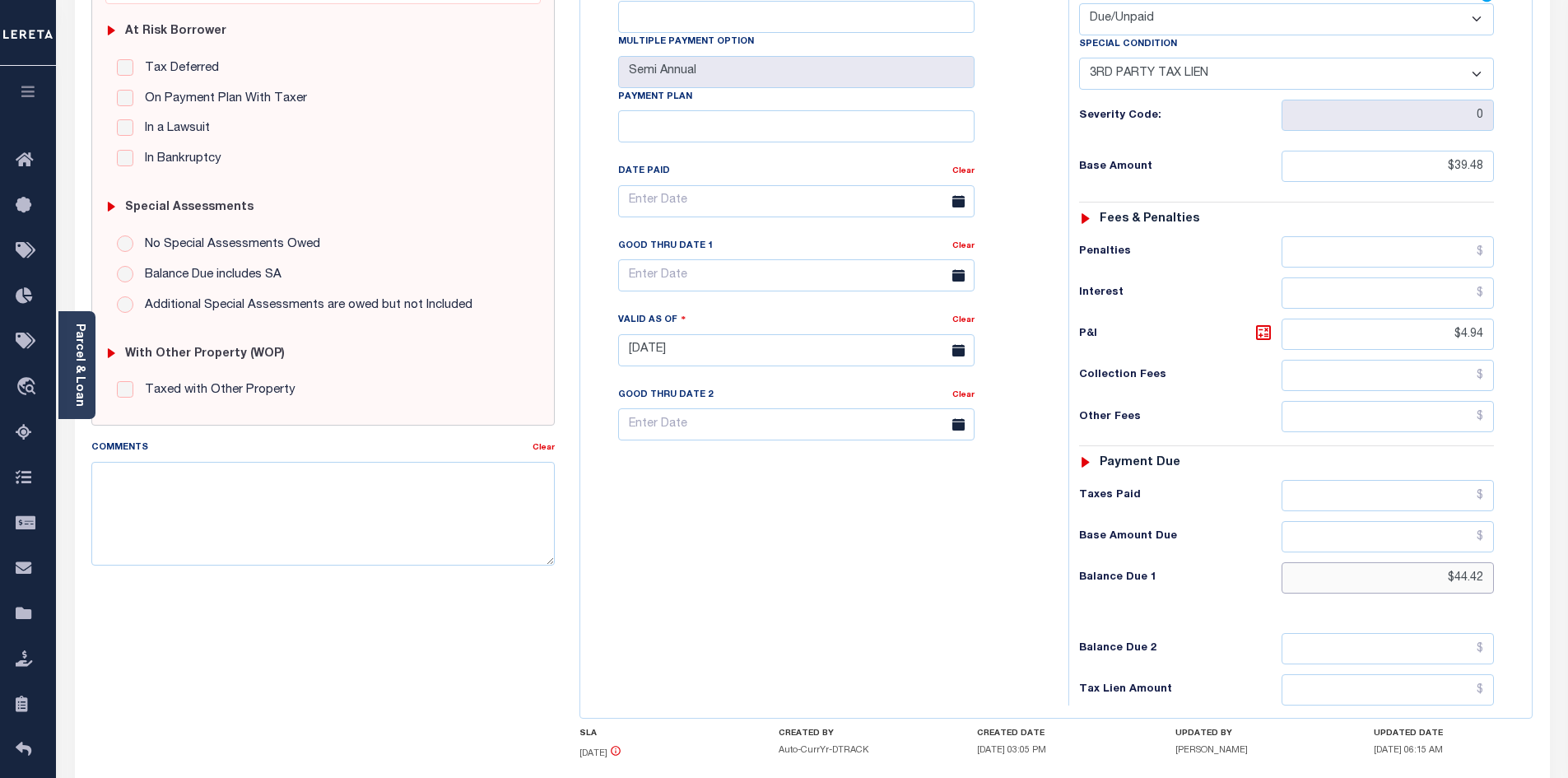
drag, startPoint x: 1431, startPoint y: 530, endPoint x: 1580, endPoint y: 537, distance: 149.2
click at [1567, 537] on html "Home Payment History Payment History Tax Line Detail Profile Sign out" at bounding box center [784, 294] width 1568 height 1248
type input "$50.74"
type input "[DATE]"
click at [1265, 328] on icon at bounding box center [1264, 332] width 10 height 10
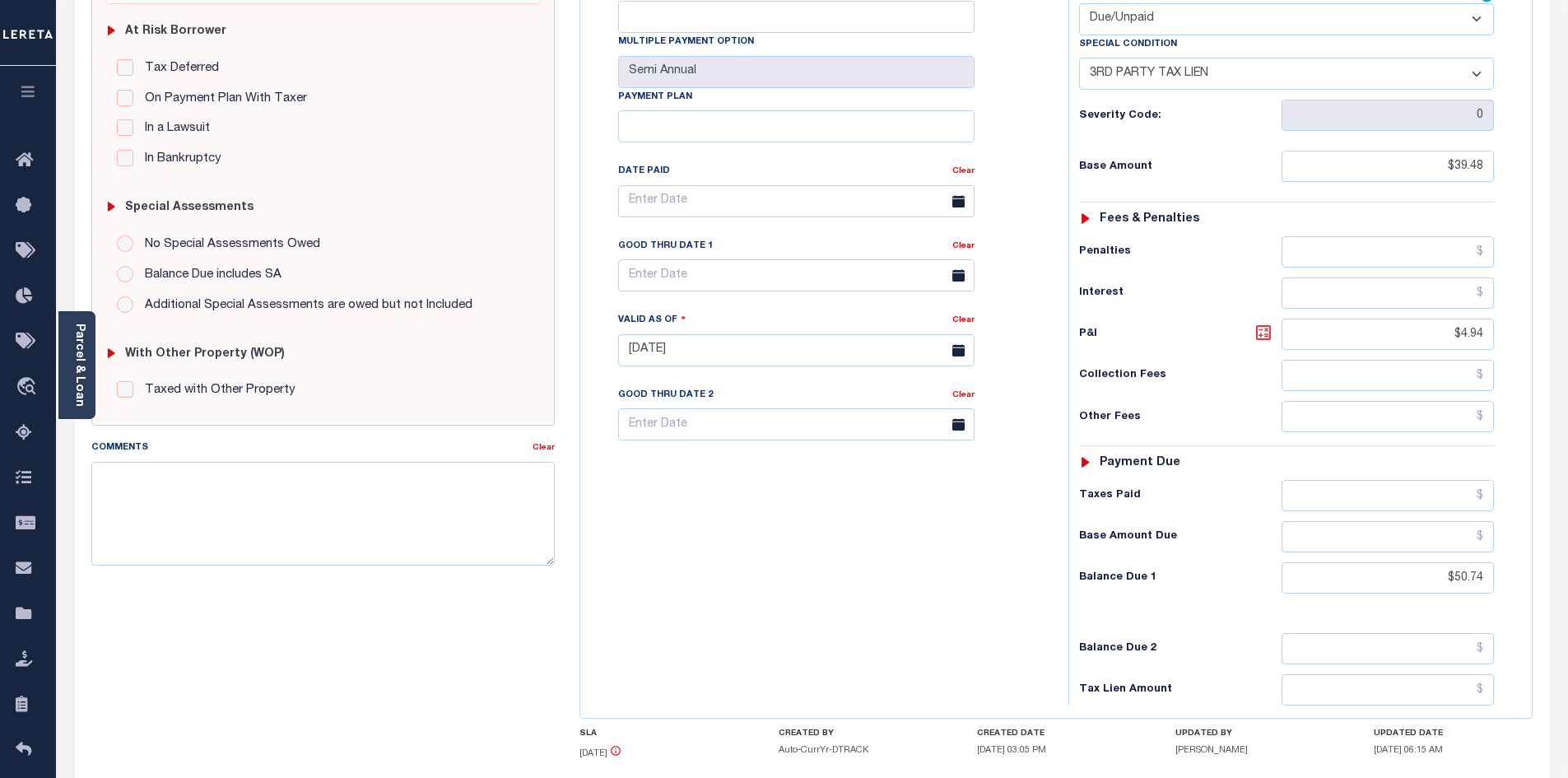
type input "$11.26"
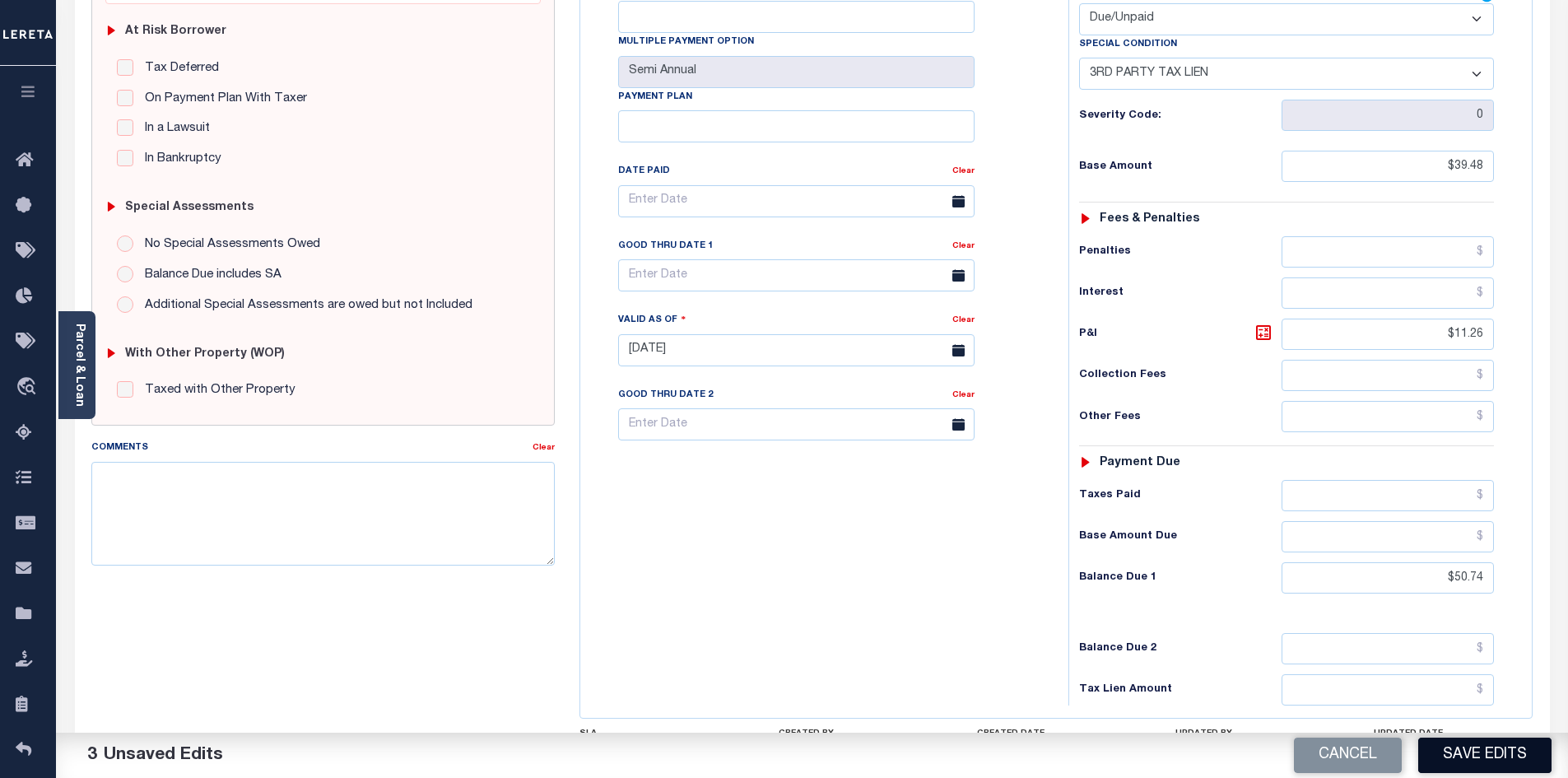
click at [1454, 758] on button "Save Edits" at bounding box center [1485, 755] width 134 height 35
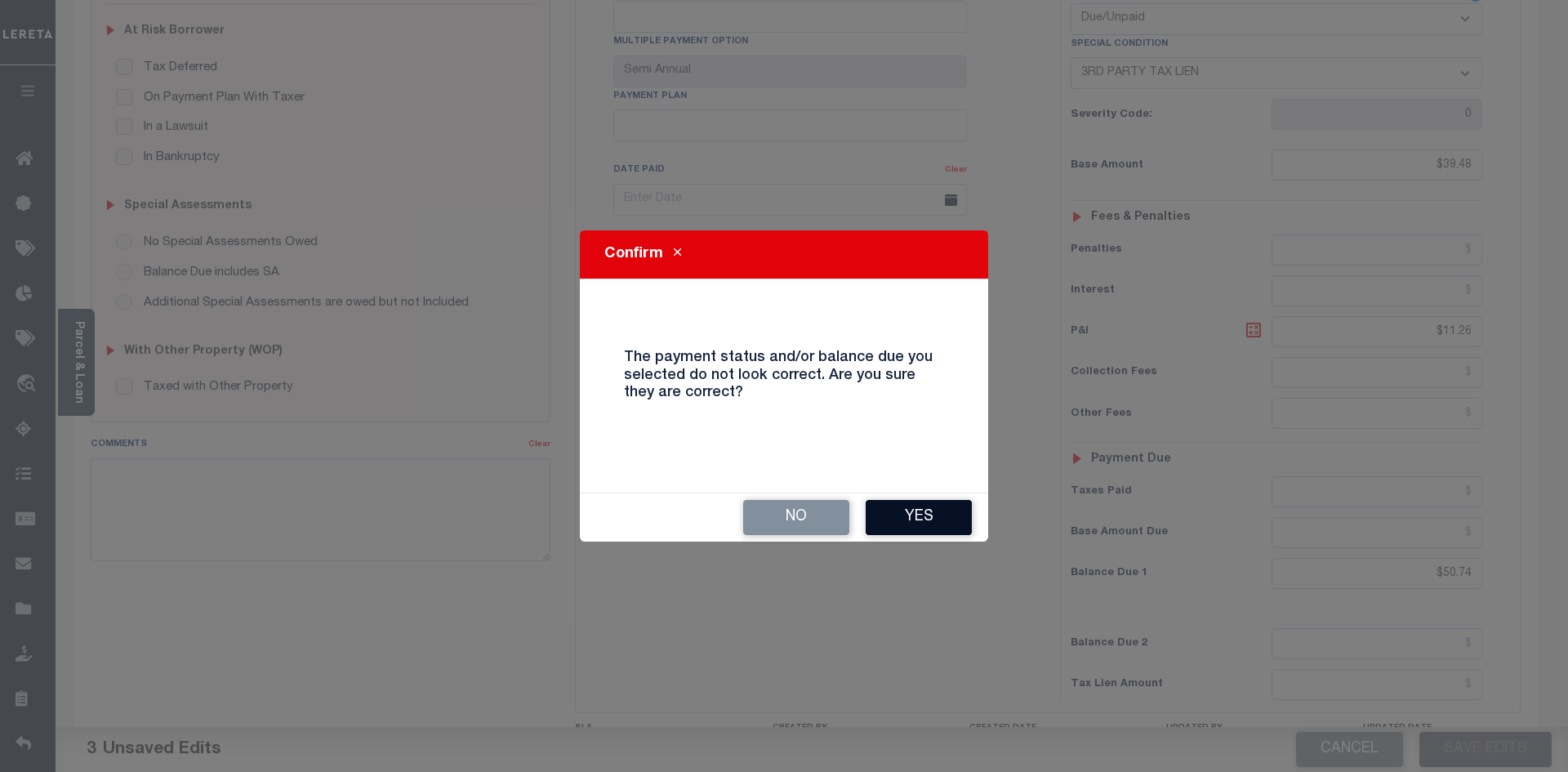
click at [920, 522] on button "Yes" at bounding box center [918, 517] width 106 height 35
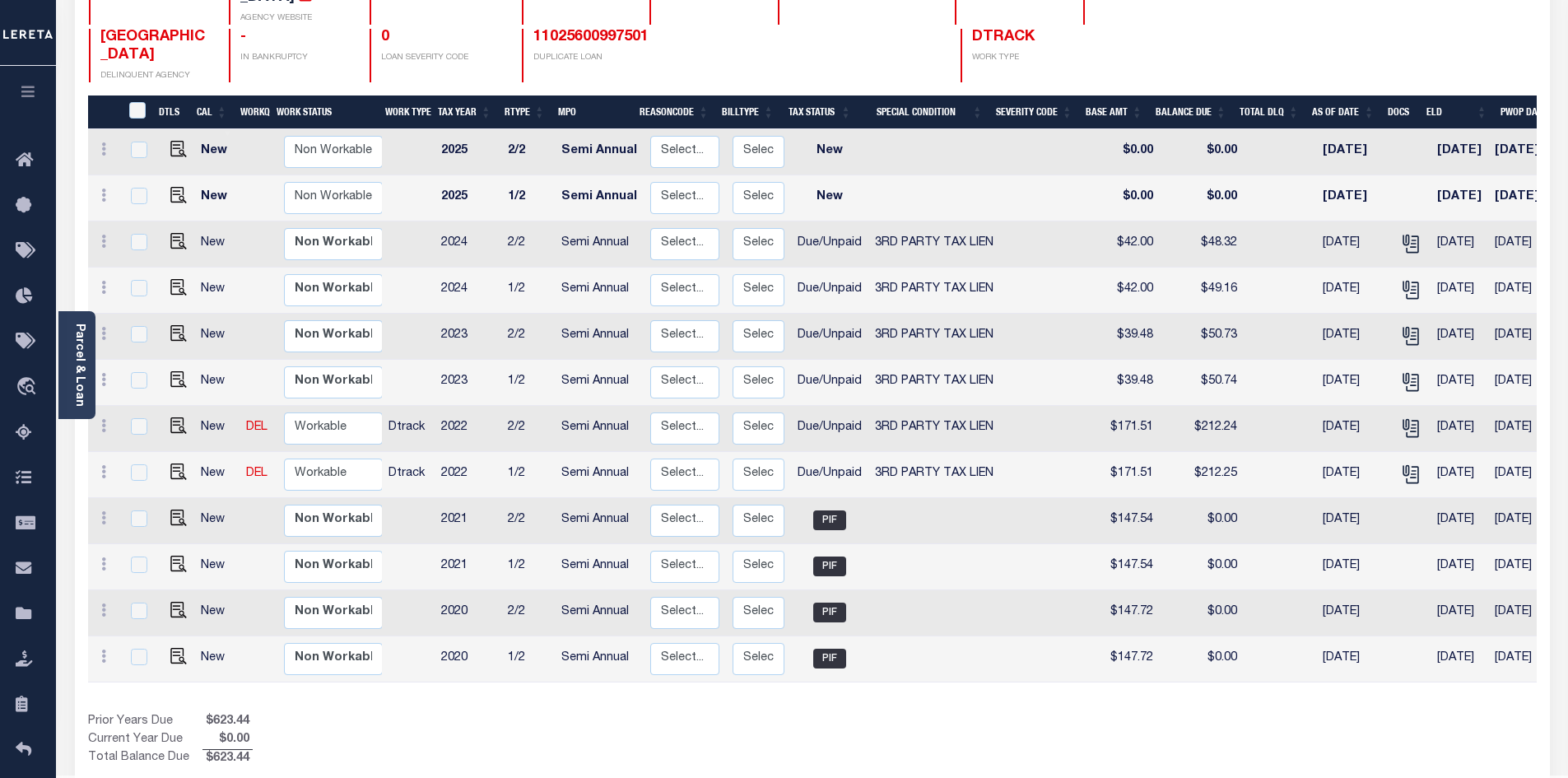
scroll to position [244, 0]
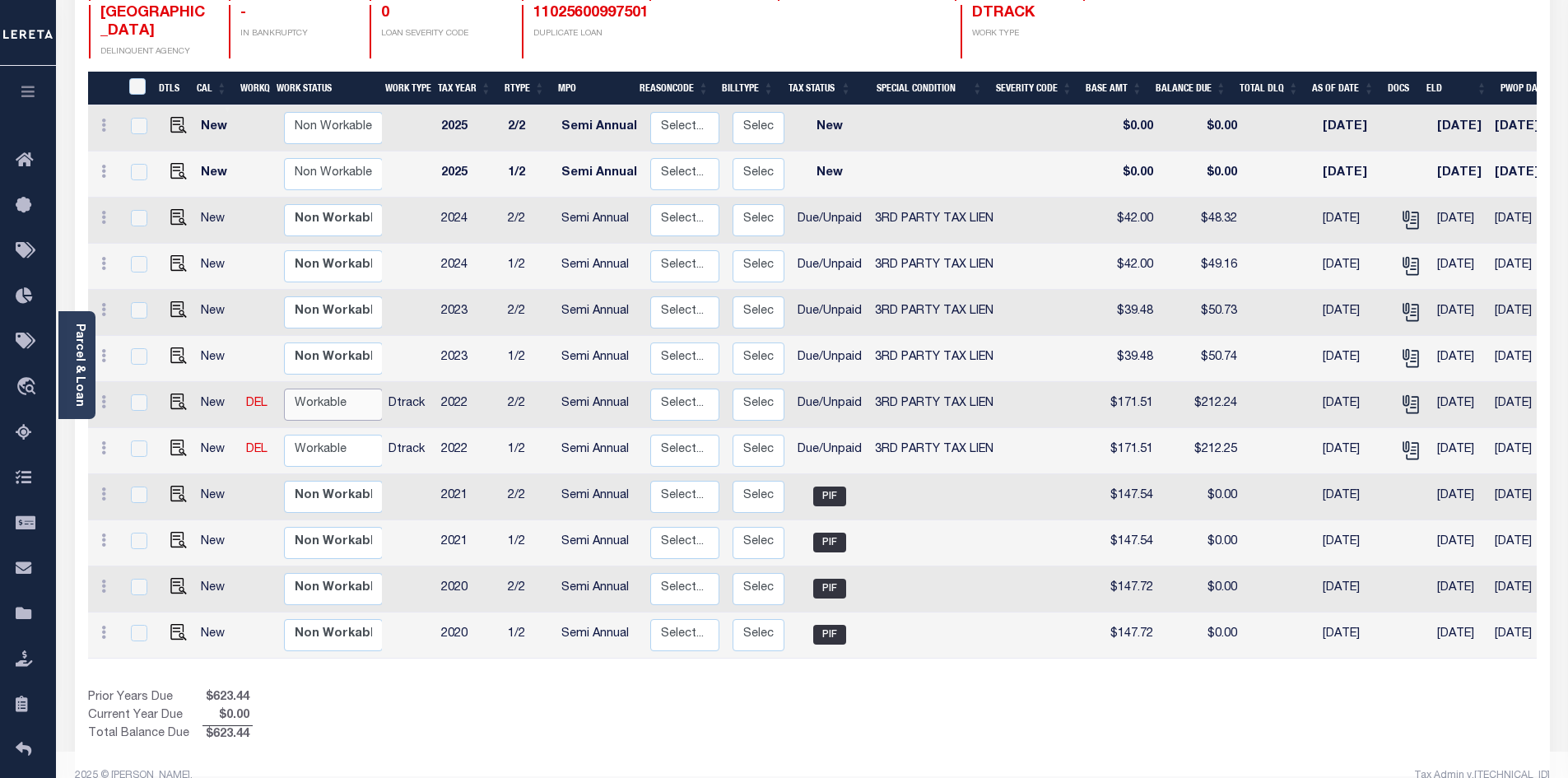
click at [296, 389] on select "Non Workable Workable" at bounding box center [333, 404] width 98 height 32
checkbox input "true"
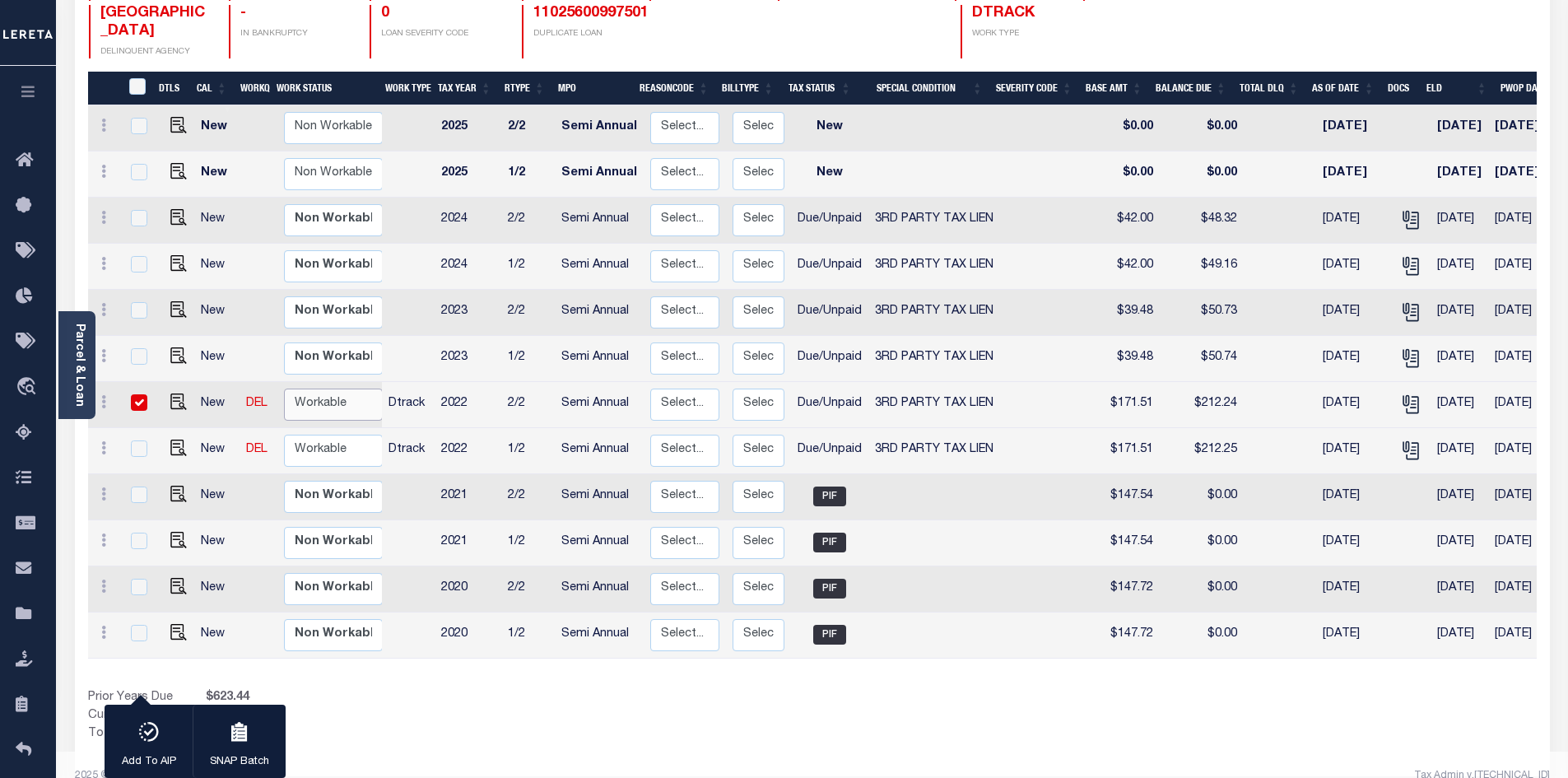
select select "true"
click at [284, 389] on select "Non Workable Workable" at bounding box center [333, 404] width 98 height 32
checkbox input "false"
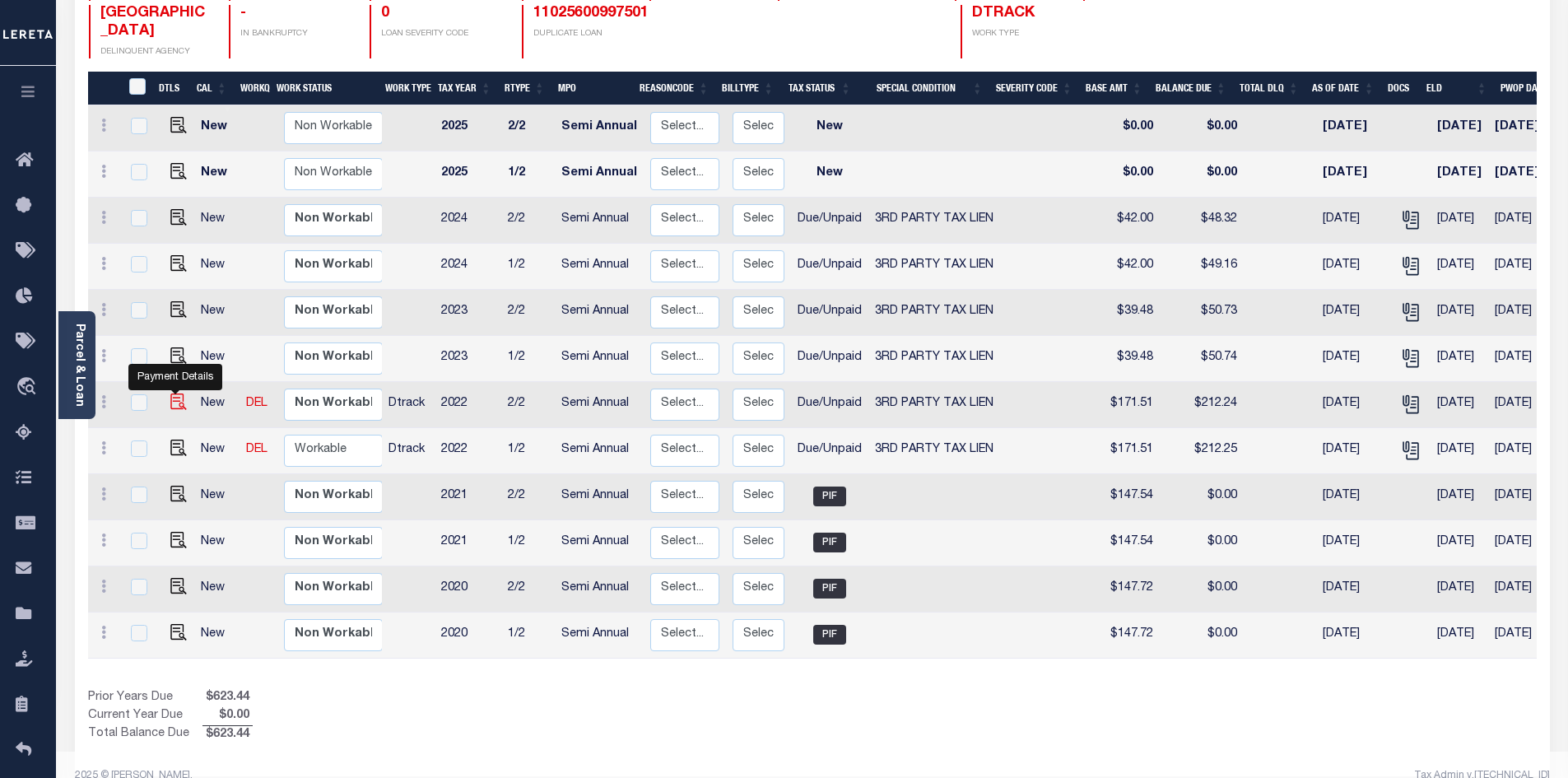
click at [172, 393] on img "" at bounding box center [178, 401] width 17 height 17
checkbox input "true"
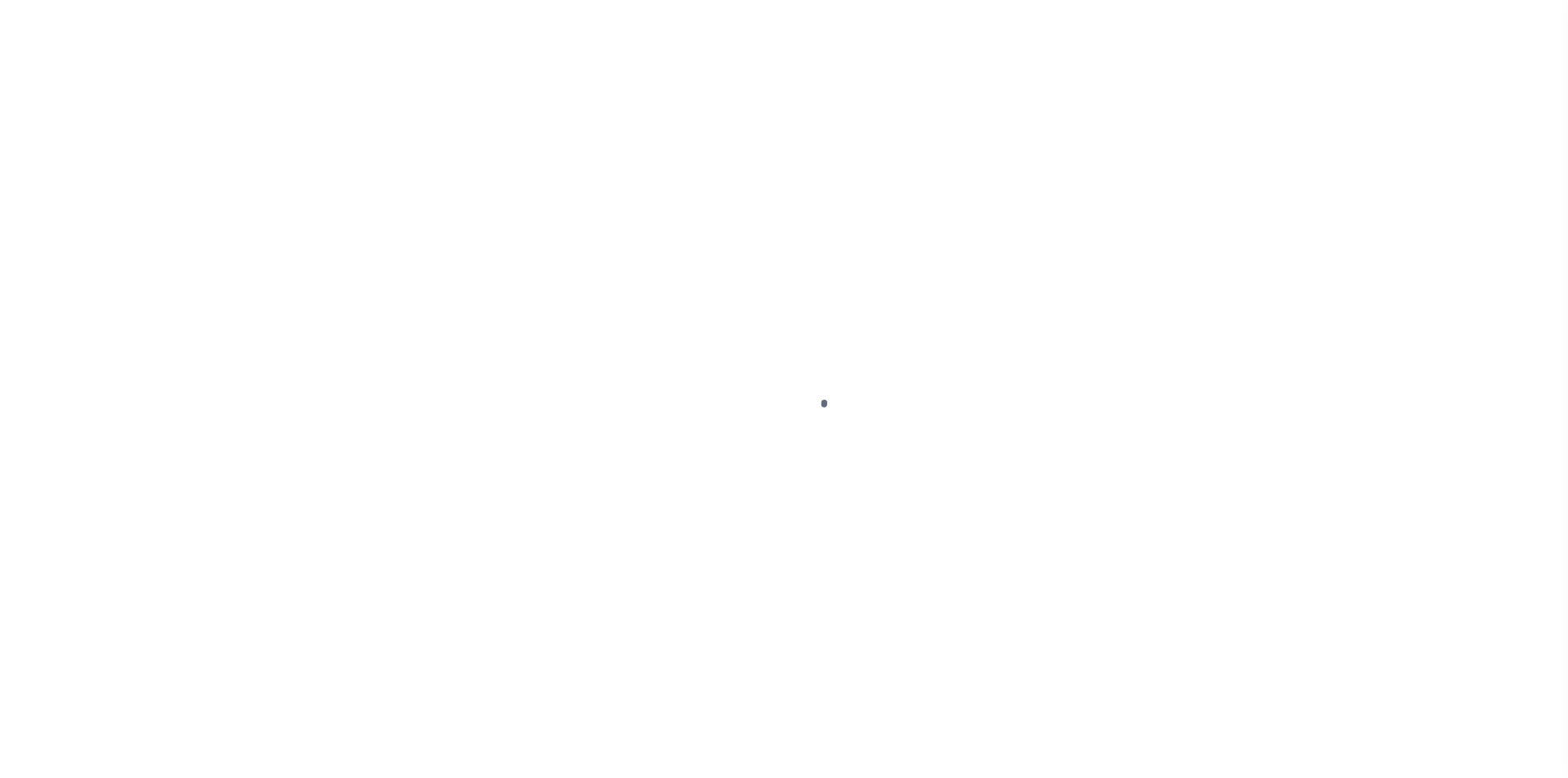
select select "DUE"
select select "20"
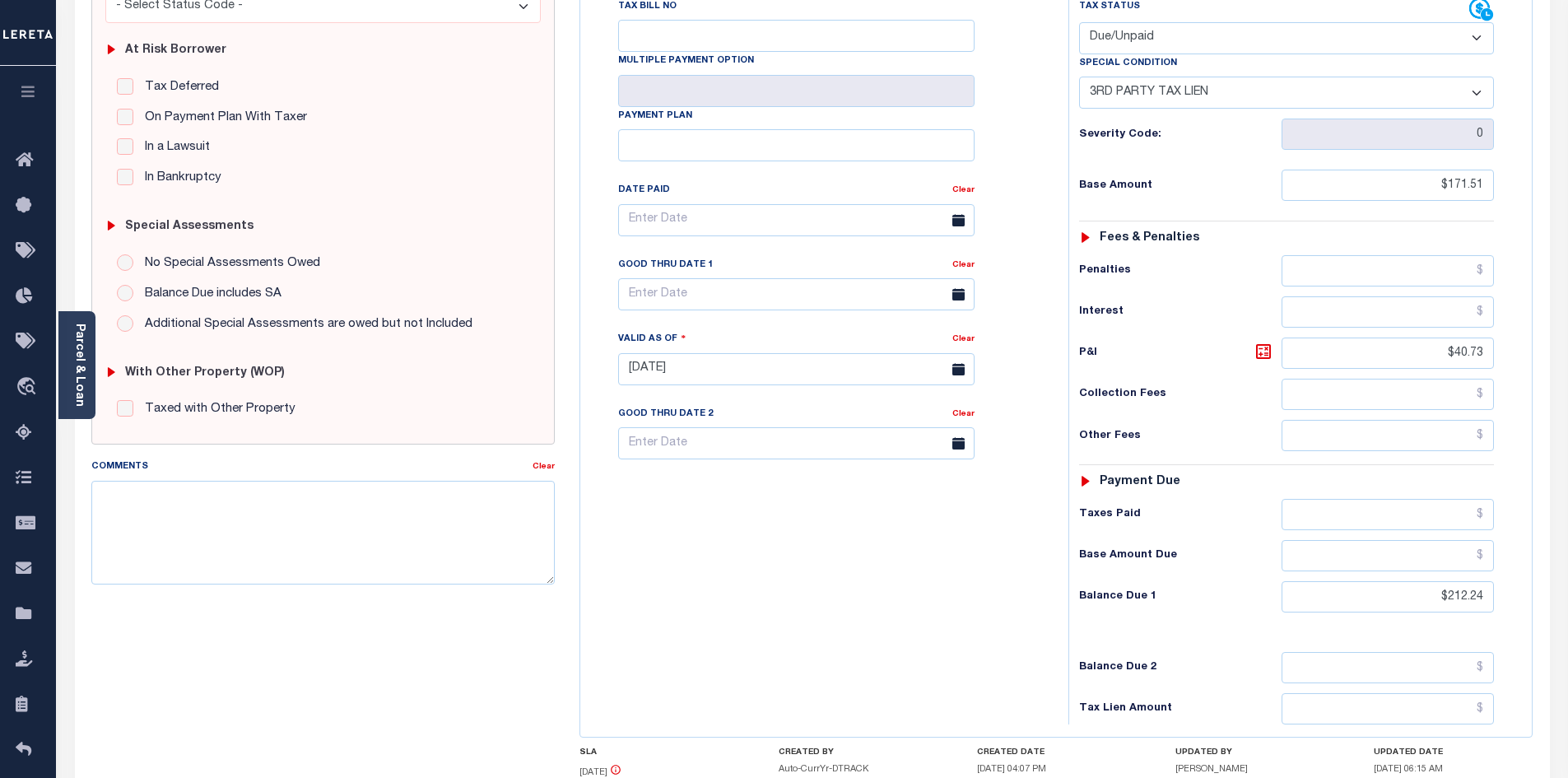
scroll to position [411, 0]
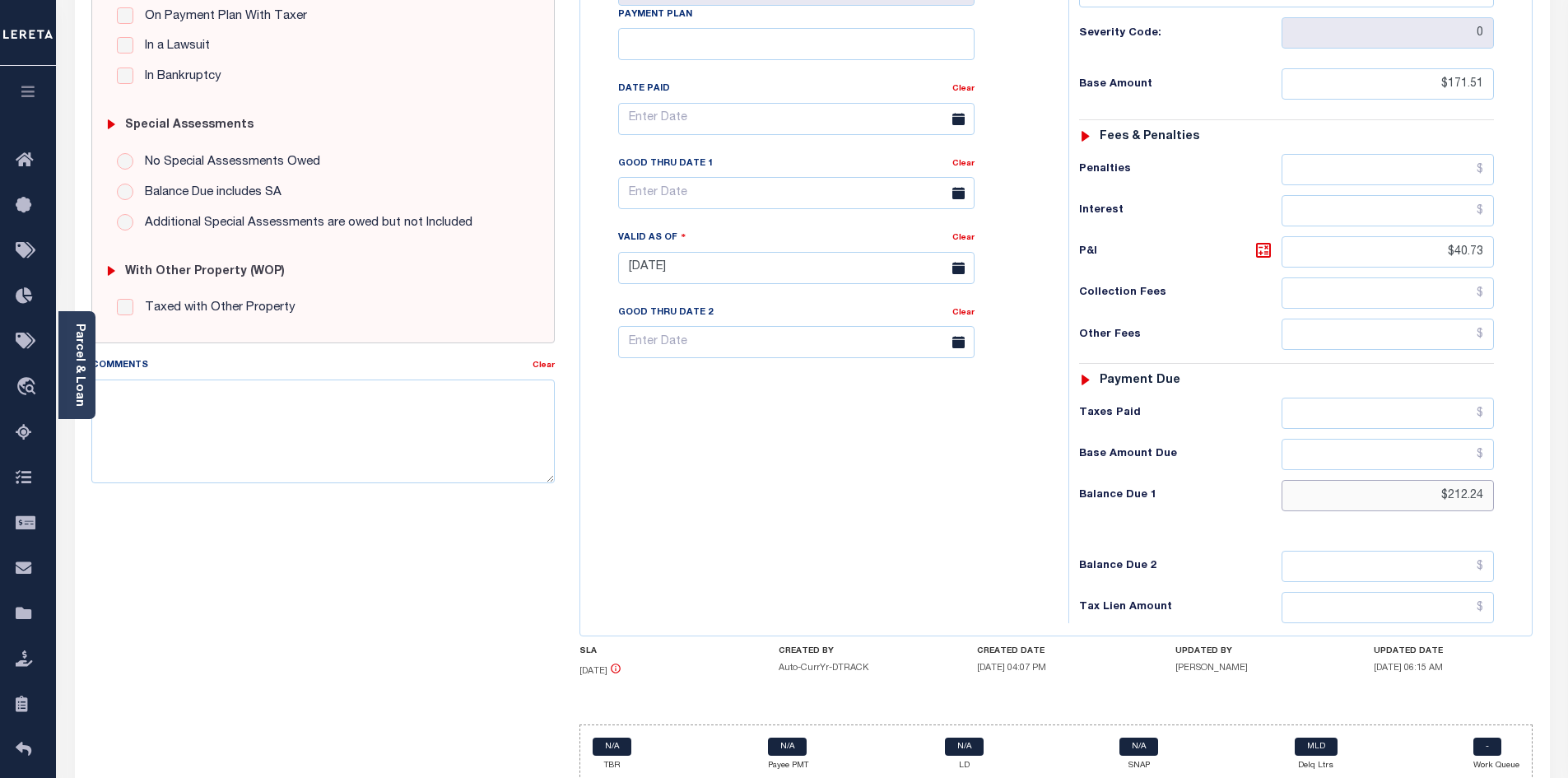
drag, startPoint x: 1396, startPoint y: 461, endPoint x: 1580, endPoint y: 461, distance: 184.0
click at [1567, 461] on html "Home Payment History Payment History Tax Line Detail Profile Sign out" at bounding box center [784, 212] width 1568 height 1248
type input "$218.56"
type input "[DATE]"
click at [1261, 245] on icon at bounding box center [1264, 250] width 10 height 10
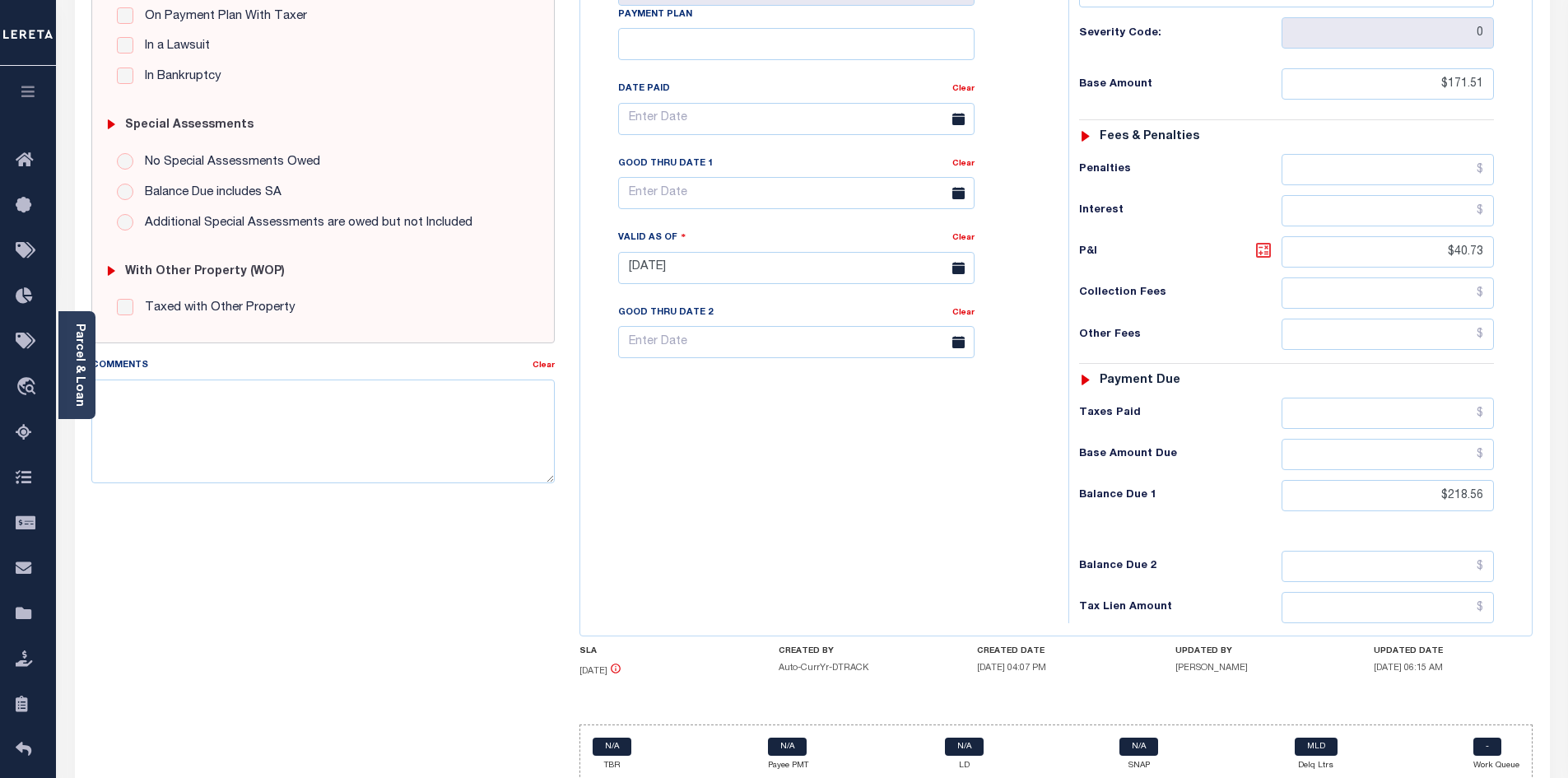
type input "$47.05"
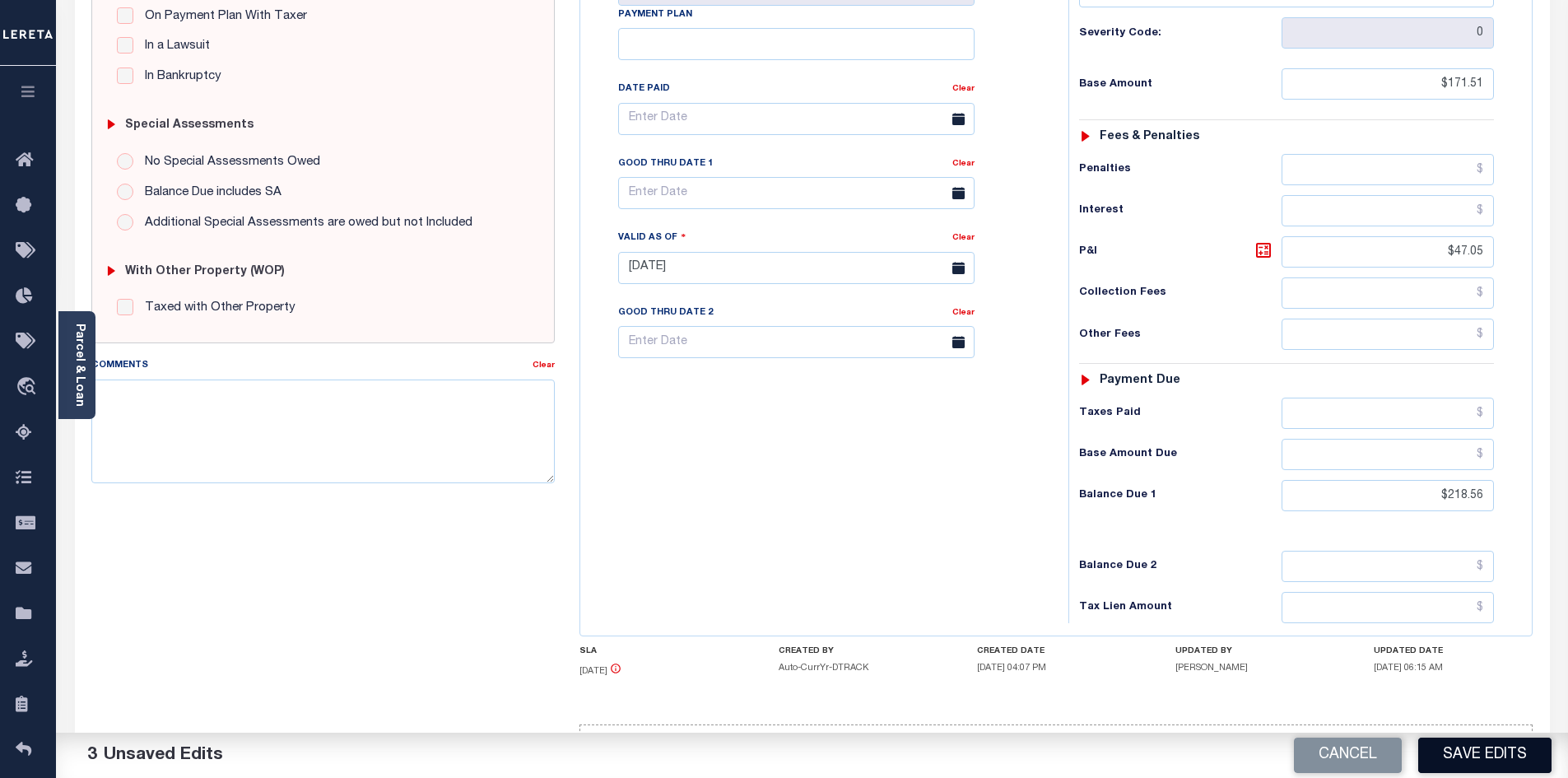
click at [1506, 751] on button "Save Edits" at bounding box center [1485, 755] width 134 height 35
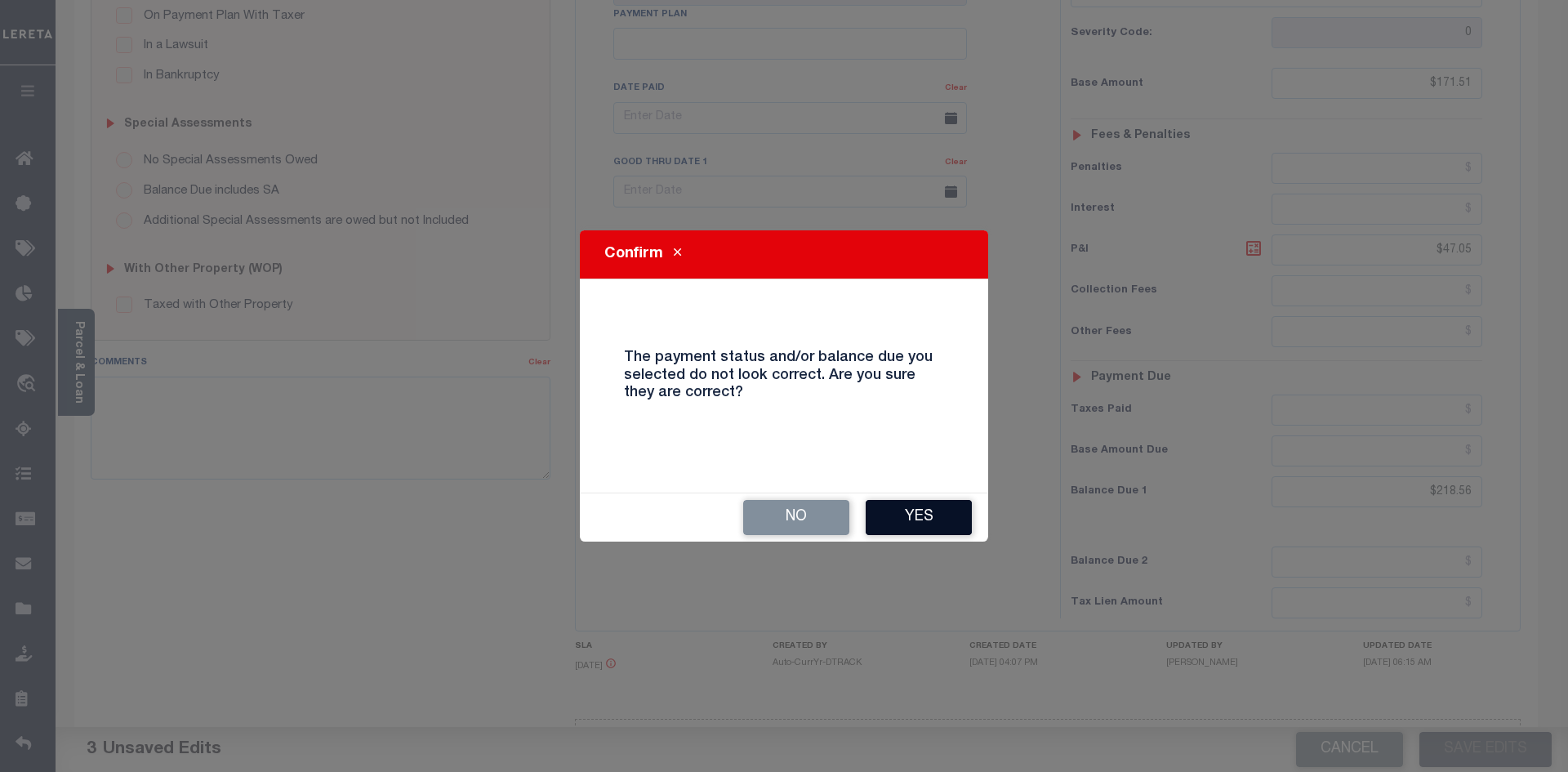
click at [937, 518] on button "Yes" at bounding box center [918, 517] width 106 height 35
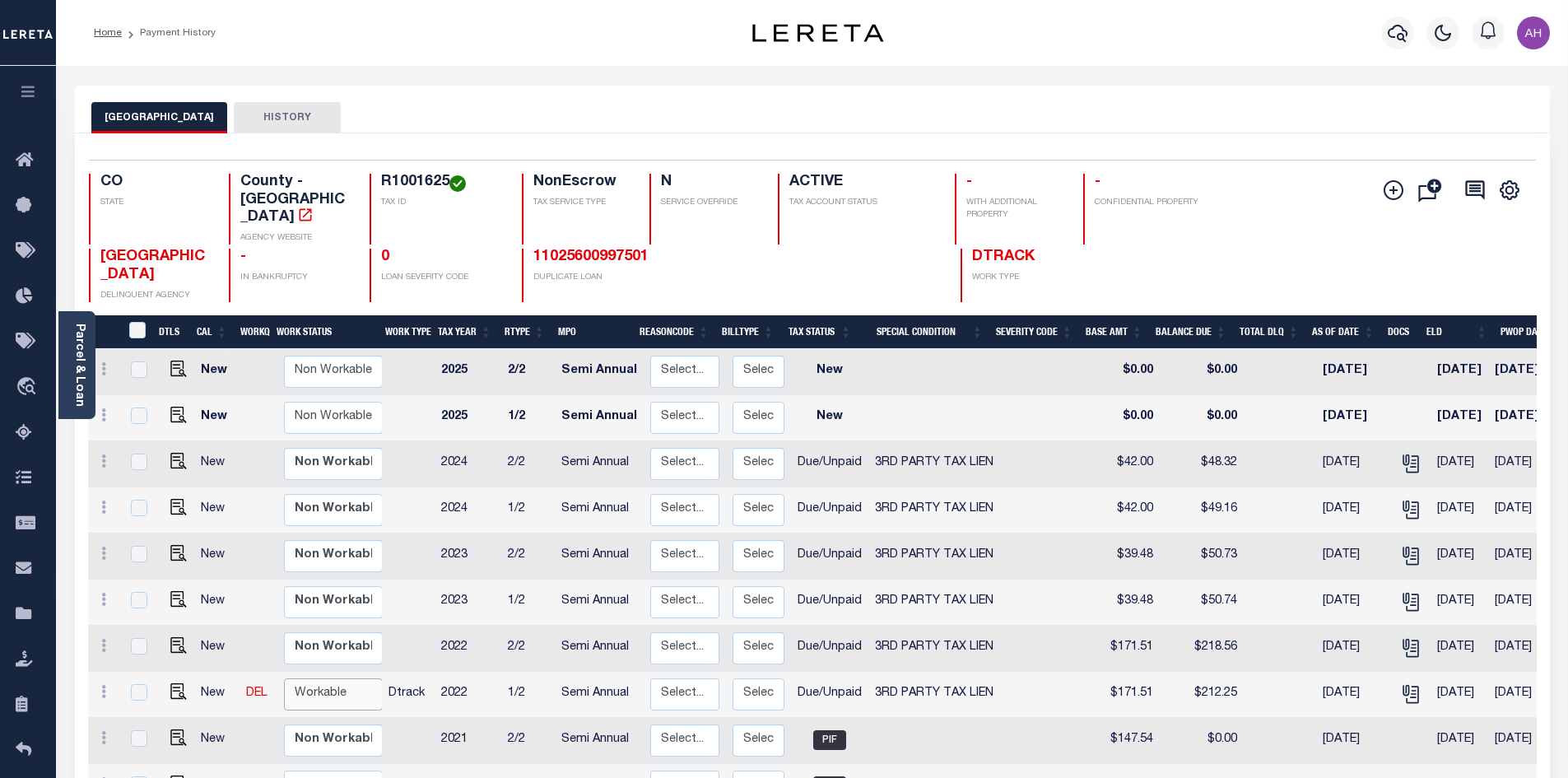
drag, startPoint x: 329, startPoint y: 663, endPoint x: 332, endPoint y: 672, distance: 9.5
click at [329, 679] on select "Non Workable Workable" at bounding box center [333, 694] width 98 height 32
checkbox input "true"
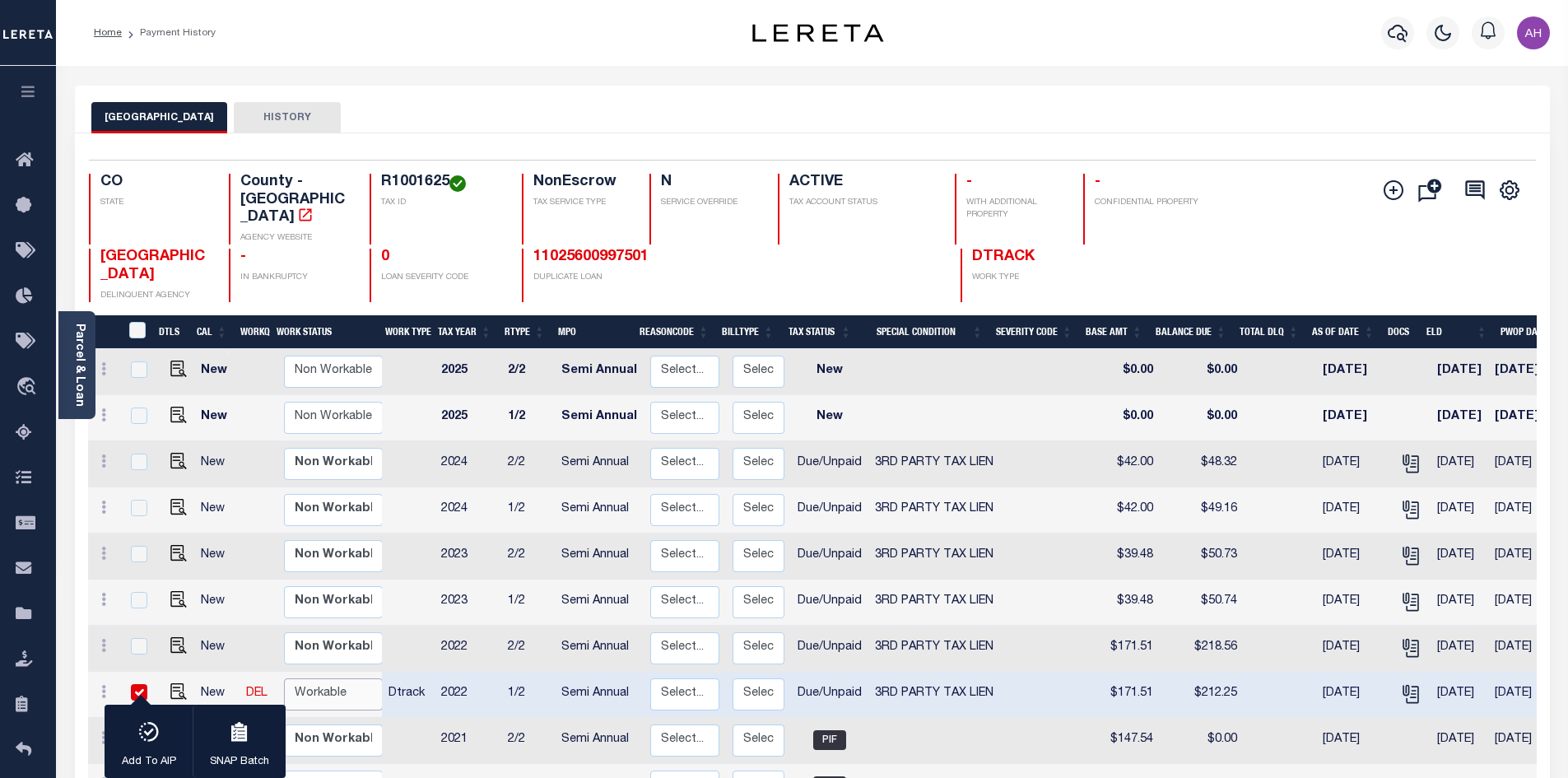
select select "true"
click at [284, 679] on select "Non Workable Workable" at bounding box center [333, 694] width 98 height 32
checkbox input "false"
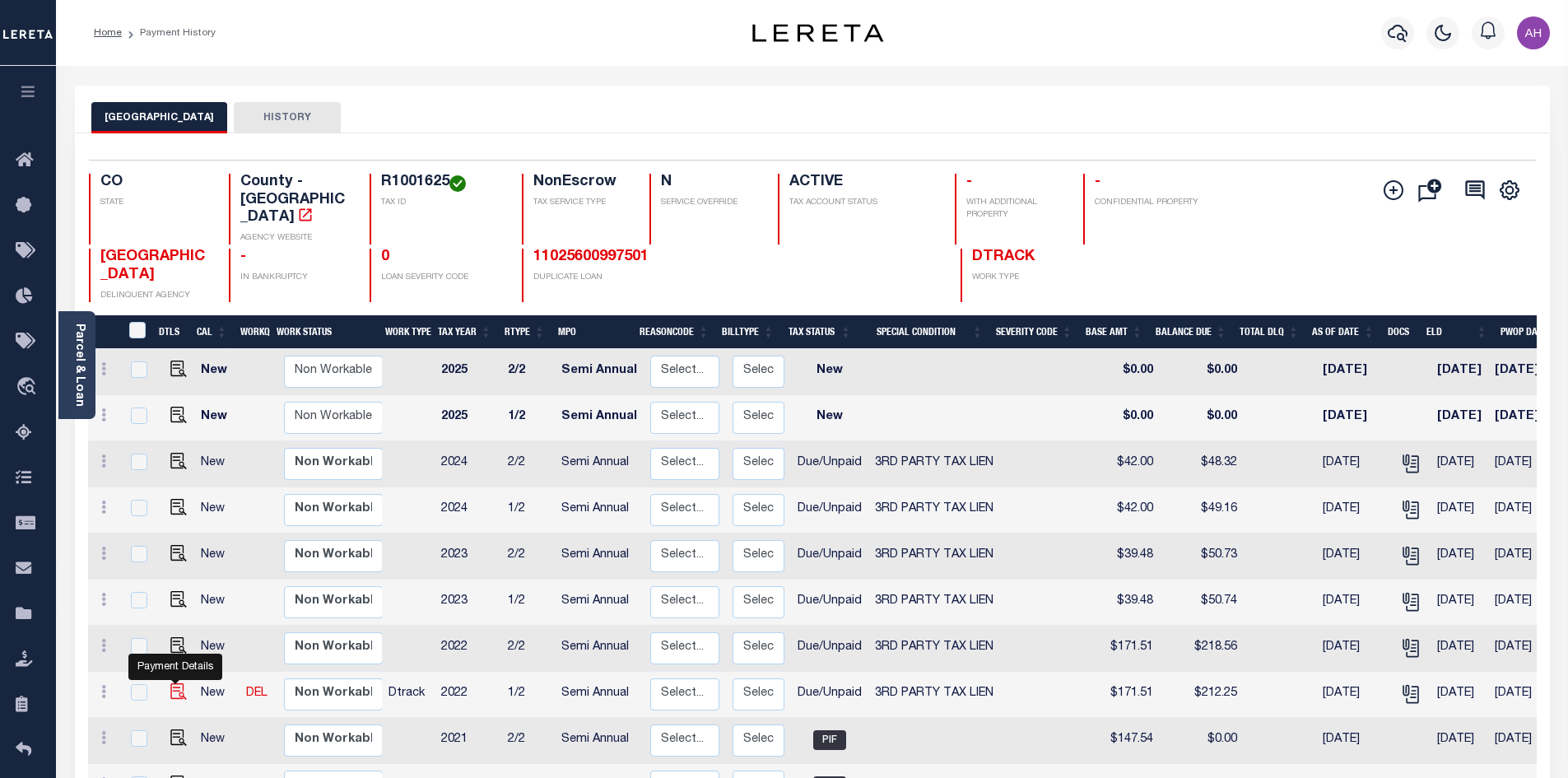
click at [177, 684] on img "" at bounding box center [178, 691] width 17 height 17
checkbox input "true"
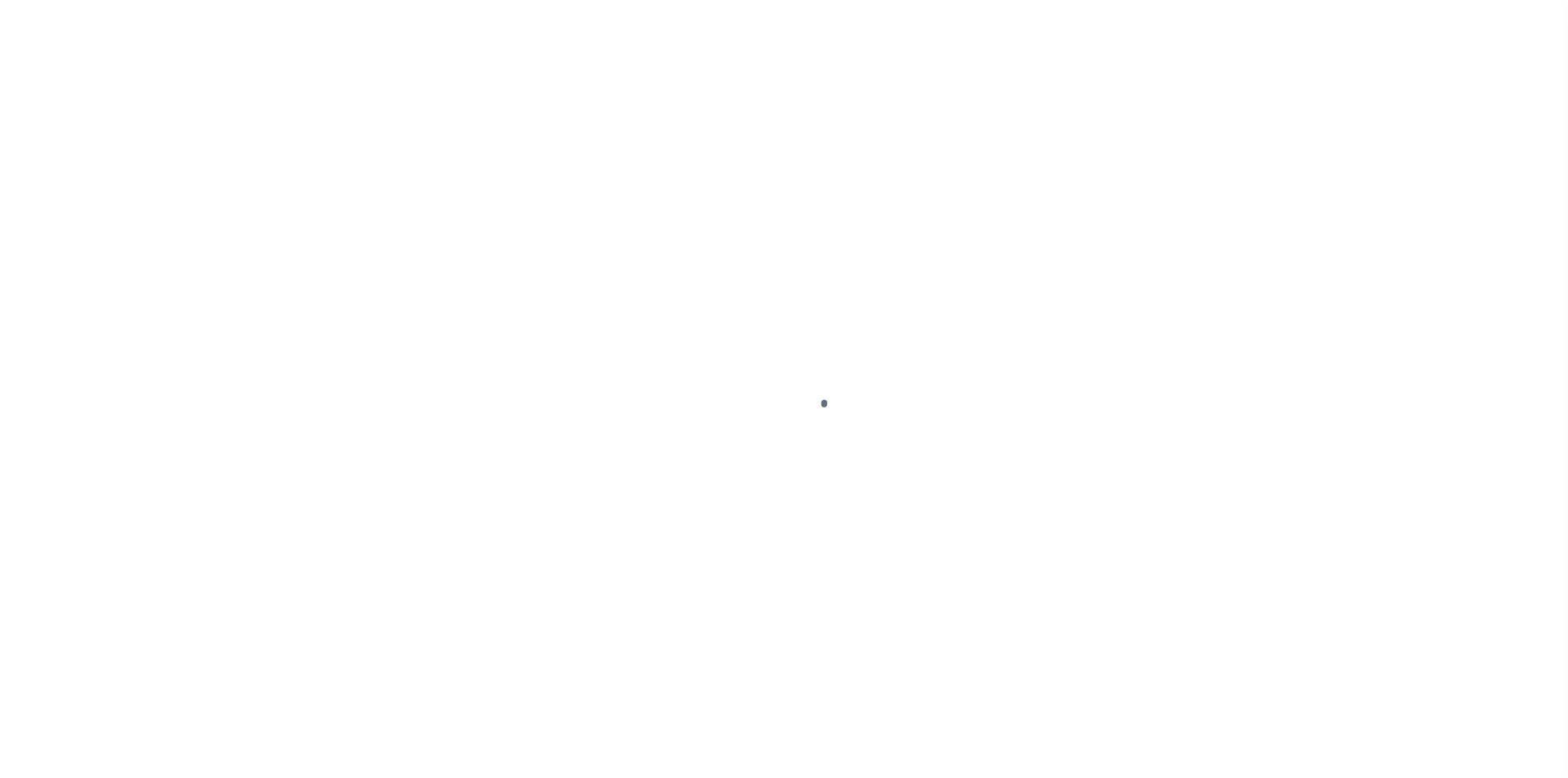
select select "DUE"
select select "20"
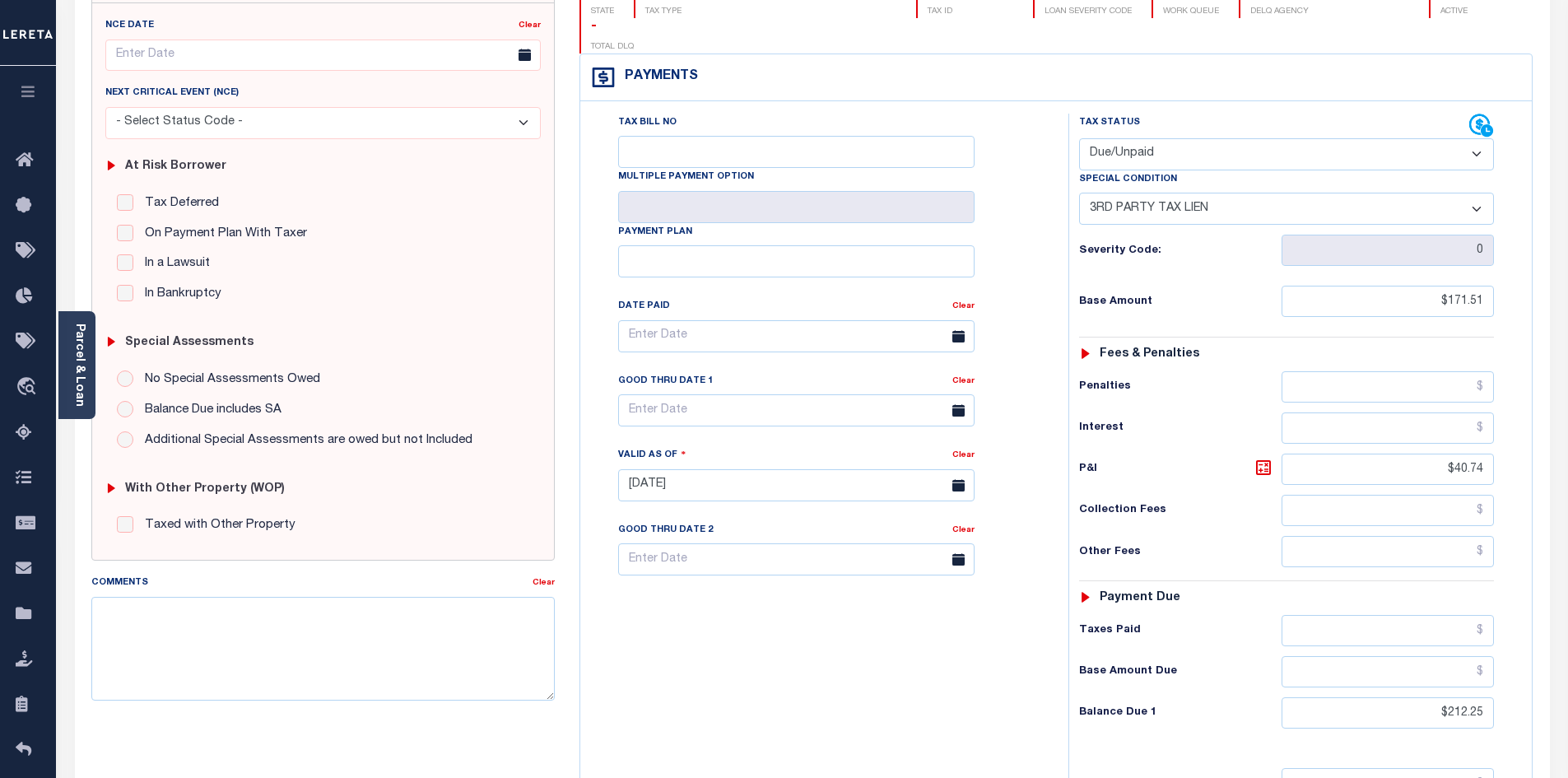
scroll to position [411, 0]
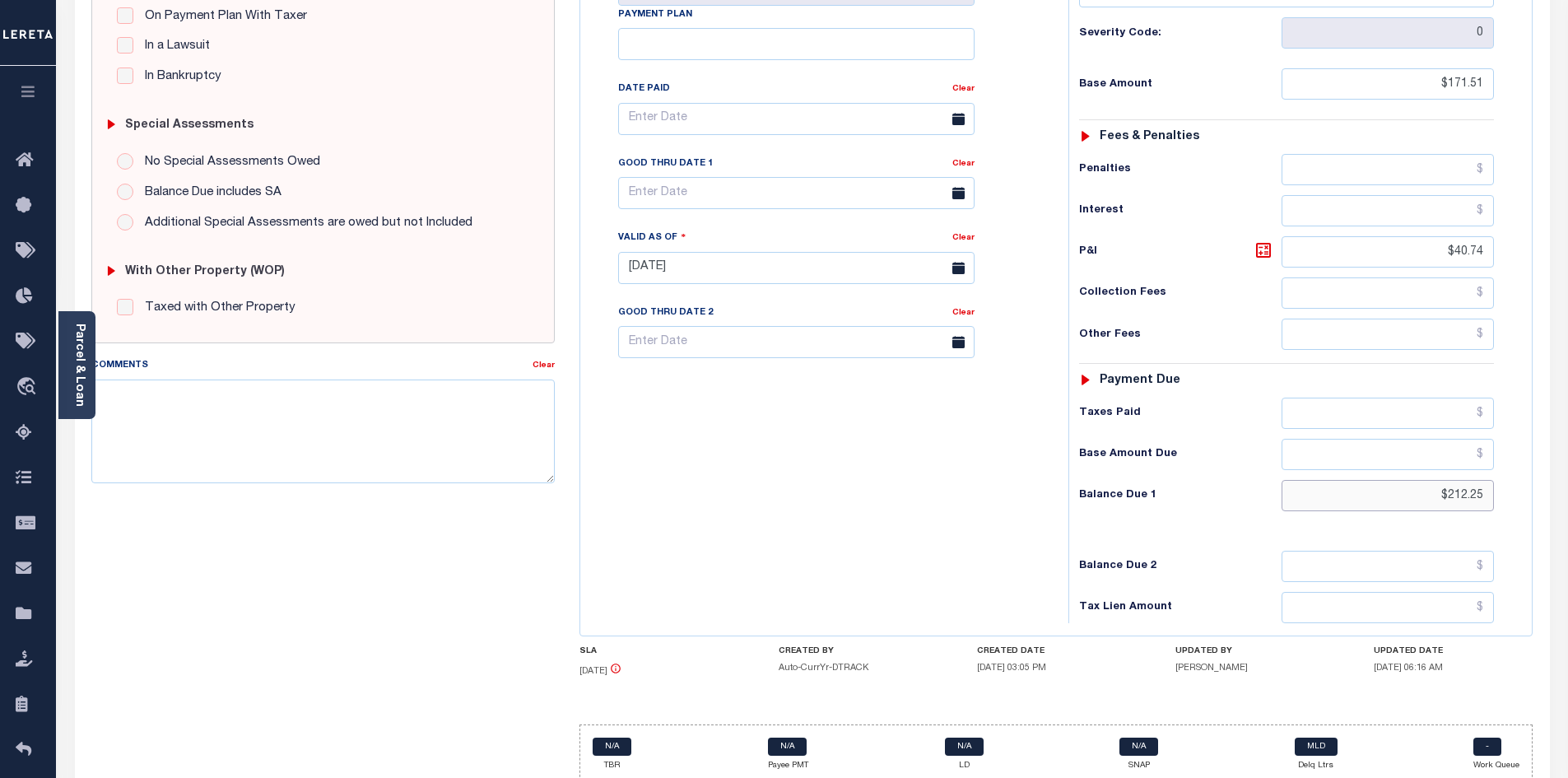
drag, startPoint x: 1430, startPoint y: 455, endPoint x: 1580, endPoint y: 463, distance: 150.2
click at [1567, 463] on html "Home Payment History Payment History Tax Line Detail Profile Sign out" at bounding box center [784, 212] width 1568 height 1248
type input "$218.58"
type input "[DATE]"
click at [1254, 240] on icon at bounding box center [1263, 250] width 20 height 20
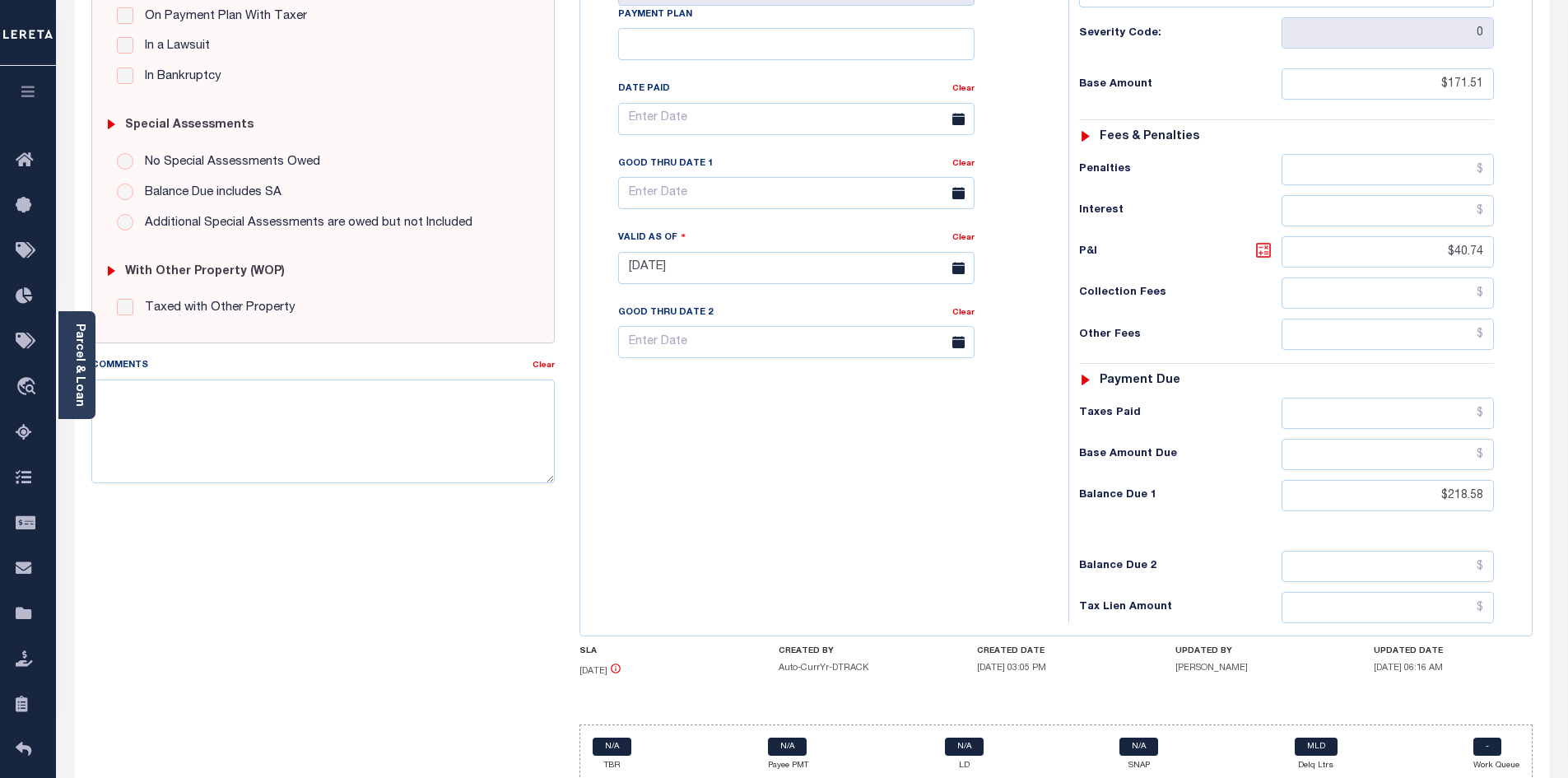
type input "$47.07"
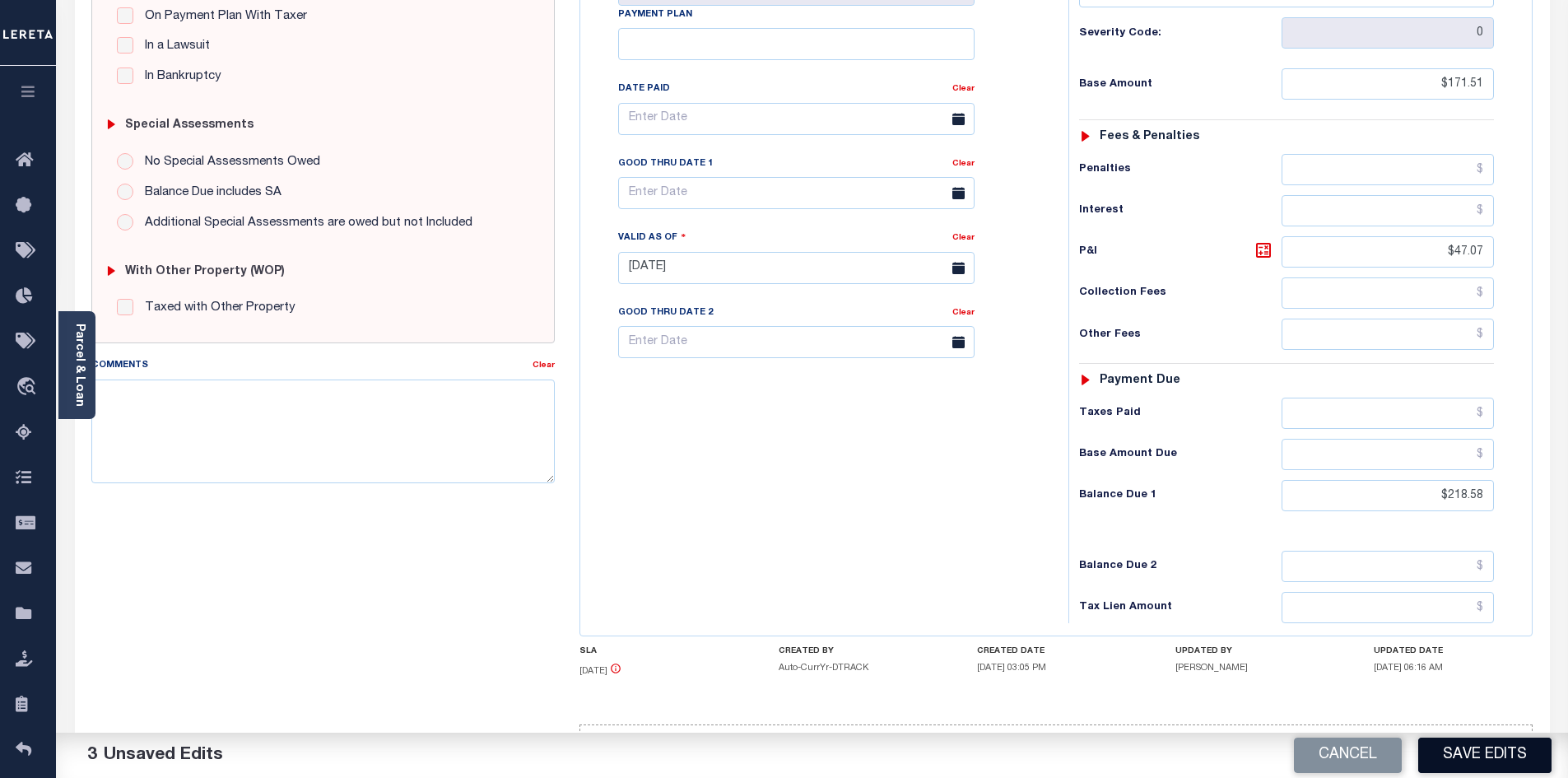
click at [1501, 764] on button "Save Edits" at bounding box center [1485, 755] width 134 height 35
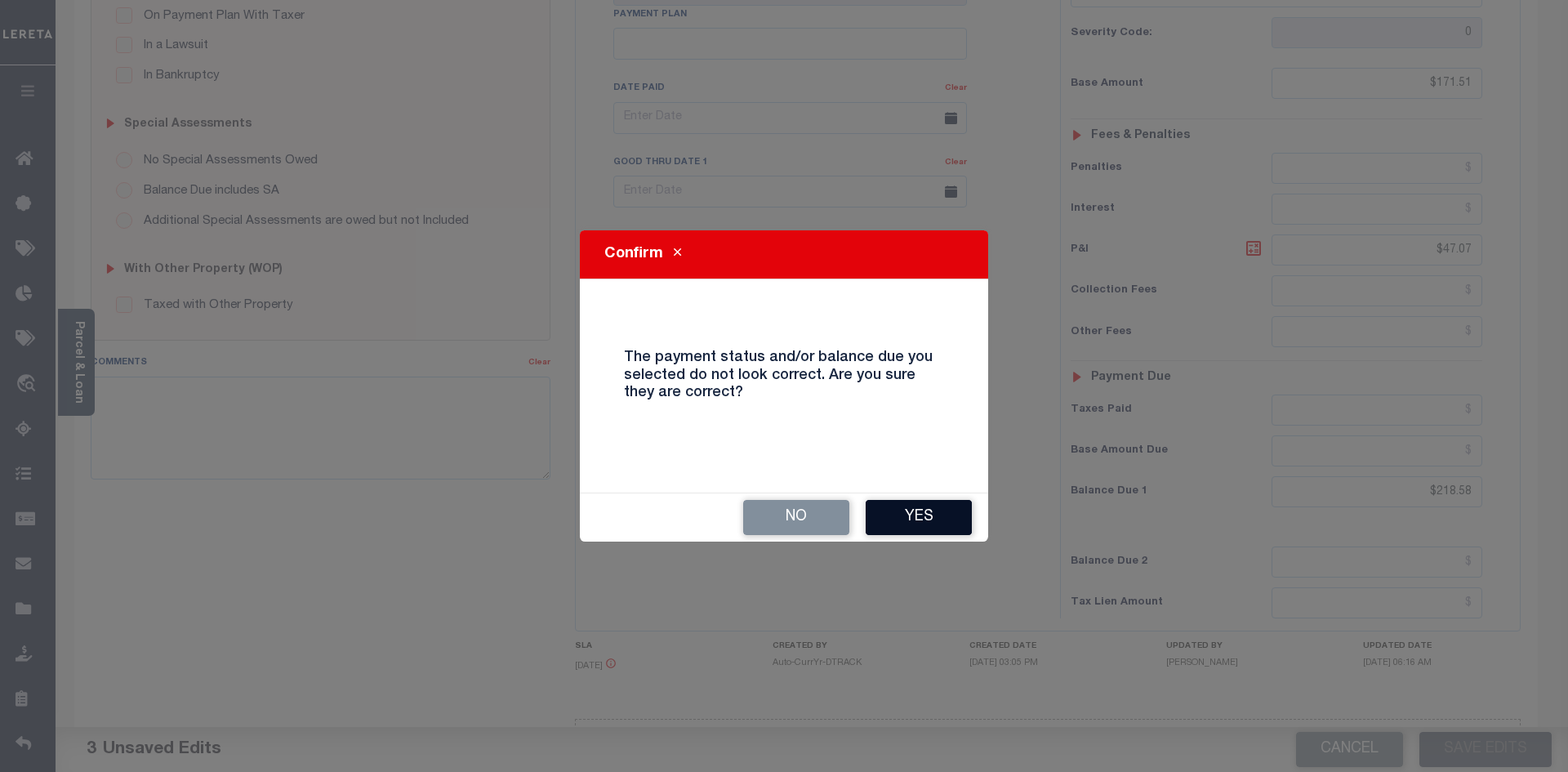
click at [907, 512] on button "Yes" at bounding box center [918, 517] width 106 height 35
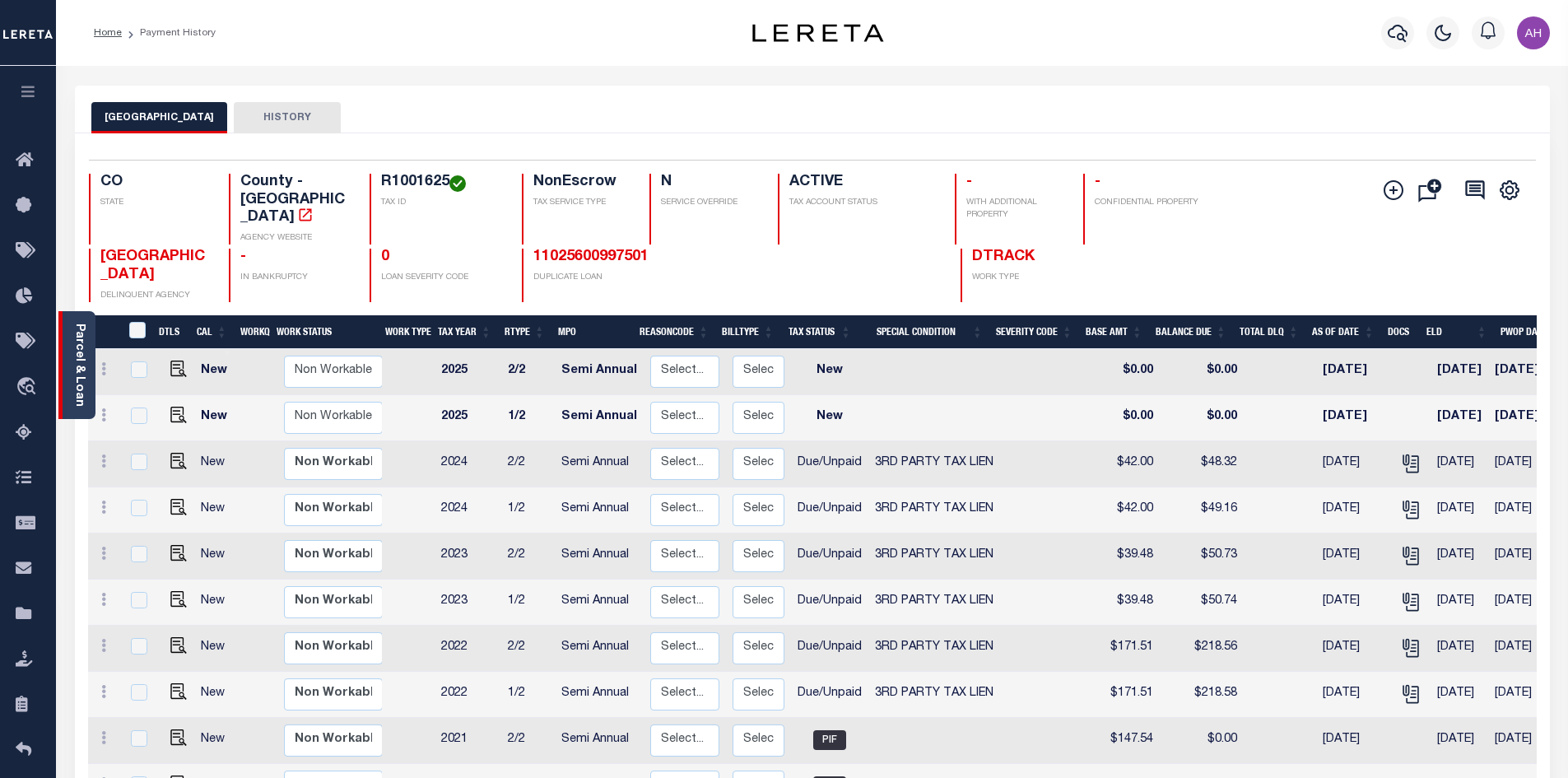
click at [85, 373] on link "Parcel & Loan" at bounding box center [79, 365] width 12 height 84
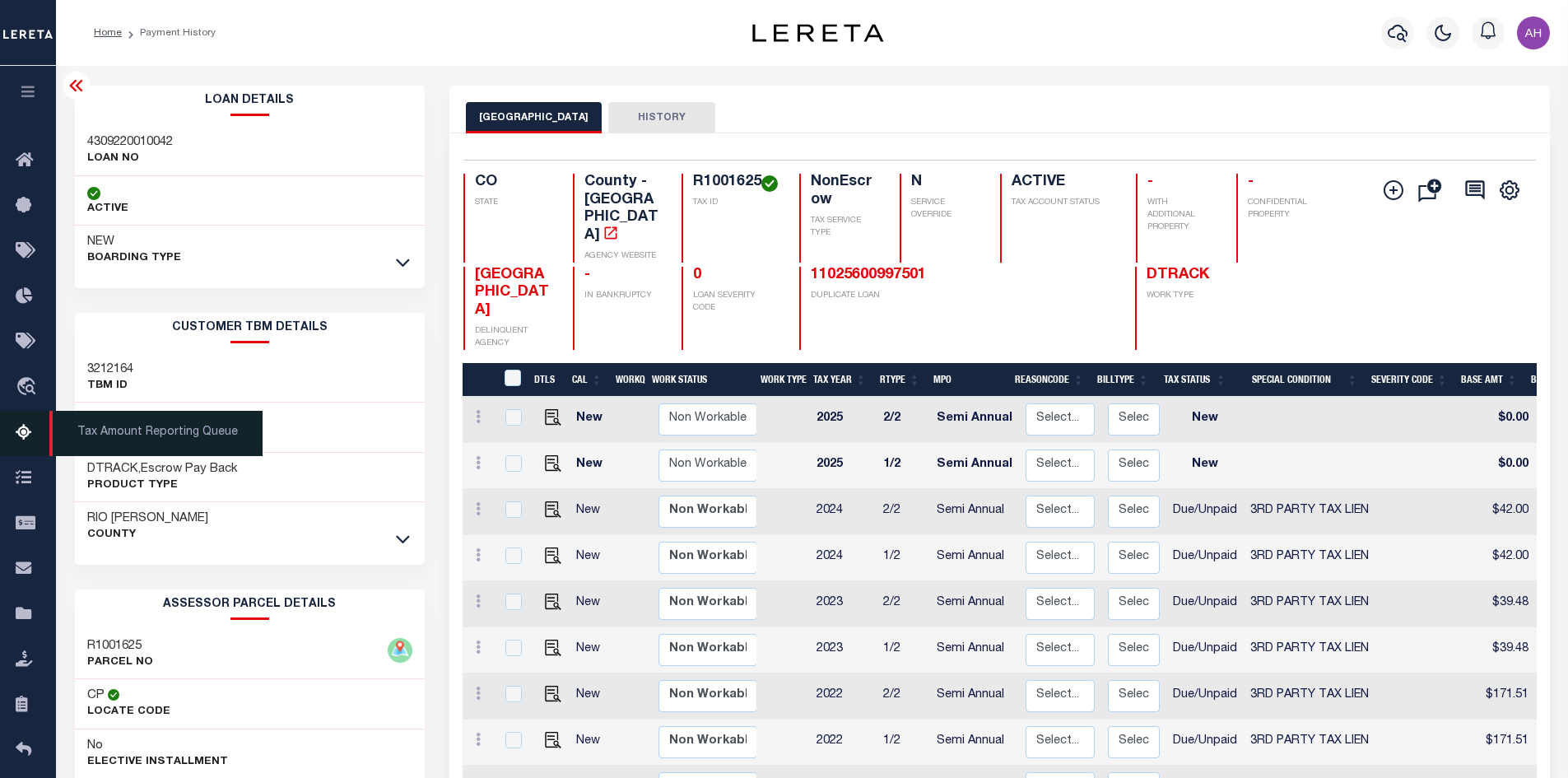
click at [20, 436] on icon at bounding box center [29, 433] width 27 height 21
